Goal: Task Accomplishment & Management: Use online tool/utility

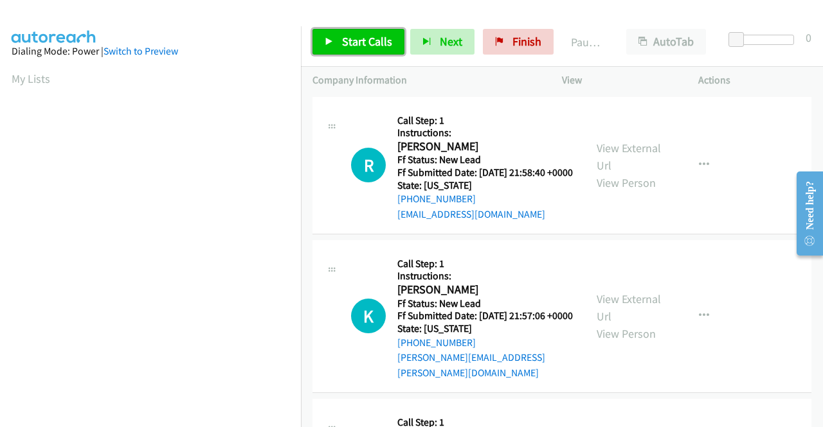
click at [375, 38] on span "Start Calls" at bounding box center [367, 41] width 50 height 15
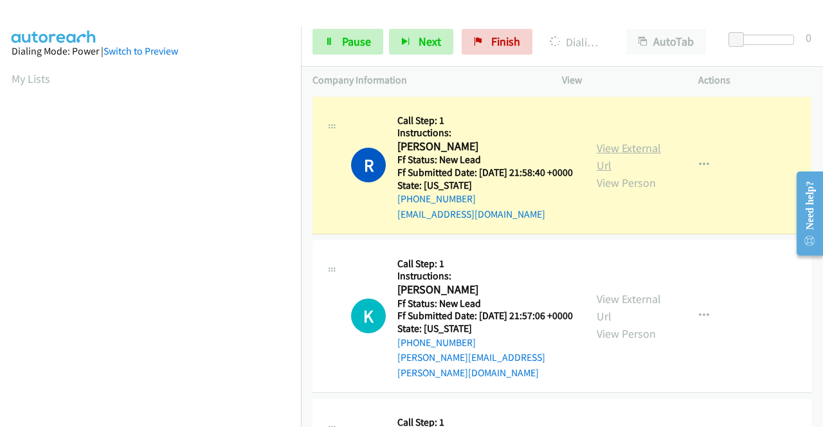
scroll to position [293, 0]
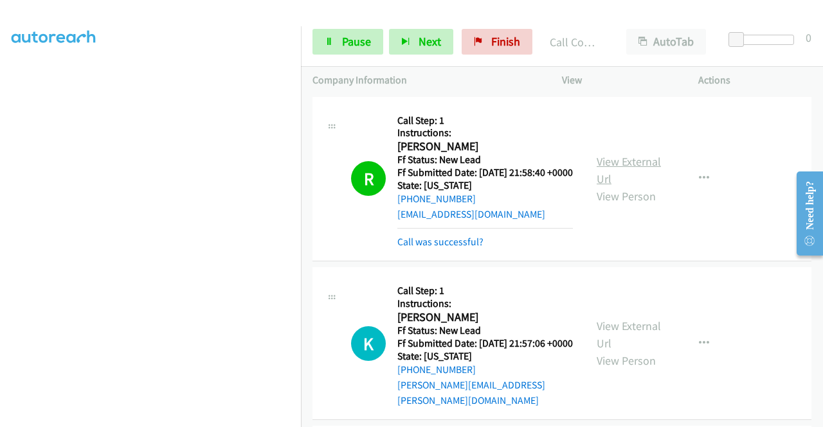
click at [611, 169] on link "View External Url" at bounding box center [628, 170] width 64 height 32
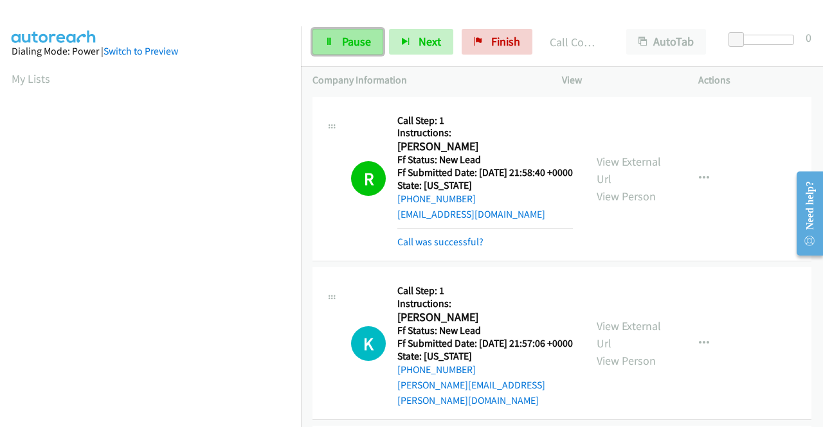
click at [319, 52] on link "Pause" at bounding box center [347, 42] width 71 height 26
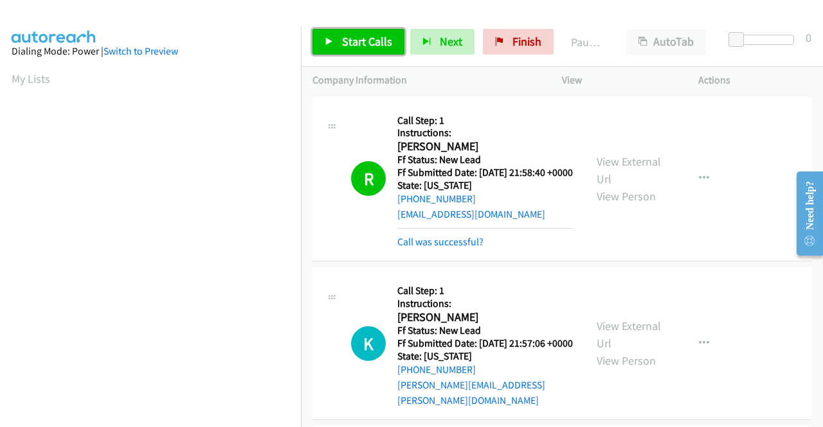
click at [343, 39] on span "Start Calls" at bounding box center [367, 41] width 50 height 15
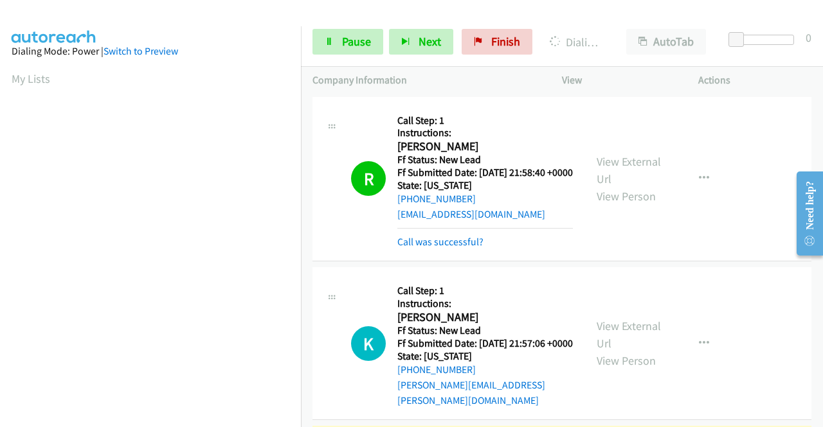
scroll to position [257, 0]
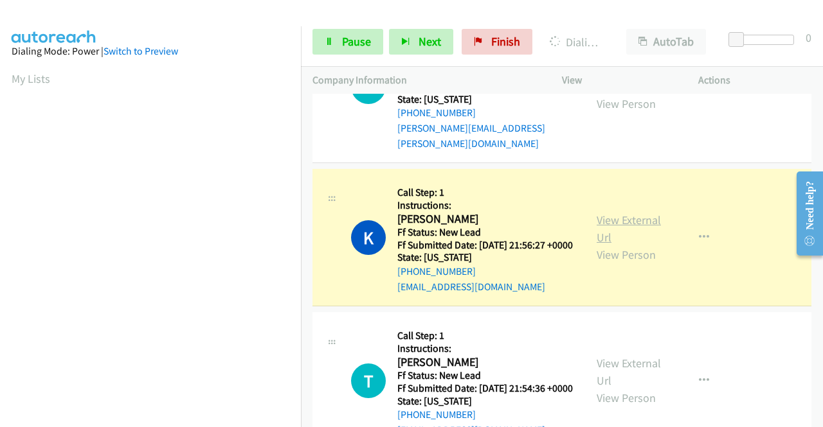
click at [624, 237] on link "View External Url" at bounding box center [628, 229] width 64 height 32
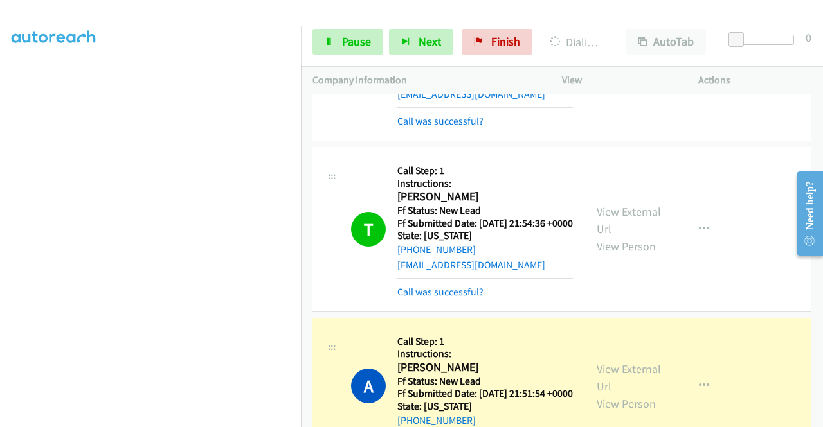
scroll to position [321, 0]
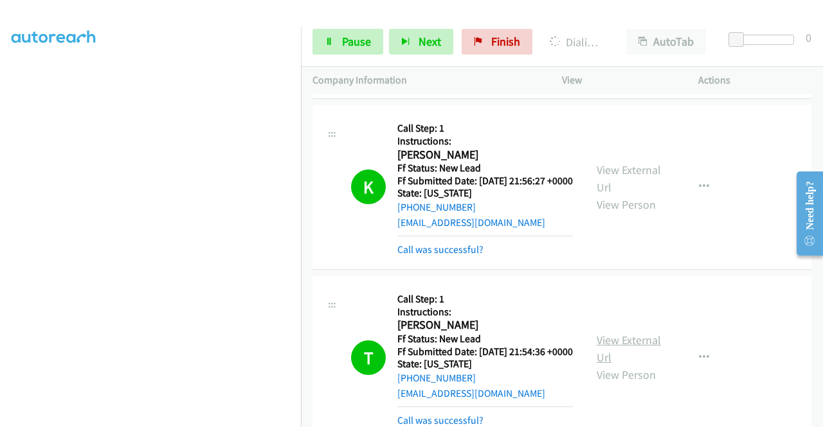
click at [607, 365] on link "View External Url" at bounding box center [628, 349] width 64 height 32
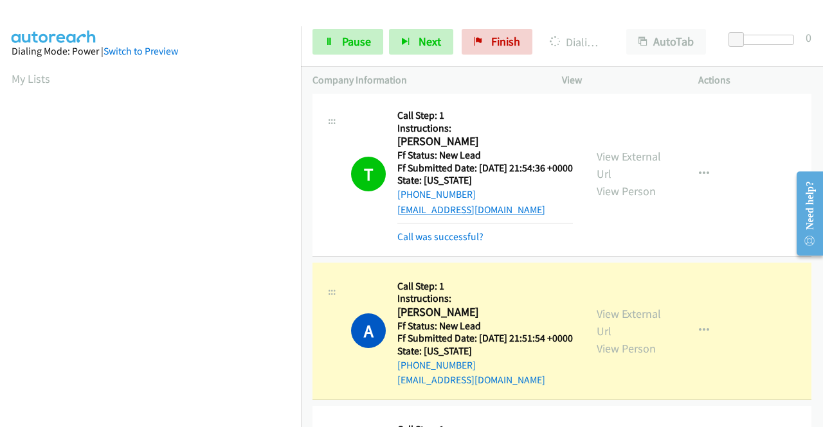
scroll to position [514, 0]
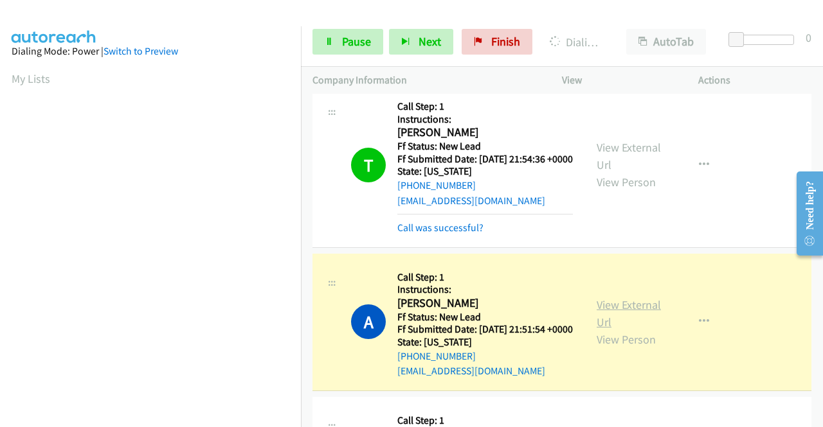
click at [623, 330] on link "View External Url" at bounding box center [628, 314] width 64 height 32
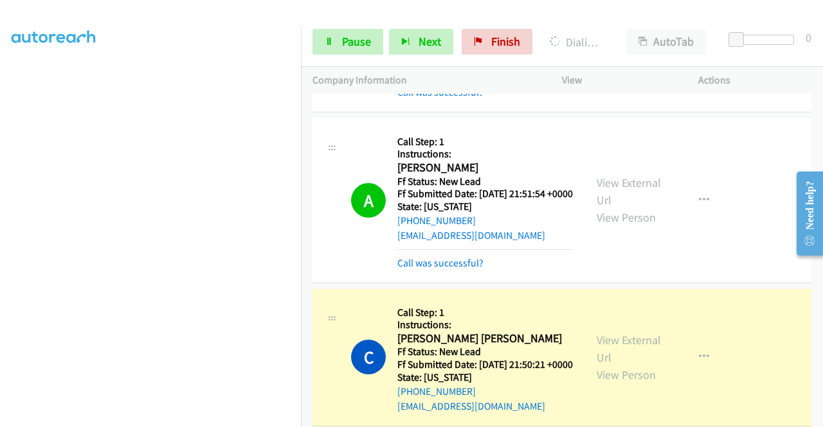
scroll to position [771, 0]
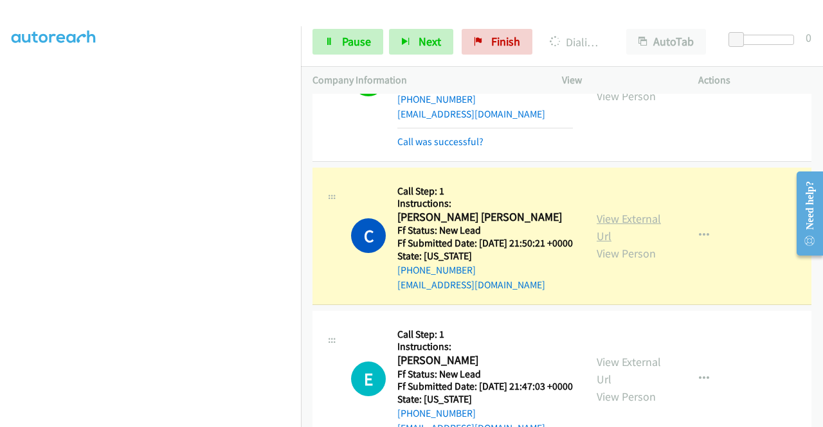
click at [596, 244] on link "View External Url" at bounding box center [628, 227] width 64 height 32
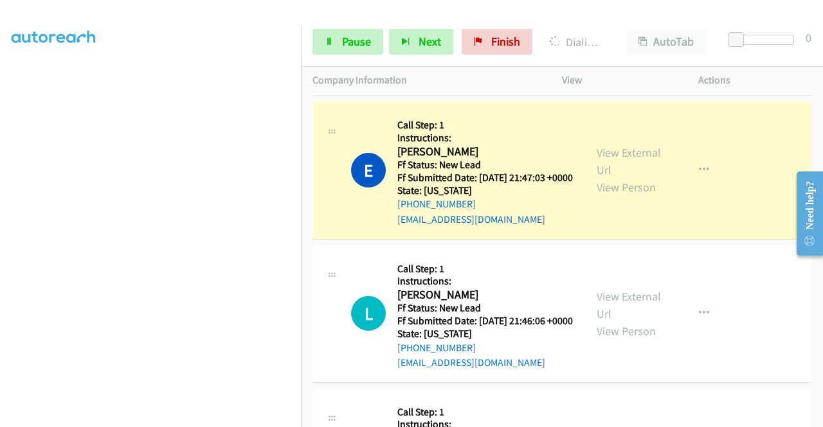
scroll to position [1028, 0]
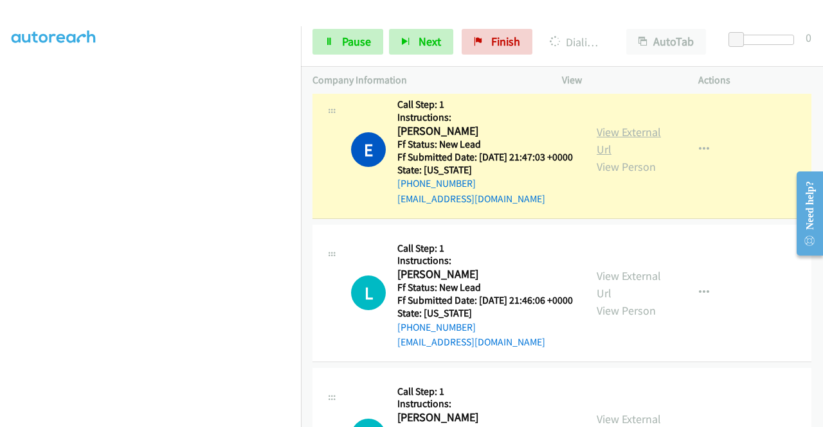
click at [602, 157] on link "View External Url" at bounding box center [628, 141] width 64 height 32
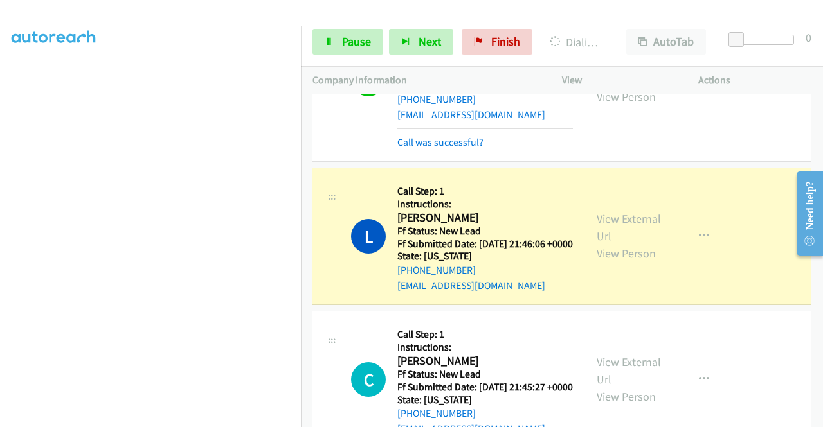
scroll to position [1093, 0]
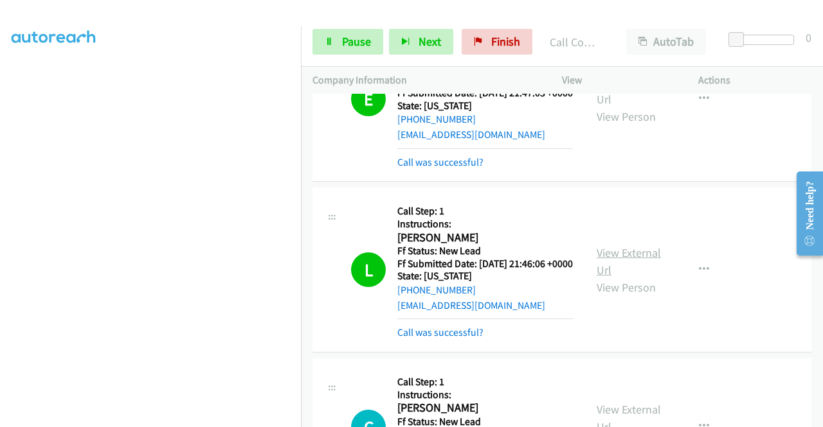
click at [626, 278] on link "View External Url" at bounding box center [628, 262] width 64 height 32
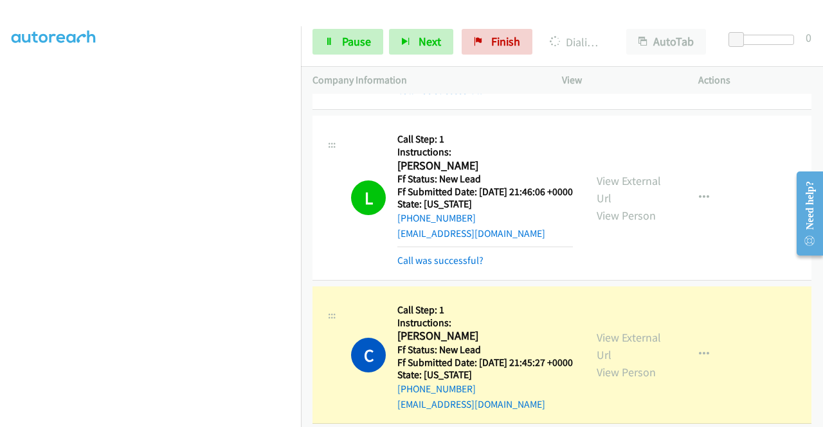
scroll to position [1221, 0]
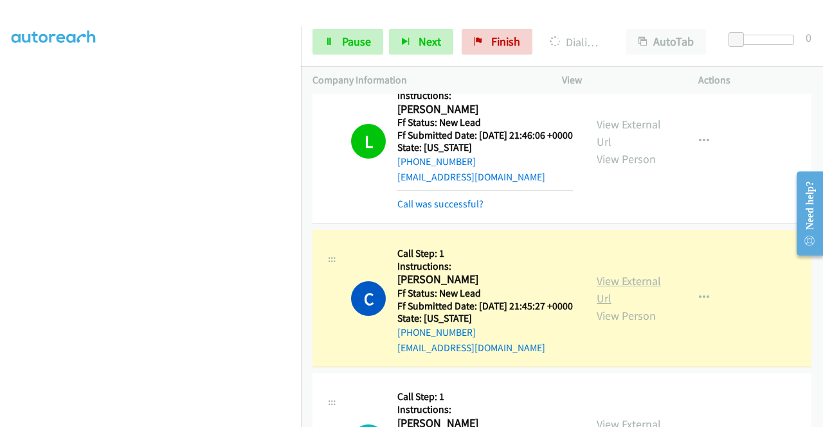
click at [639, 306] on link "View External Url" at bounding box center [628, 290] width 64 height 32
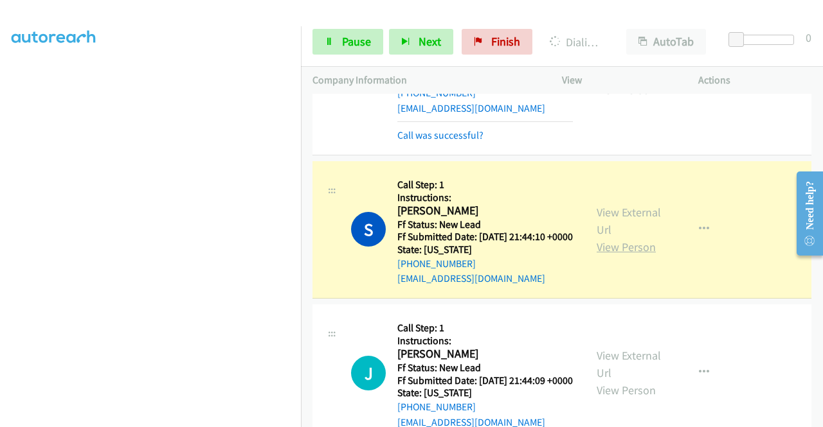
scroll to position [1478, 0]
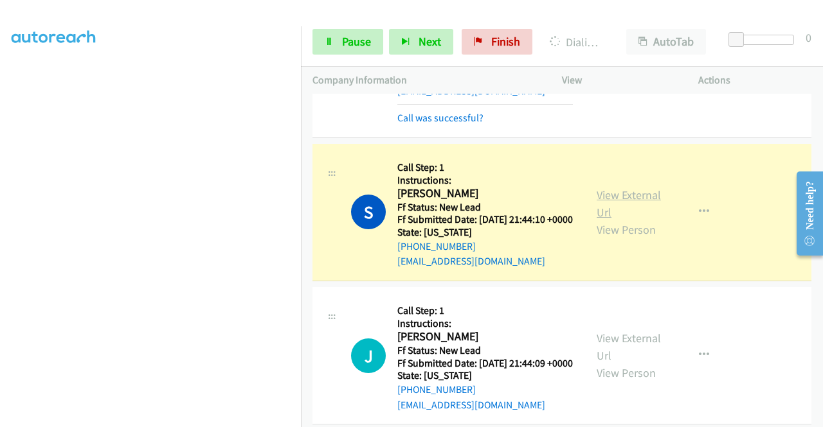
click at [607, 220] on link "View External Url" at bounding box center [628, 204] width 64 height 32
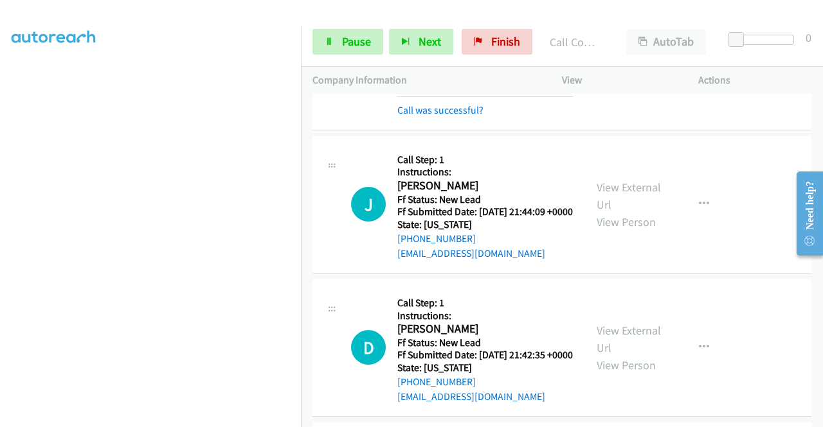
scroll to position [1671, 0]
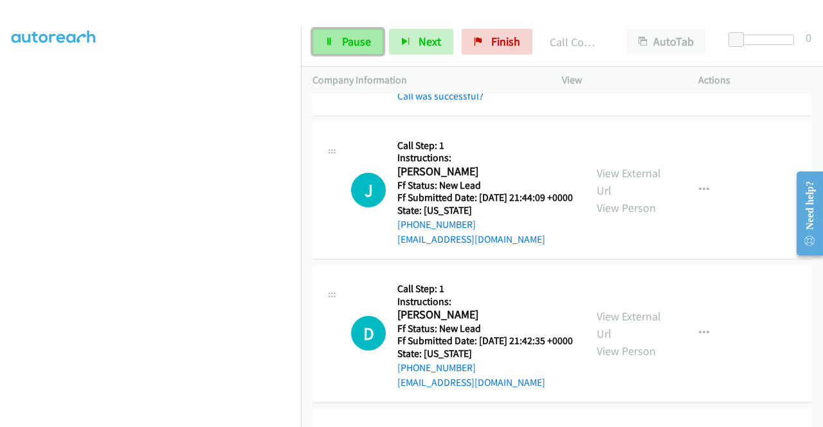
click at [354, 38] on span "Pause" at bounding box center [356, 41] width 29 height 15
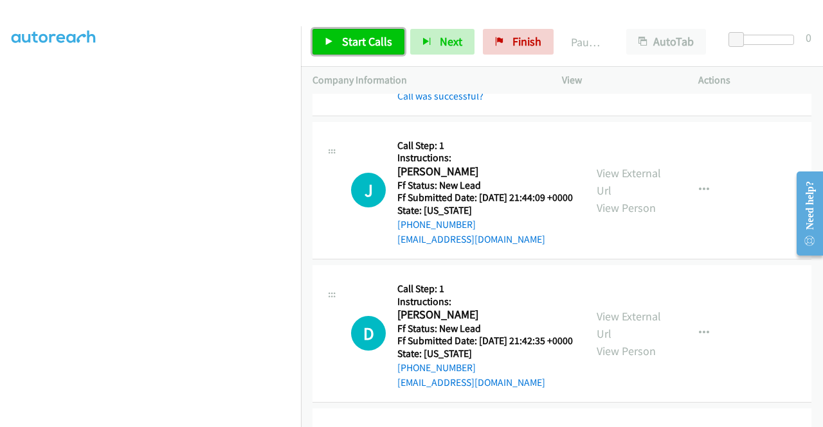
click at [355, 38] on span "Start Calls" at bounding box center [367, 41] width 50 height 15
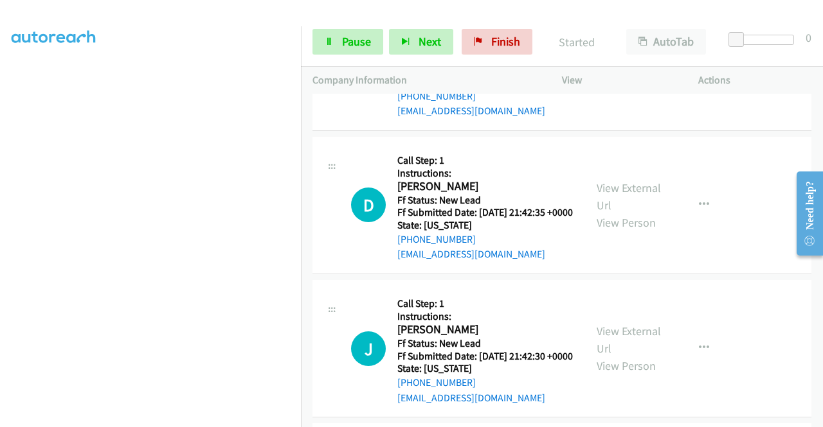
scroll to position [165, 0]
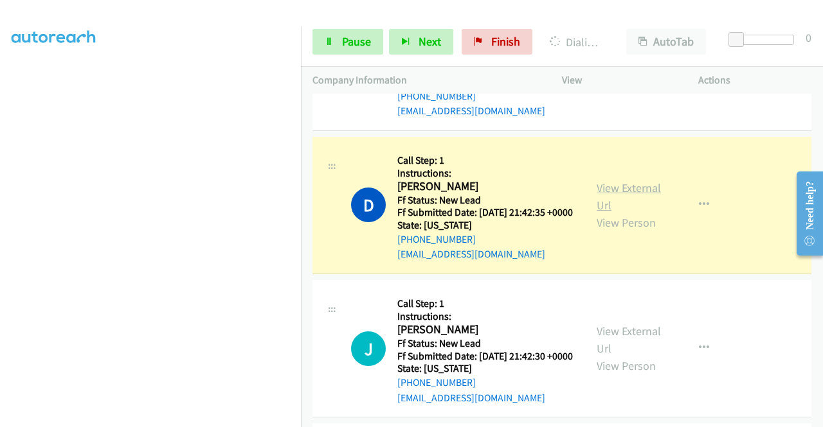
click at [618, 213] on link "View External Url" at bounding box center [628, 197] width 64 height 32
click at [365, 44] on span "Pause" at bounding box center [356, 41] width 29 height 15
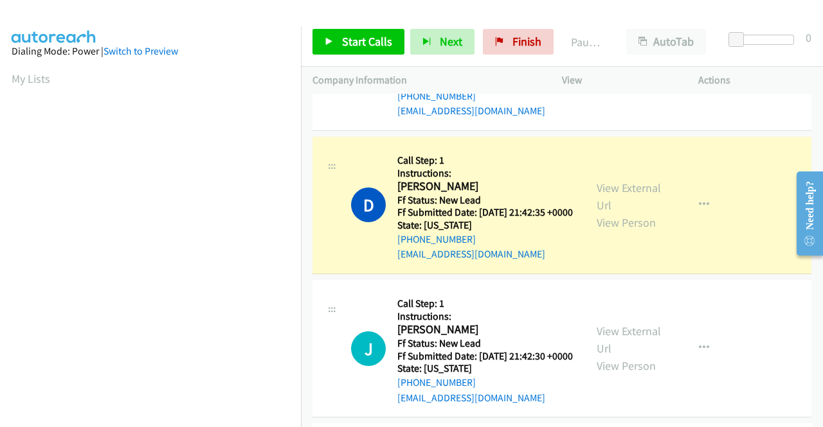
scroll to position [293, 0]
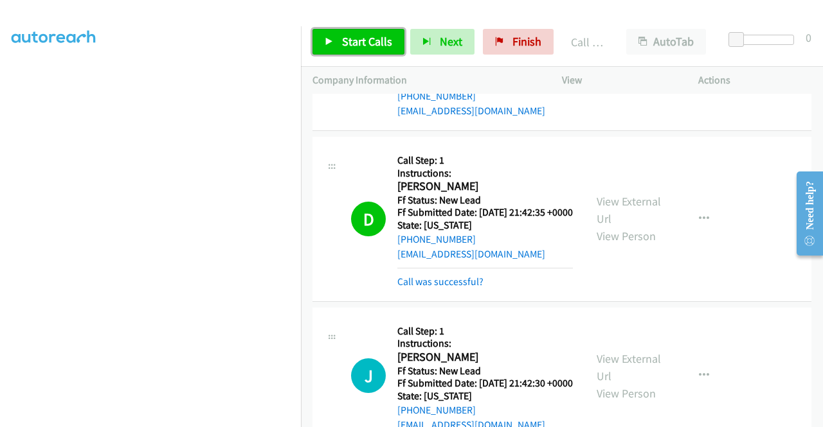
click at [374, 45] on span "Start Calls" at bounding box center [367, 41] width 50 height 15
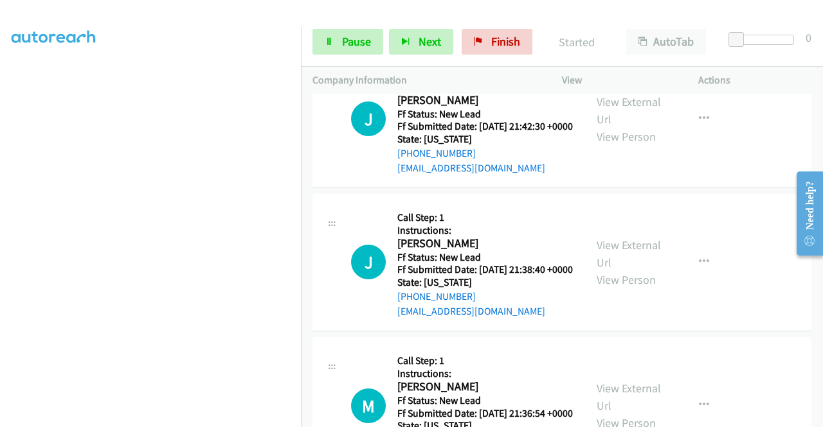
scroll to position [229, 0]
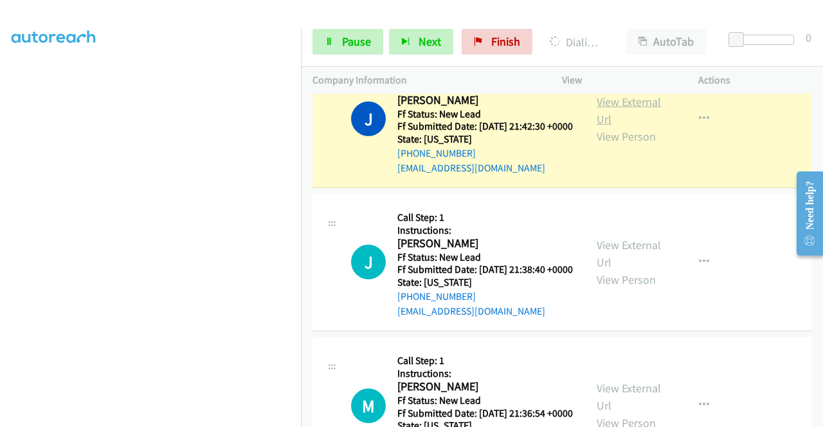
click at [630, 127] on link "View External Url" at bounding box center [628, 110] width 64 height 32
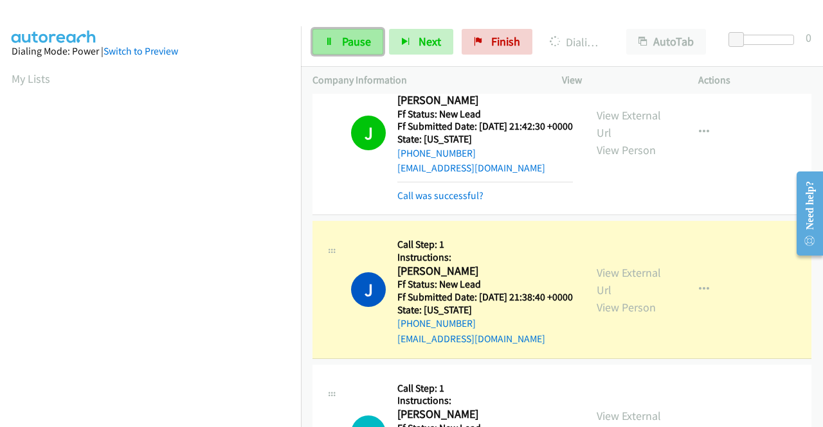
click at [354, 42] on span "Pause" at bounding box center [356, 41] width 29 height 15
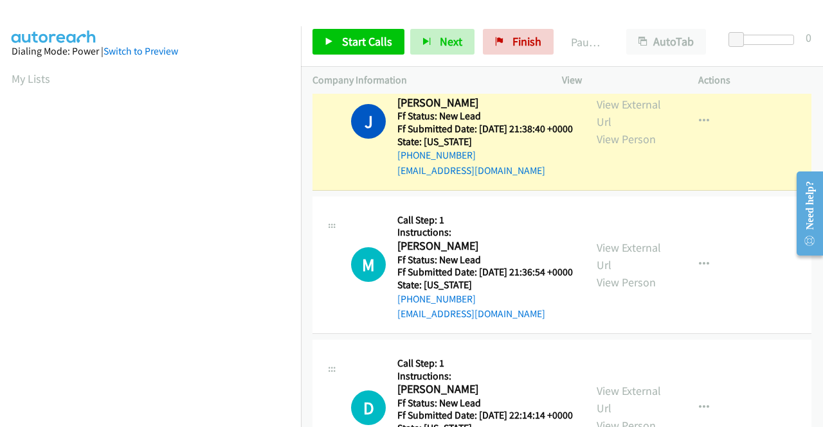
scroll to position [2250, 0]
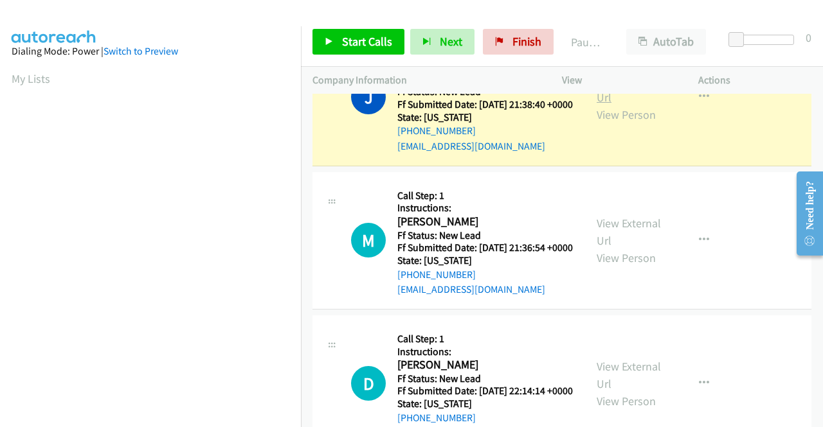
click at [623, 105] on link "View External Url" at bounding box center [628, 89] width 64 height 32
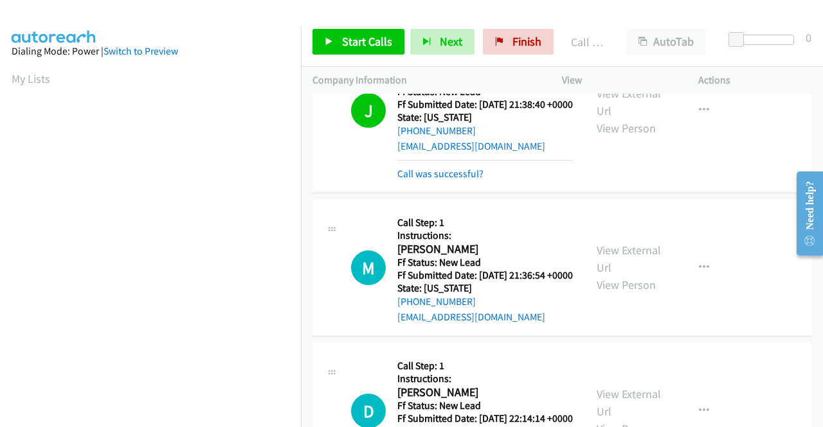
scroll to position [293, 0]
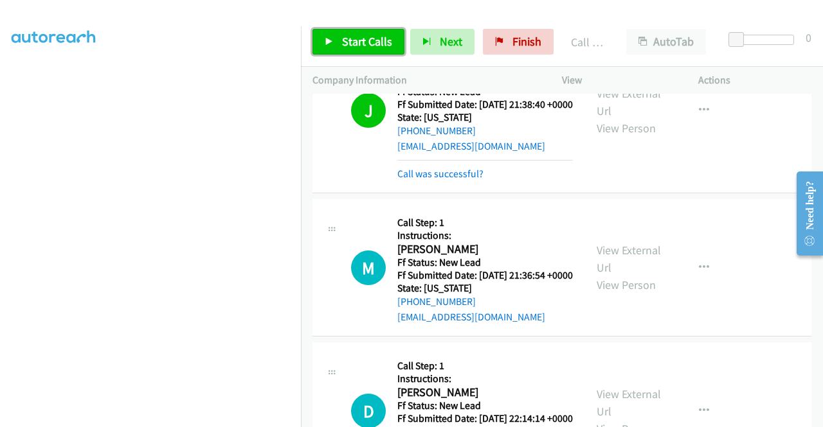
click at [337, 39] on link "Start Calls" at bounding box center [358, 42] width 92 height 26
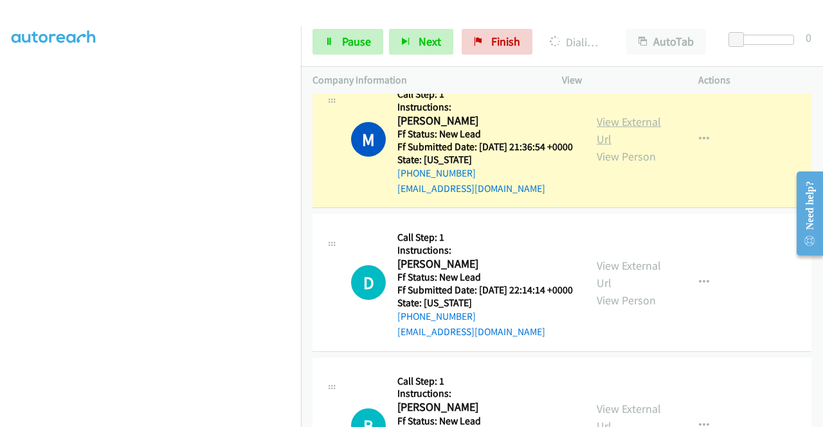
click at [616, 147] on link "View External Url" at bounding box center [628, 130] width 64 height 32
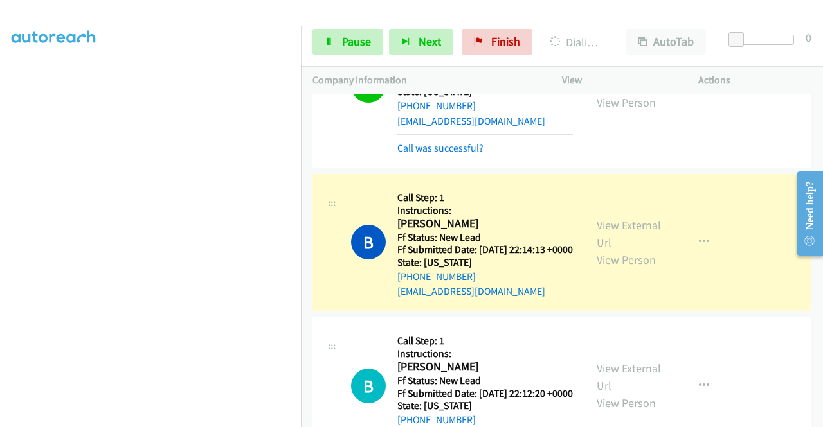
scroll to position [2635, 0]
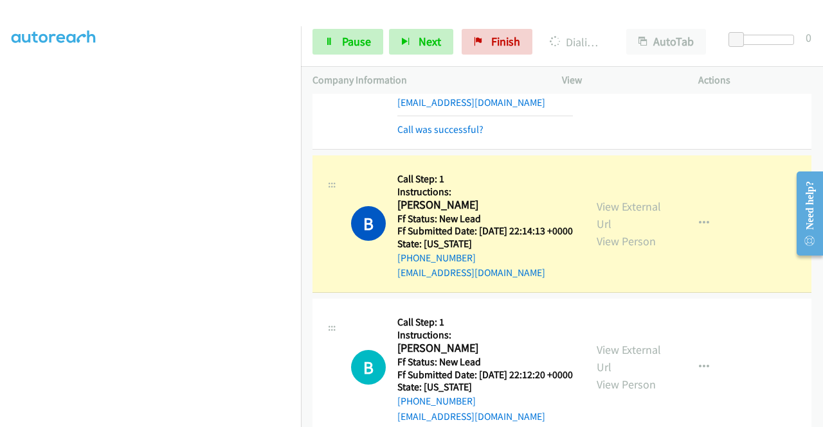
click at [643, 74] on link "View External Url" at bounding box center [628, 58] width 64 height 32
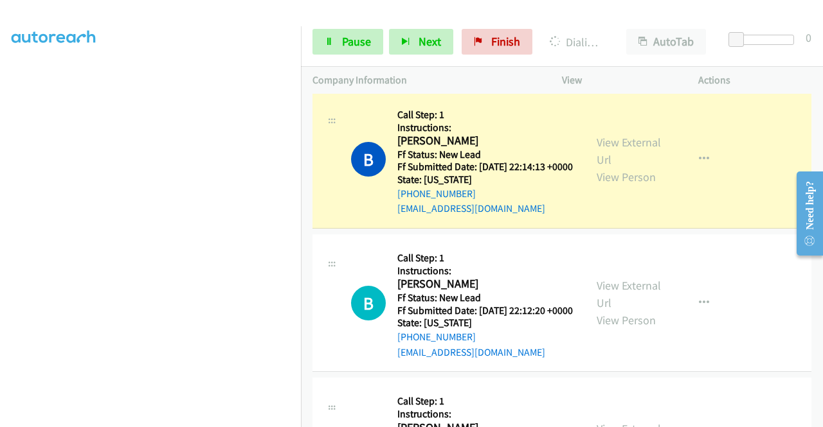
scroll to position [2764, 0]
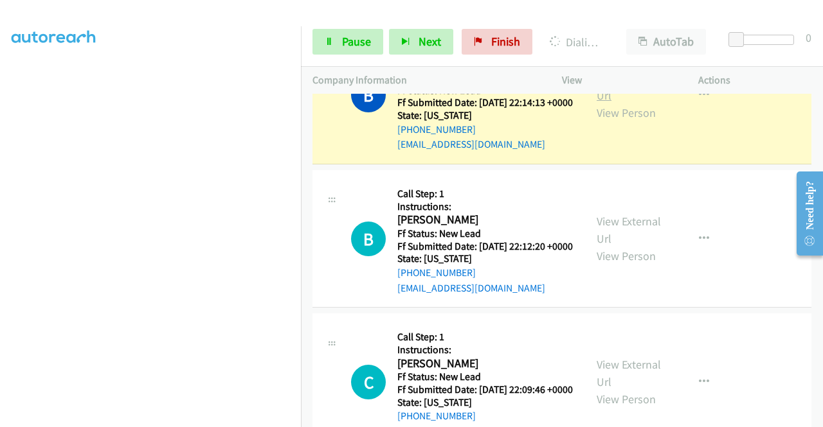
click at [613, 103] on link "View External Url" at bounding box center [628, 87] width 64 height 32
click at [351, 32] on link "Pause" at bounding box center [347, 42] width 71 height 26
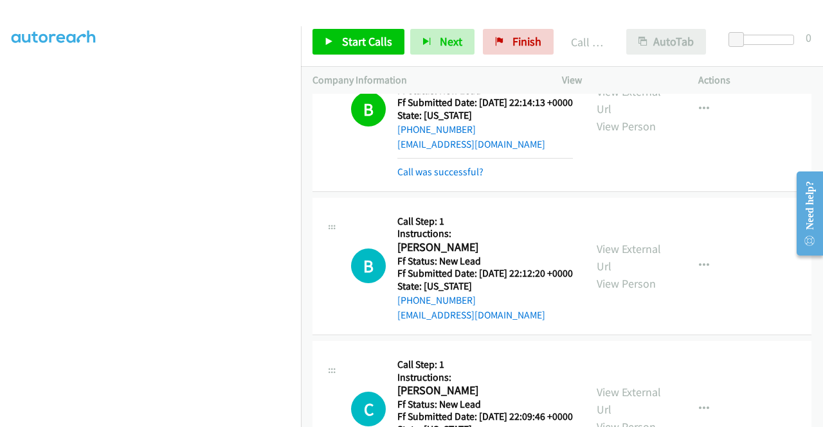
scroll to position [293, 0]
click at [368, 28] on div "Start Calls Pause Next Finish Call Completed AutoTab AutoTab 0" at bounding box center [562, 41] width 522 height 49
click at [365, 37] on span "Start Calls" at bounding box center [367, 41] width 50 height 15
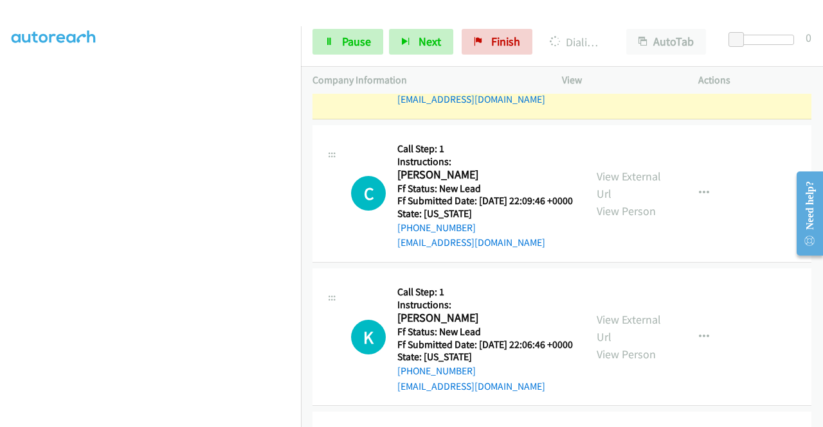
scroll to position [3085, 0]
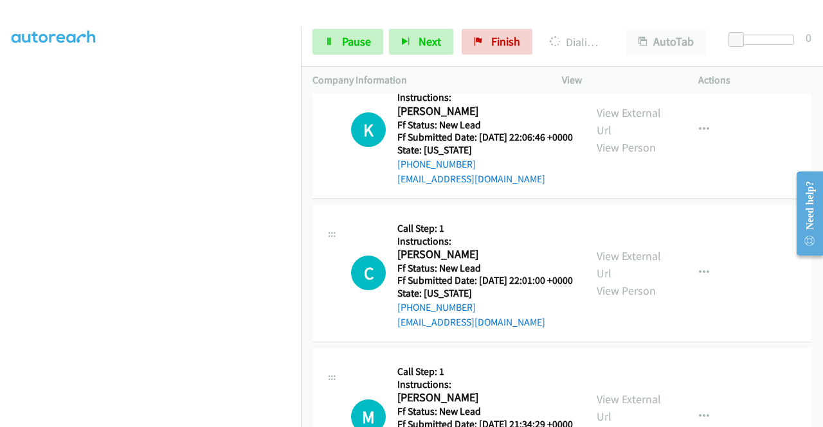
scroll to position [3278, 0]
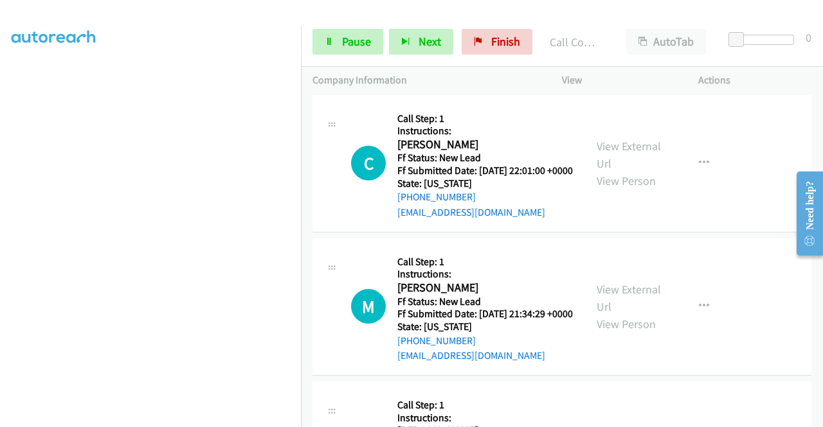
scroll to position [3407, 0]
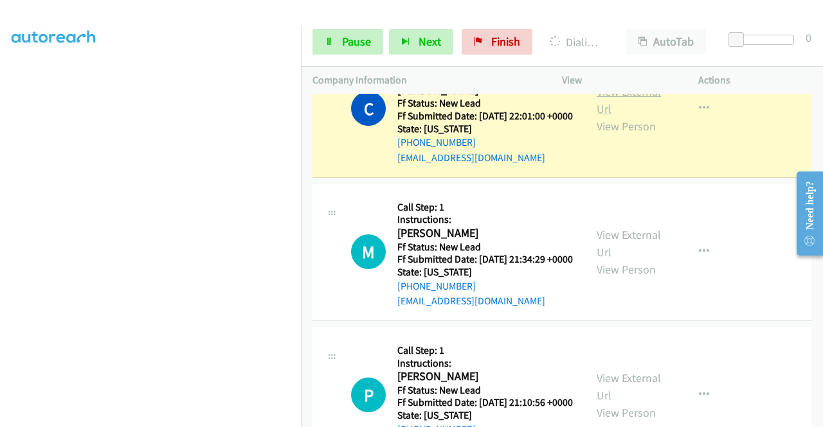
click at [621, 116] on link "View External Url" at bounding box center [628, 100] width 64 height 32
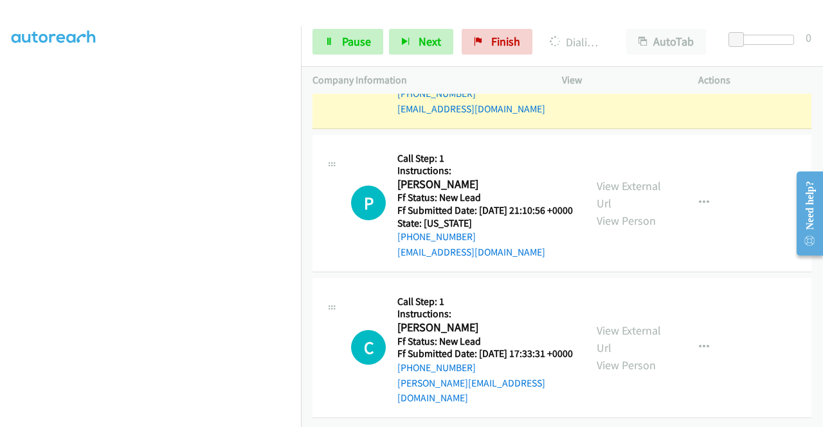
scroll to position [3728, 0]
click at [622, 67] on link "View External Url" at bounding box center [628, 51] width 64 height 32
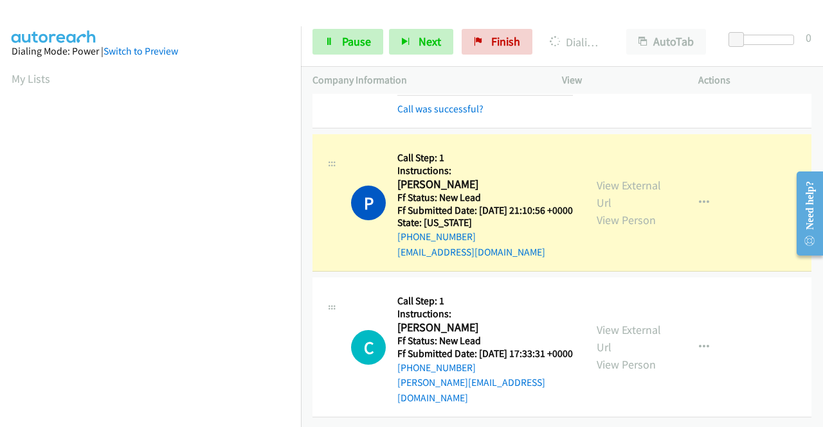
scroll to position [3927, 0]
click at [638, 178] on link "View External Url" at bounding box center [628, 194] width 64 height 32
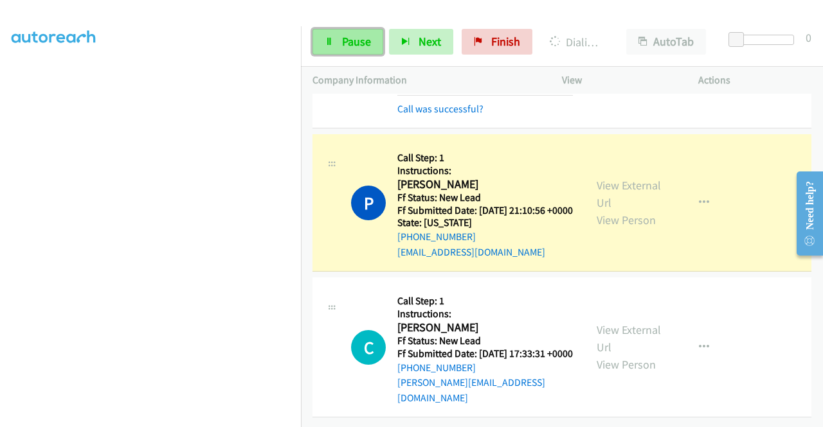
click at [343, 37] on span "Pause" at bounding box center [356, 41] width 29 height 15
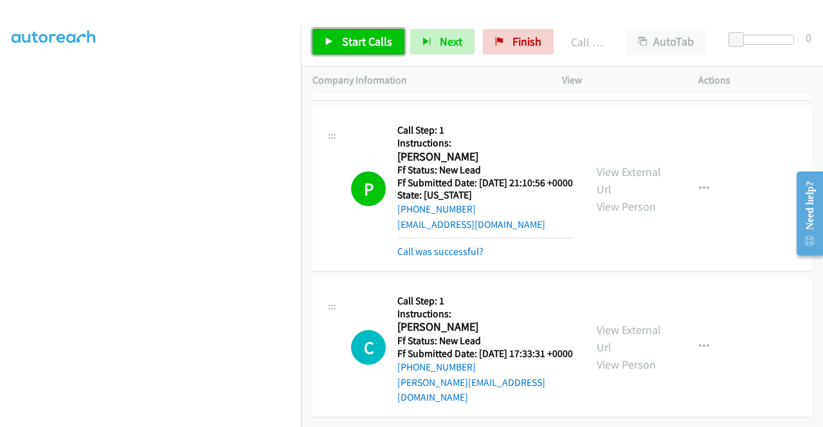
click at [355, 46] on span "Start Calls" at bounding box center [367, 41] width 50 height 15
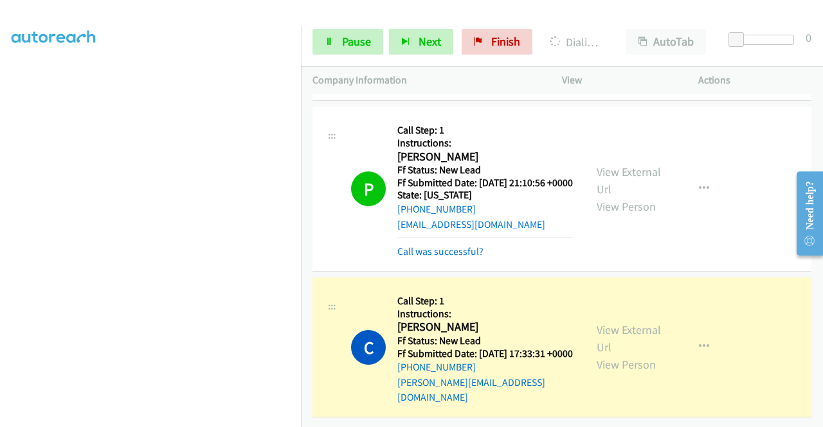
scroll to position [229, 0]
click at [614, 354] on link "View External Url" at bounding box center [628, 339] width 64 height 32
click at [348, 37] on span "Pause" at bounding box center [356, 41] width 29 height 15
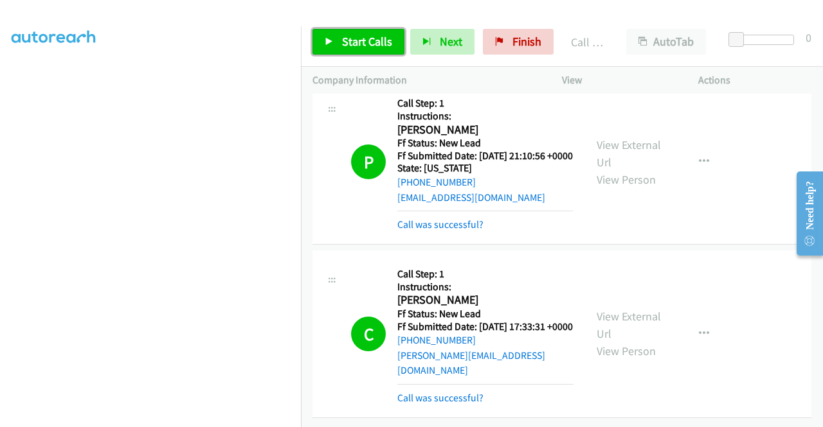
click at [340, 35] on link "Start Calls" at bounding box center [358, 42] width 92 height 26
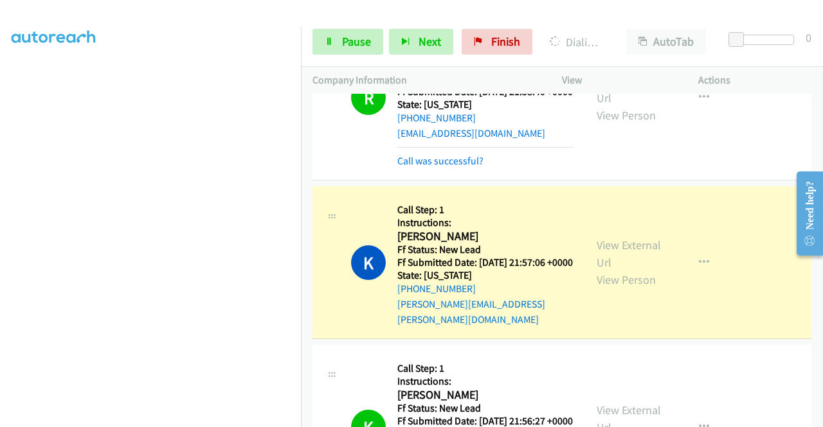
scroll to position [61, 0]
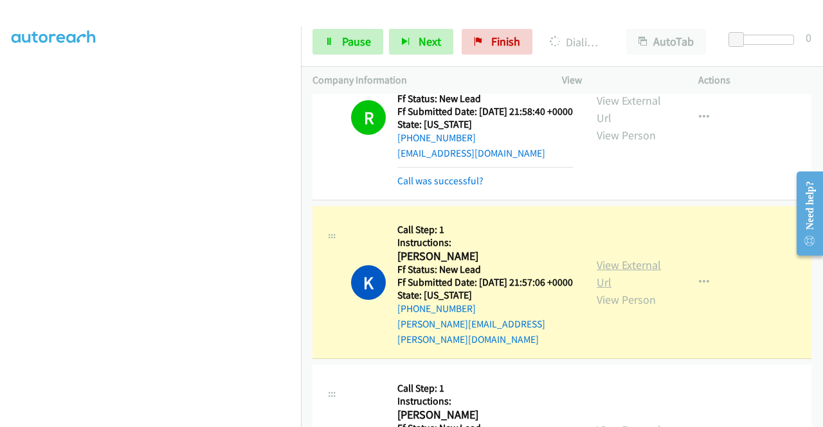
click at [609, 273] on link "View External Url" at bounding box center [628, 274] width 64 height 32
click at [342, 48] on span "Pause" at bounding box center [356, 41] width 29 height 15
click at [347, 34] on span "Pause" at bounding box center [356, 41] width 29 height 15
click at [353, 42] on span "Pause" at bounding box center [356, 41] width 29 height 15
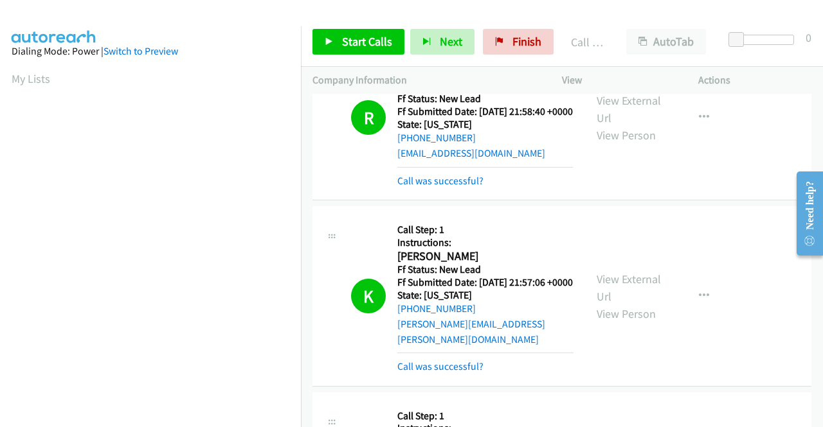
scroll to position [293, 0]
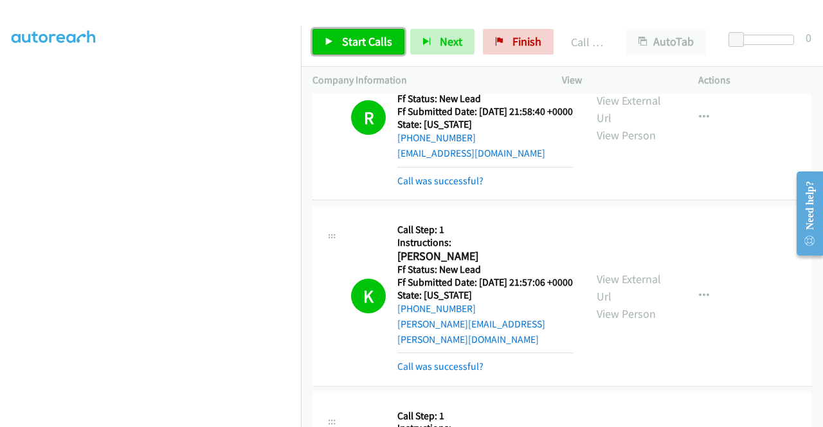
click at [374, 39] on span "Start Calls" at bounding box center [367, 41] width 50 height 15
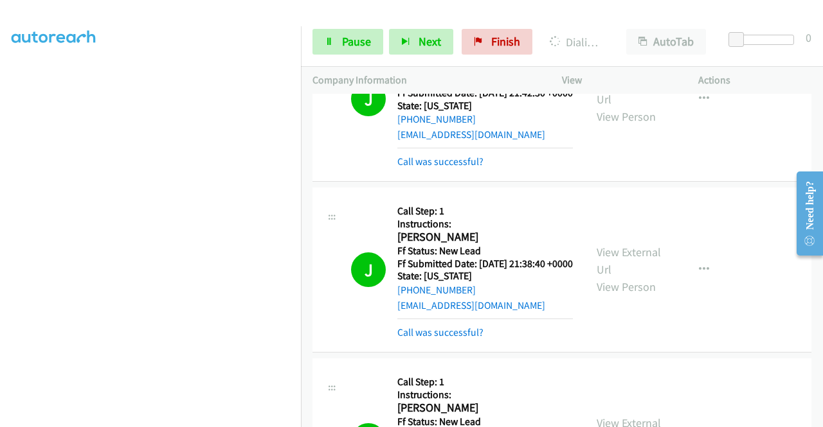
scroll to position [1861, 0]
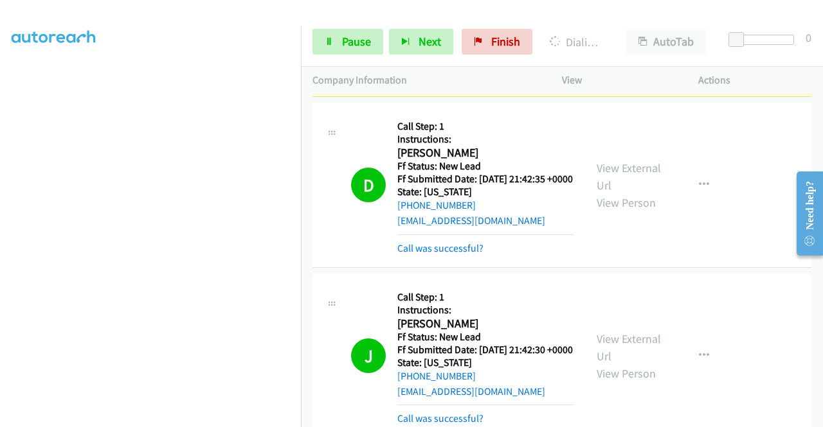
click at [648, 35] on link "View External Url" at bounding box center [628, 19] width 64 height 32
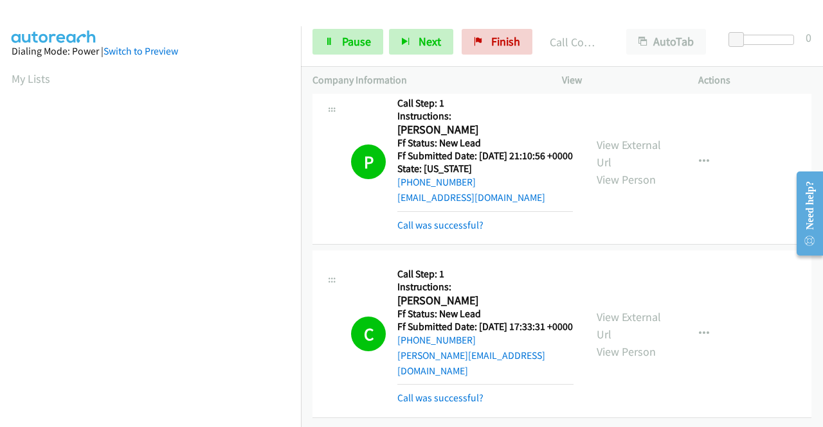
scroll to position [4036, 0]
click at [342, 39] on span "Pause" at bounding box center [356, 41] width 29 height 15
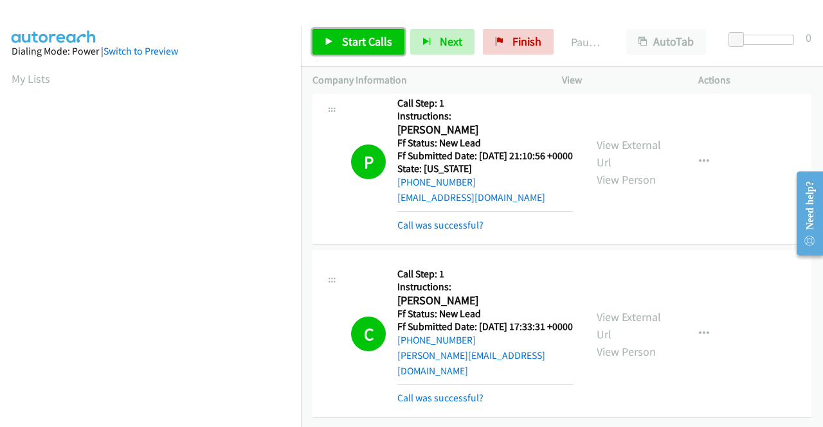
click at [342, 39] on span "Start Calls" at bounding box center [367, 41] width 50 height 15
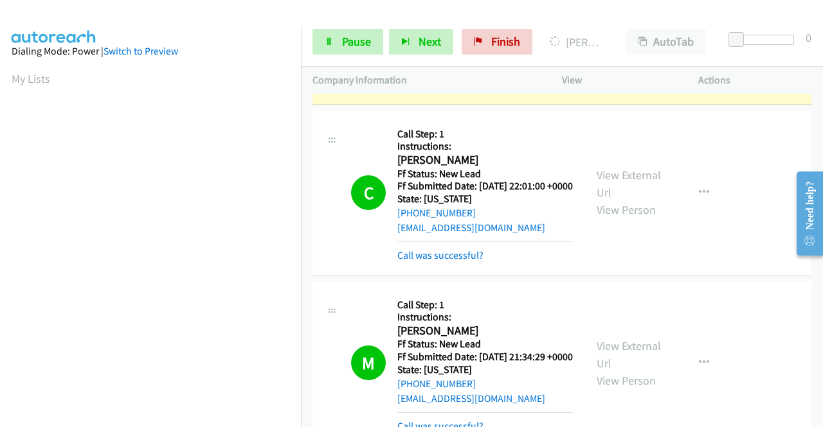
scroll to position [3329, 0]
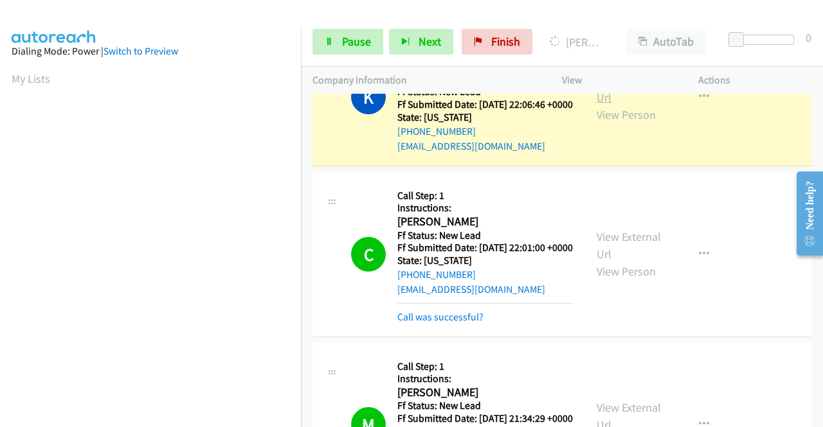
click at [621, 105] on link "View External Url" at bounding box center [628, 89] width 64 height 32
click at [355, 40] on span "Pause" at bounding box center [356, 41] width 29 height 15
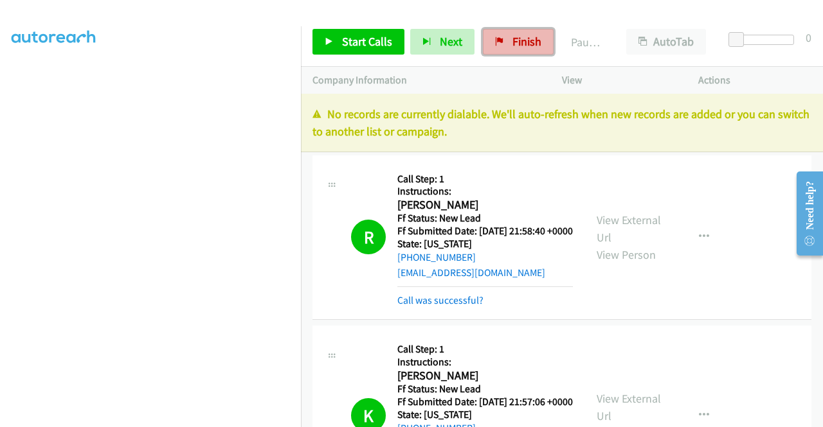
click at [517, 37] on span "Finish" at bounding box center [526, 41] width 29 height 15
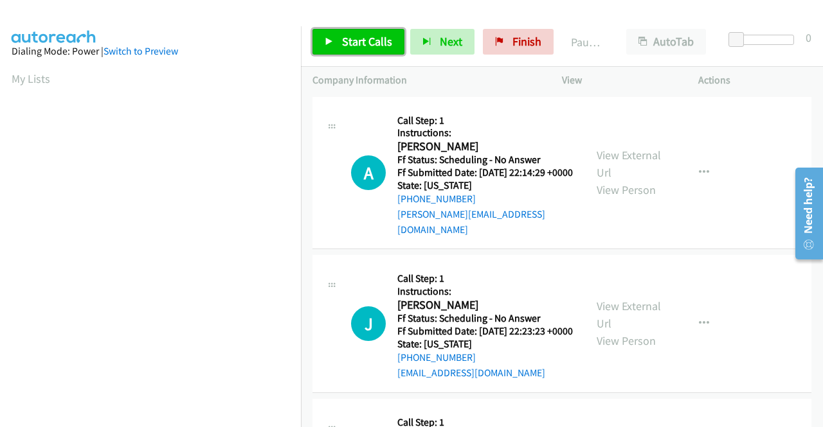
click at [346, 37] on span "Start Calls" at bounding box center [367, 41] width 50 height 15
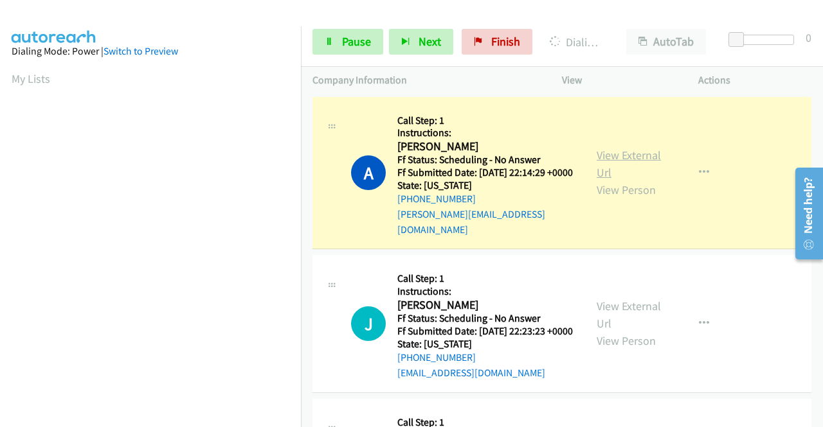
click at [632, 151] on link "View External Url" at bounding box center [628, 164] width 64 height 32
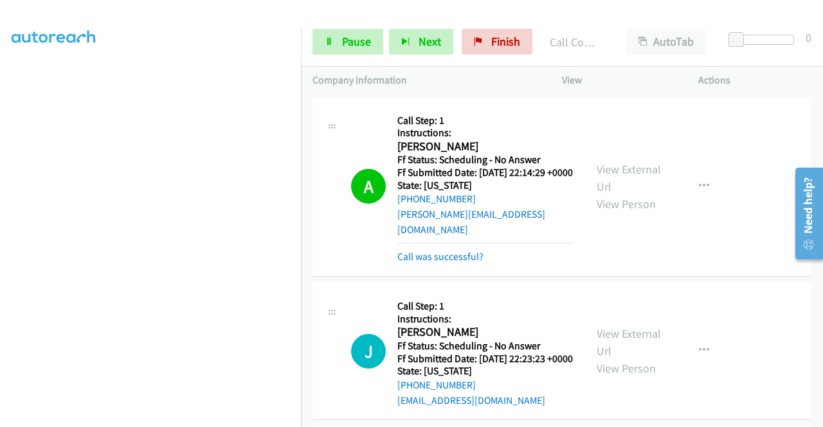
scroll to position [229, 0]
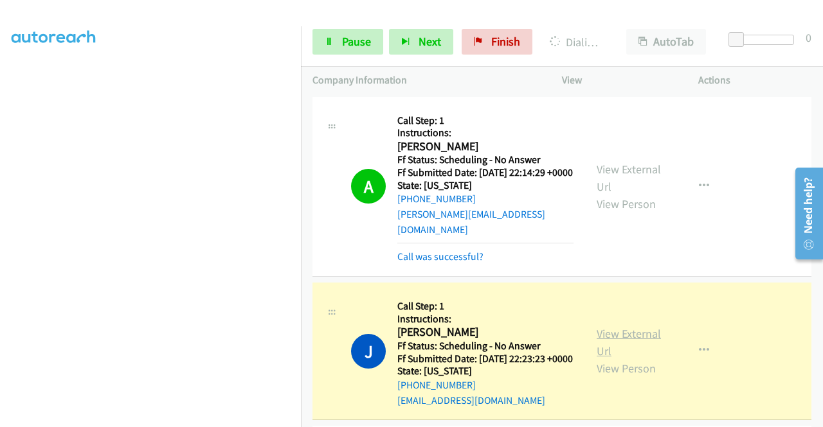
click at [598, 334] on link "View External Url" at bounding box center [628, 343] width 64 height 32
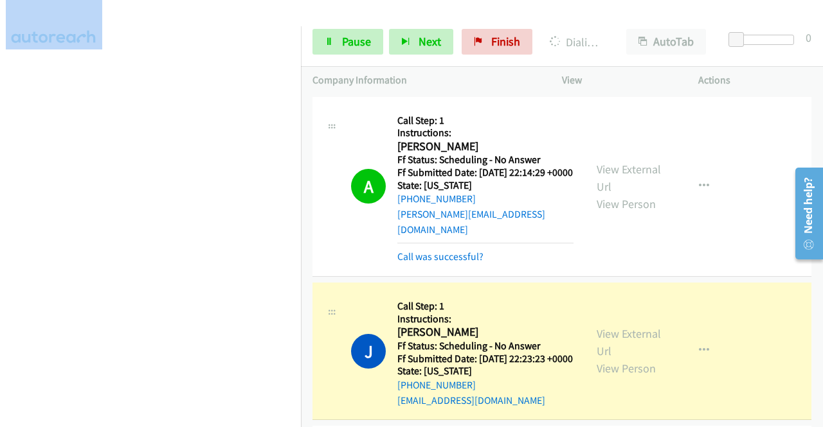
drag, startPoint x: 165, startPoint y: 434, endPoint x: 191, endPoint y: 415, distance: 32.1
click at [166, 61] on html "Start Calls Pause Next Finish Dialing John Brennan AutoTab AutoTab 0 Company In…" at bounding box center [411, 30] width 823 height 61
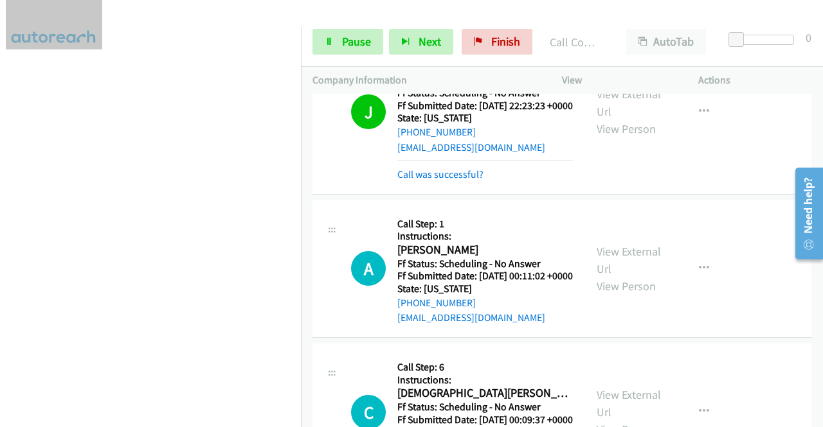
scroll to position [257, 0]
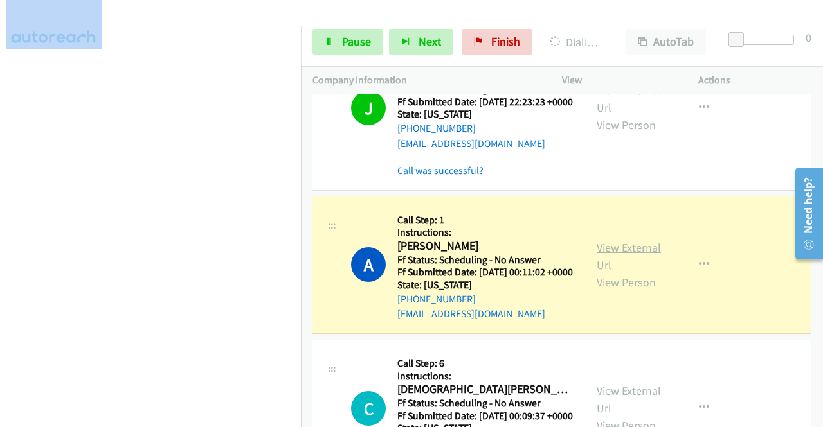
click at [627, 265] on link "View External Url" at bounding box center [628, 256] width 64 height 32
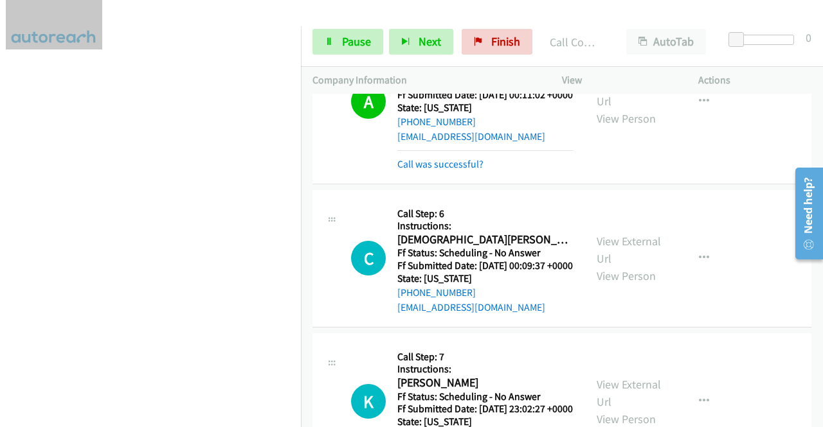
scroll to position [450, 0]
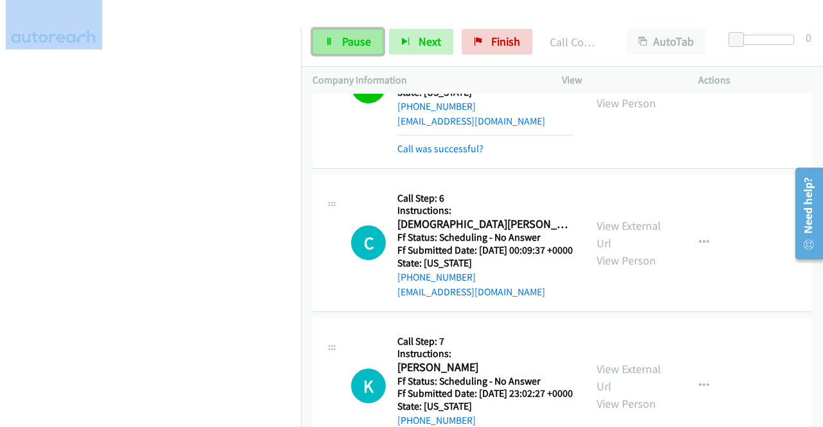
click at [362, 30] on link "Pause" at bounding box center [347, 42] width 71 height 26
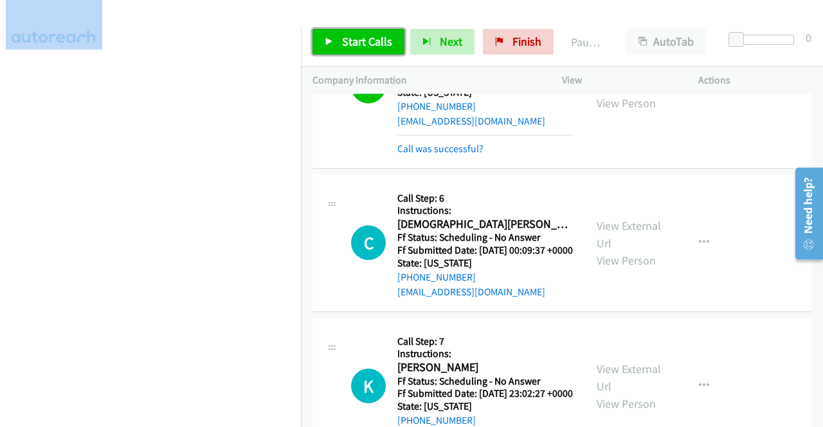
click at [360, 34] on span "Start Calls" at bounding box center [367, 41] width 50 height 15
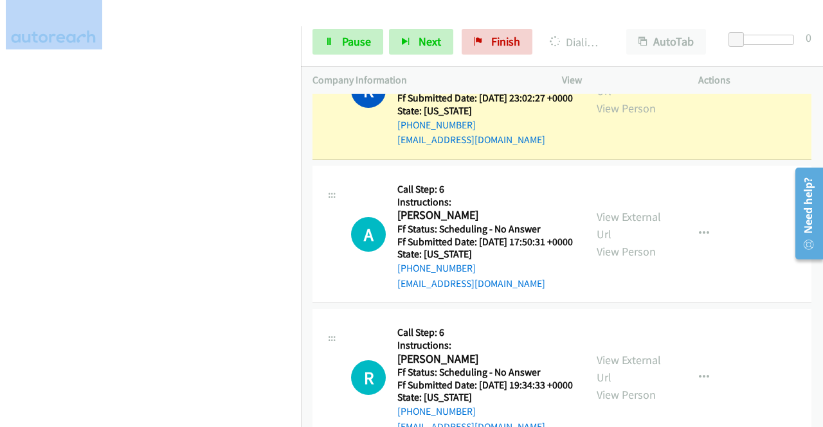
scroll to position [707, 0]
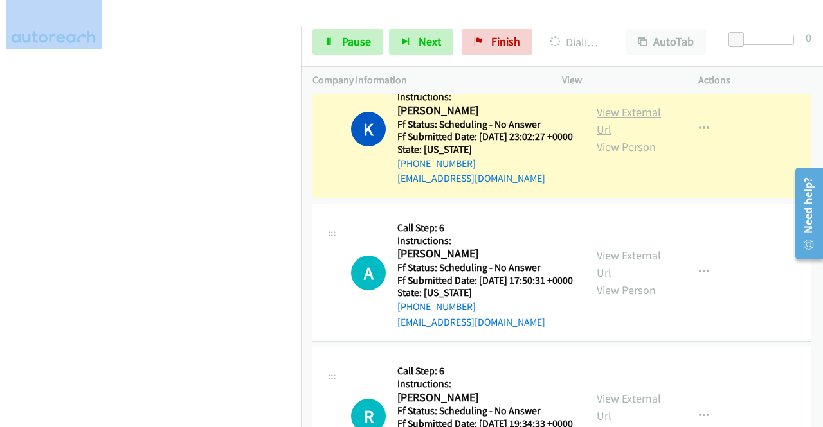
click at [626, 137] on link "View External Url" at bounding box center [628, 121] width 64 height 32
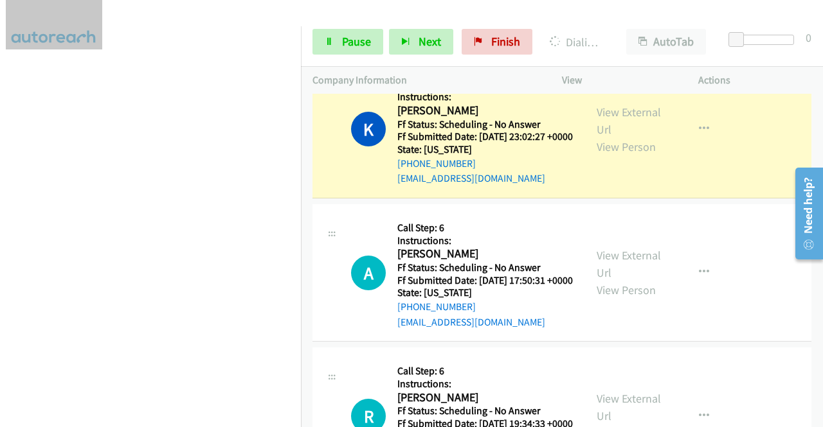
scroll to position [0, 0]
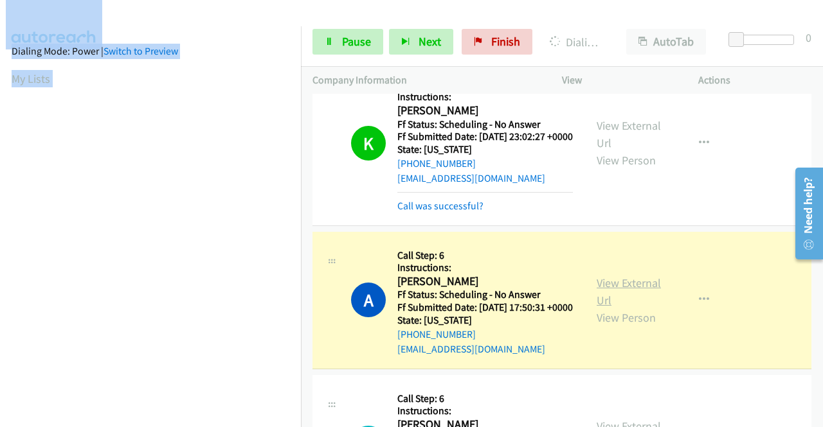
click at [599, 308] on link "View External Url" at bounding box center [628, 292] width 64 height 32
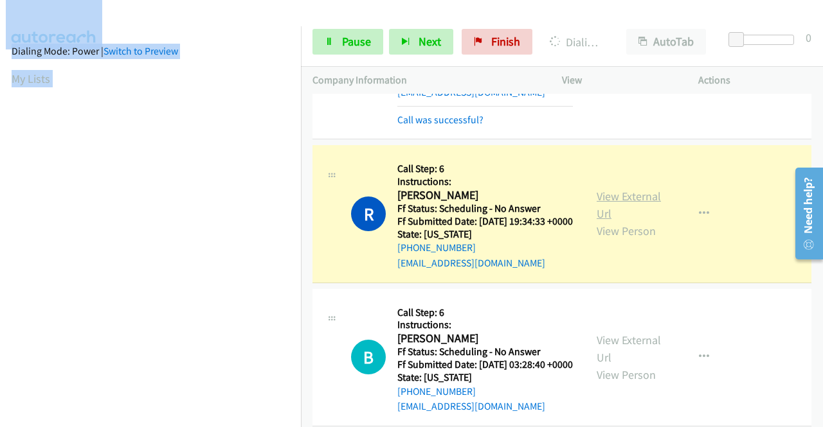
click at [607, 221] on link "View External Url" at bounding box center [628, 205] width 64 height 32
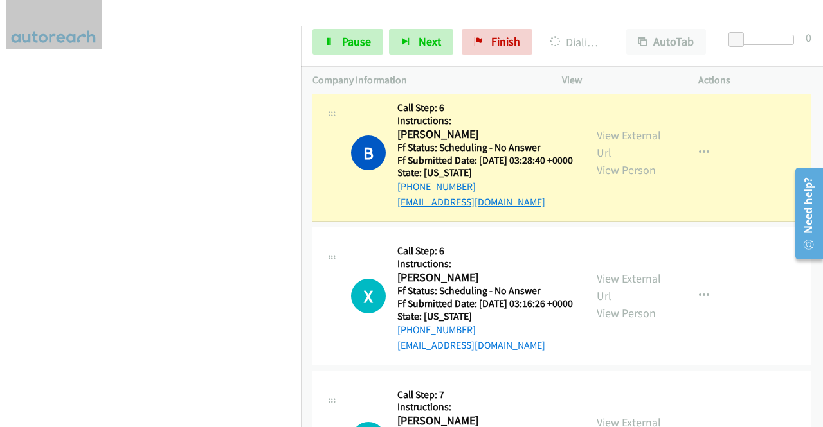
scroll to position [1221, 0]
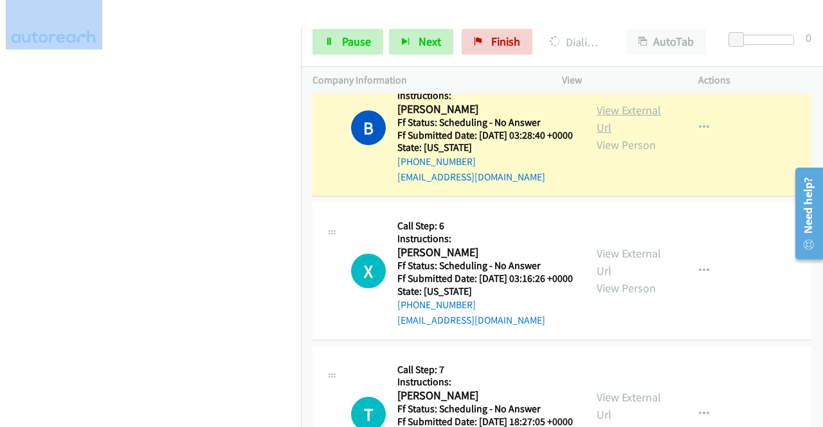
click at [618, 135] on link "View External Url" at bounding box center [628, 119] width 64 height 32
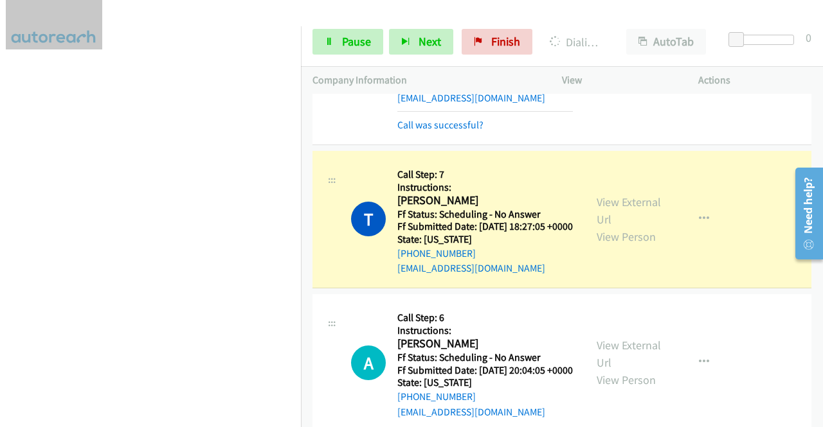
scroll to position [1543, 0]
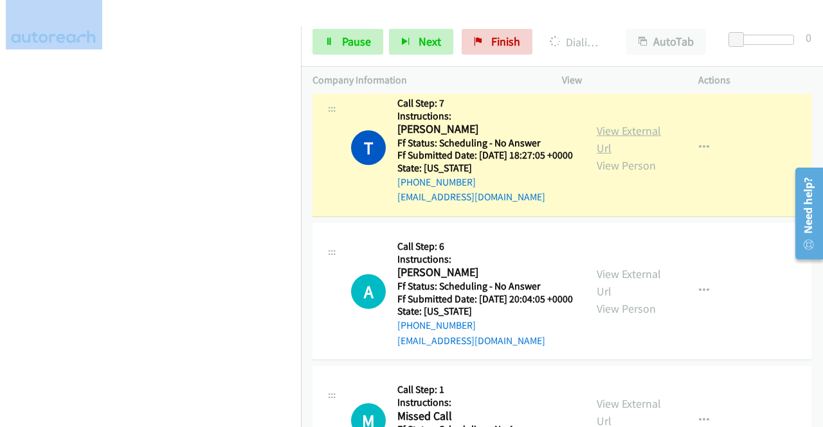
click at [602, 156] on link "View External Url" at bounding box center [628, 139] width 64 height 32
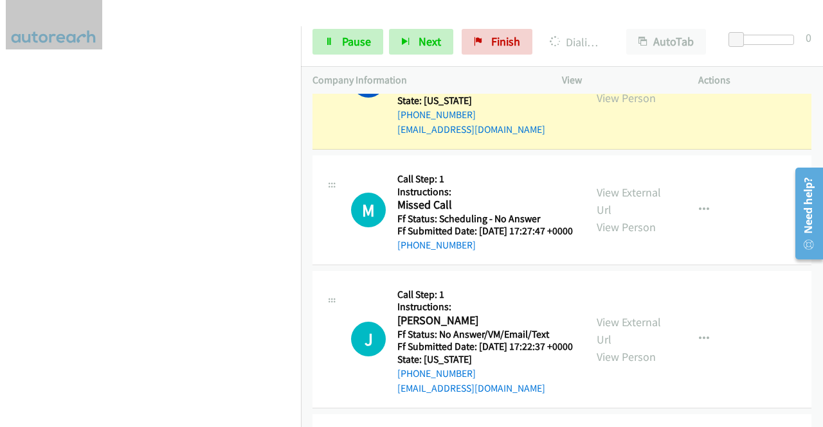
scroll to position [1800, 0]
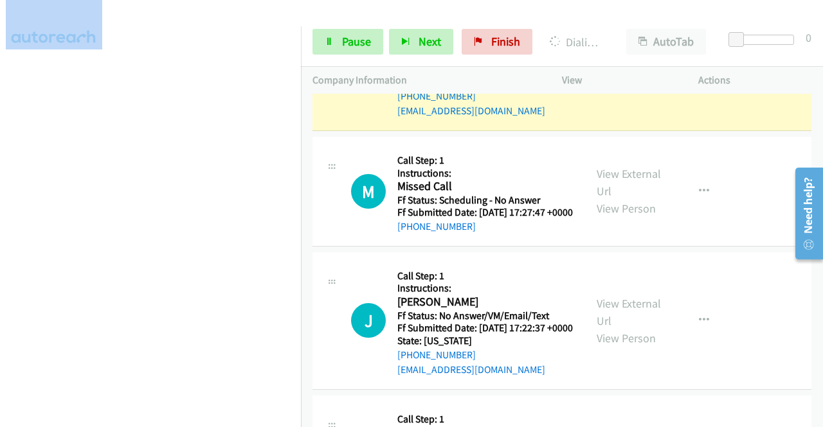
click at [618, 69] on link "View External Url" at bounding box center [628, 53] width 64 height 32
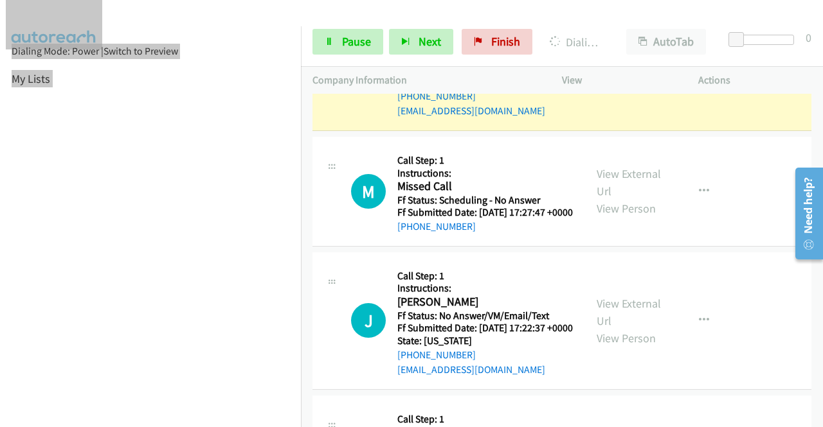
scroll to position [293, 0]
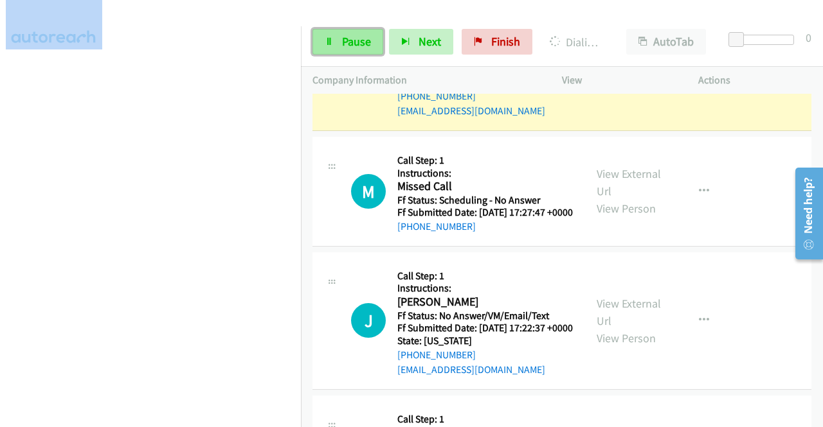
click at [354, 43] on span "Pause" at bounding box center [356, 41] width 29 height 15
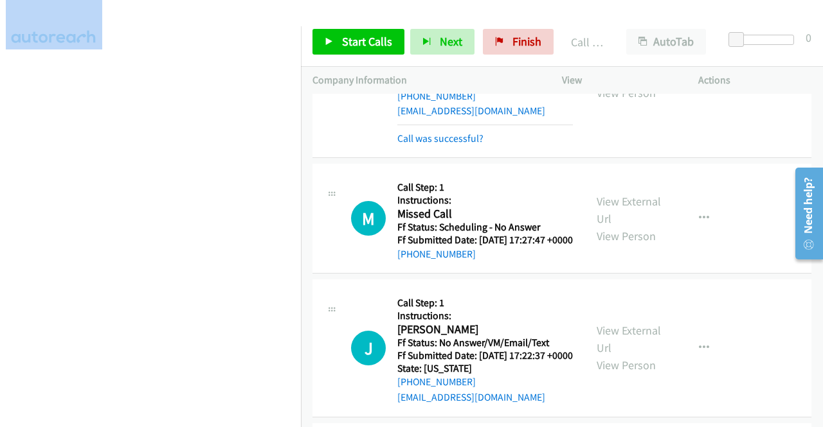
click at [363, 12] on div at bounding box center [405, 24] width 811 height 49
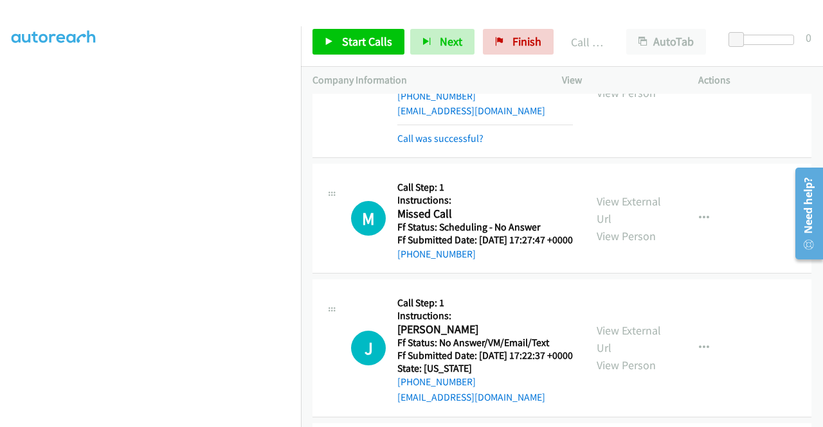
click at [355, 28] on div "Start Calls Pause Next Finish Call Completed AutoTab AutoTab 0" at bounding box center [562, 41] width 522 height 49
click at [348, 33] on link "Start Calls" at bounding box center [358, 42] width 92 height 26
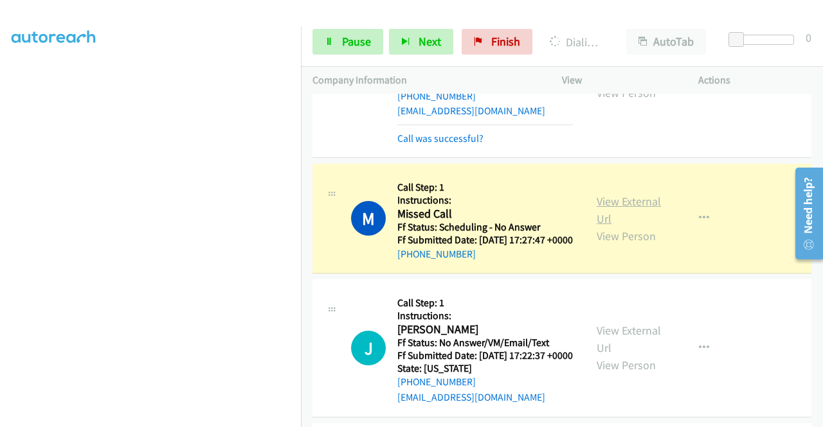
click at [611, 226] on link "View External Url" at bounding box center [628, 210] width 64 height 32
click at [542, 207] on h5 "Instructions:" at bounding box center [484, 200] width 175 height 13
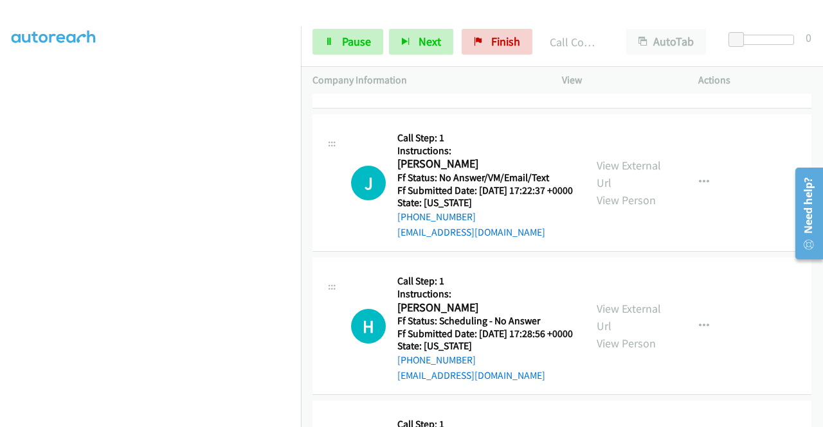
scroll to position [229, 0]
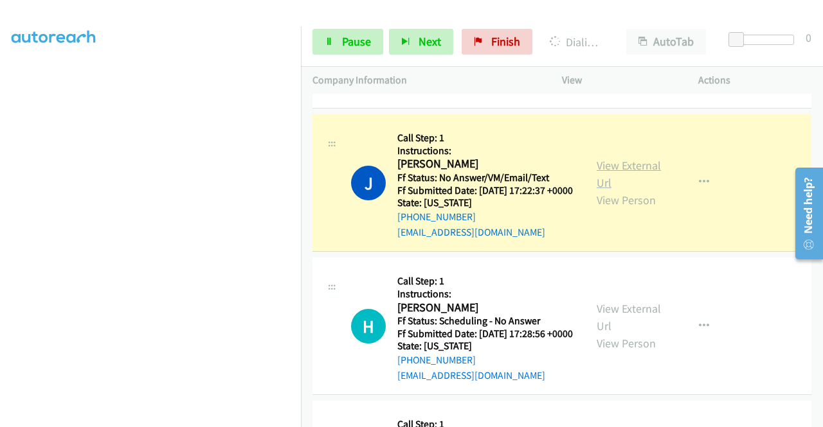
click at [627, 190] on link "View External Url" at bounding box center [628, 174] width 64 height 32
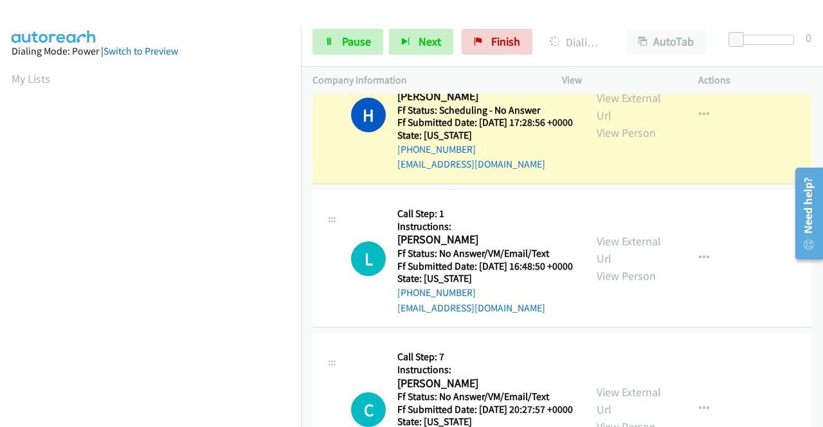
scroll to position [2250, 0]
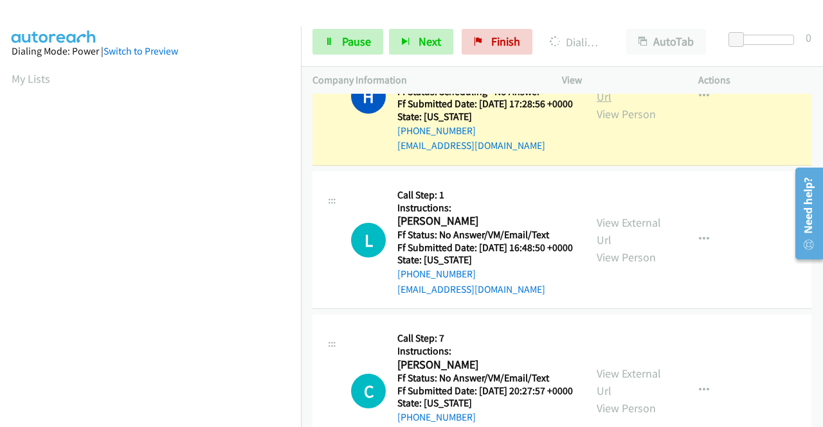
click at [600, 104] on link "View External Url" at bounding box center [628, 88] width 64 height 32
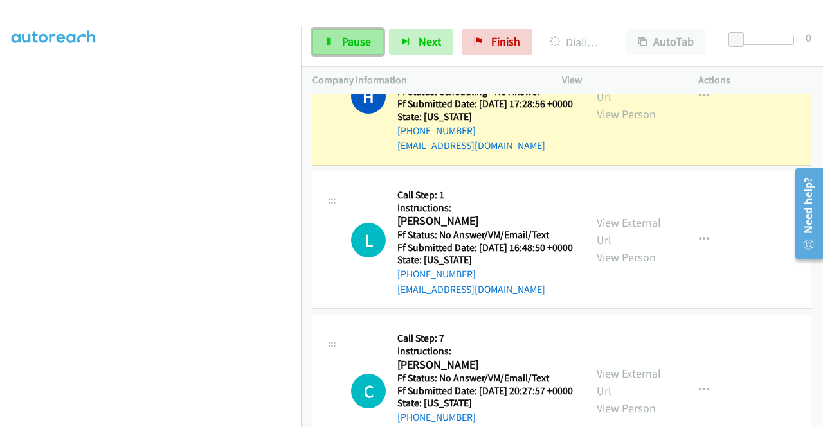
click at [359, 43] on span "Pause" at bounding box center [356, 41] width 29 height 15
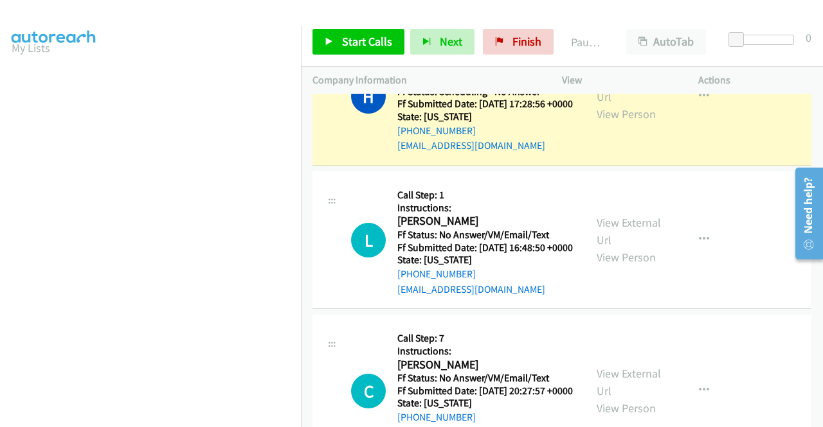
scroll to position [0, 0]
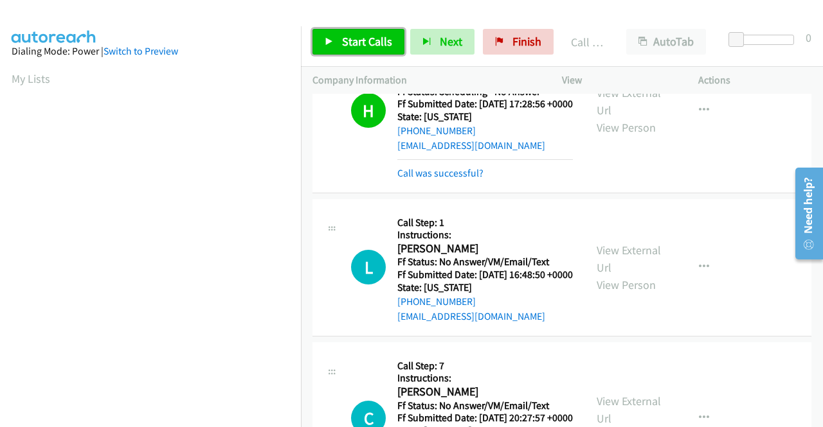
click at [352, 42] on span "Start Calls" at bounding box center [367, 41] width 50 height 15
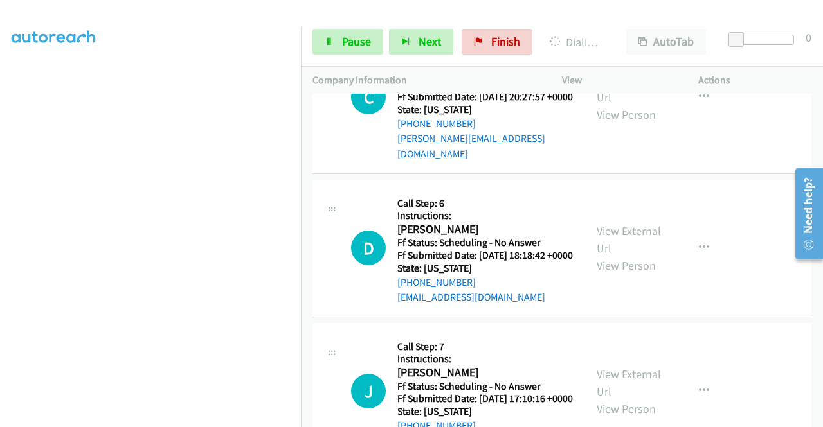
scroll to position [2507, 0]
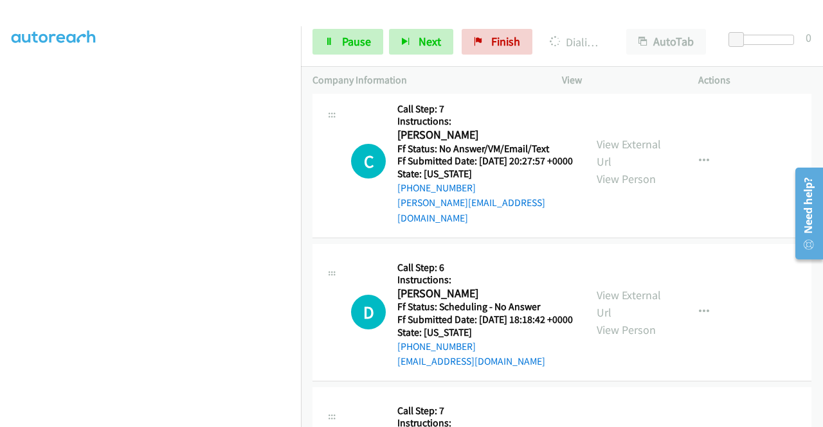
click at [599, 67] on div "View External Url View Person View External Url Email Schedule/Manage Callback …" at bounding box center [659, 11] width 148 height 114
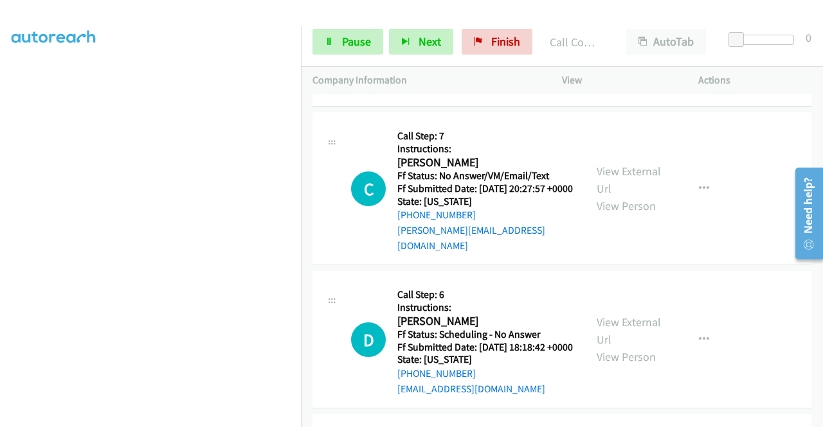
click at [612, 31] on link "View External Url" at bounding box center [628, 15] width 64 height 32
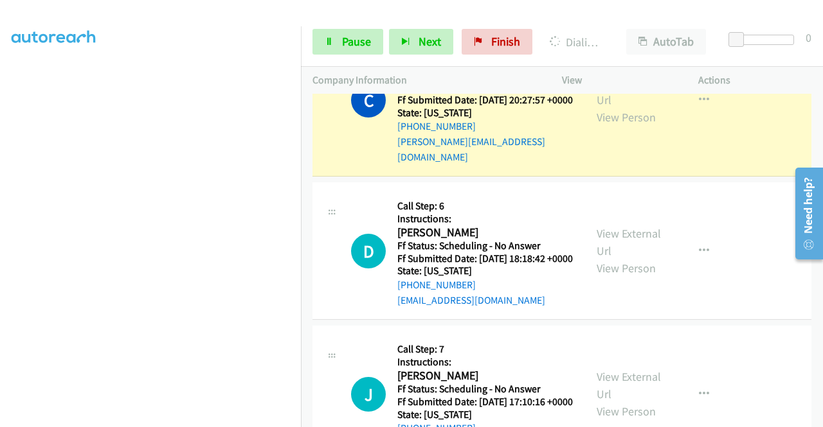
scroll to position [2700, 0]
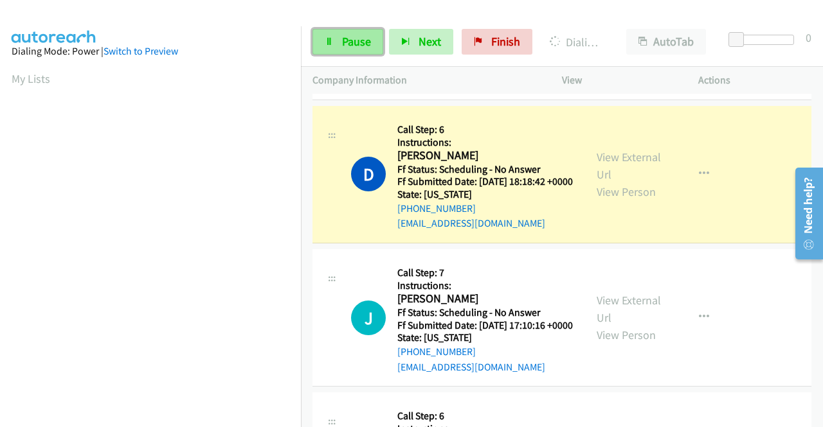
click at [331, 43] on icon at bounding box center [329, 42] width 9 height 9
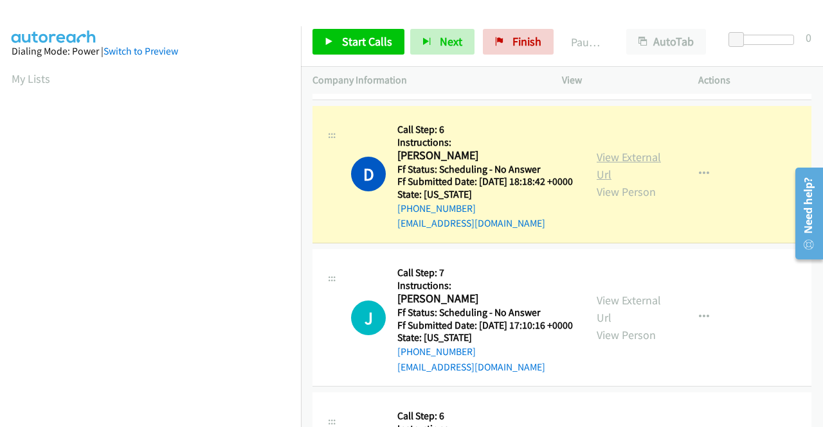
click at [611, 182] on link "View External Url" at bounding box center [628, 166] width 64 height 32
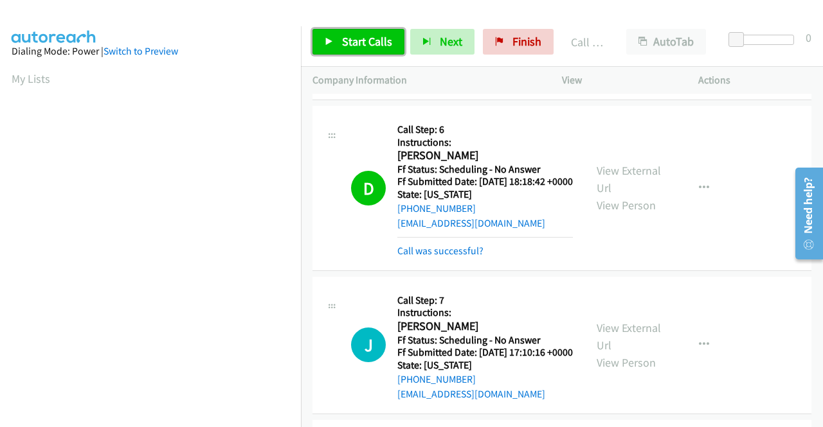
click at [366, 39] on span "Start Calls" at bounding box center [367, 41] width 50 height 15
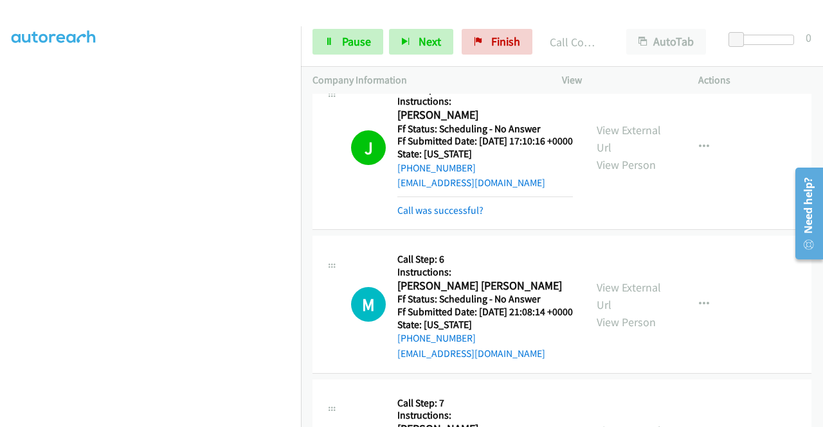
scroll to position [2892, 0]
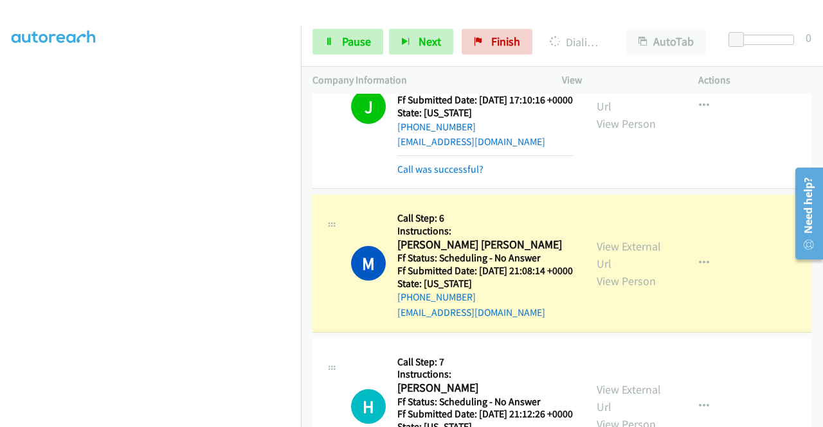
scroll to position [3021, 0]
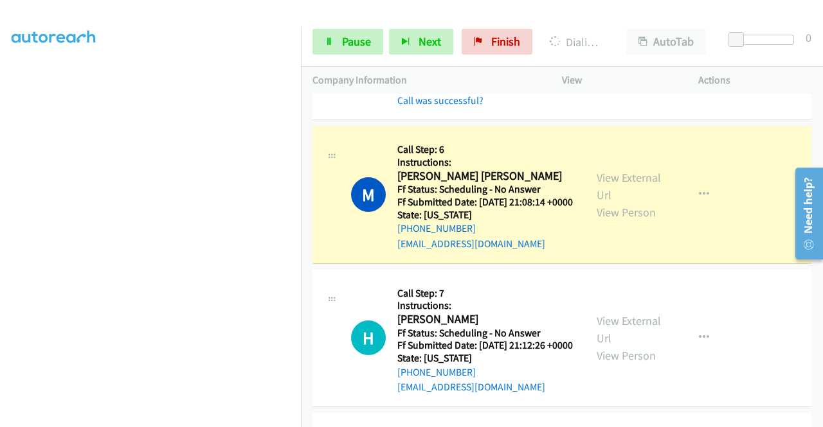
click at [630, 45] on link "View External Url" at bounding box center [628, 29] width 64 height 32
click at [621, 202] on link "View External Url" at bounding box center [628, 186] width 64 height 32
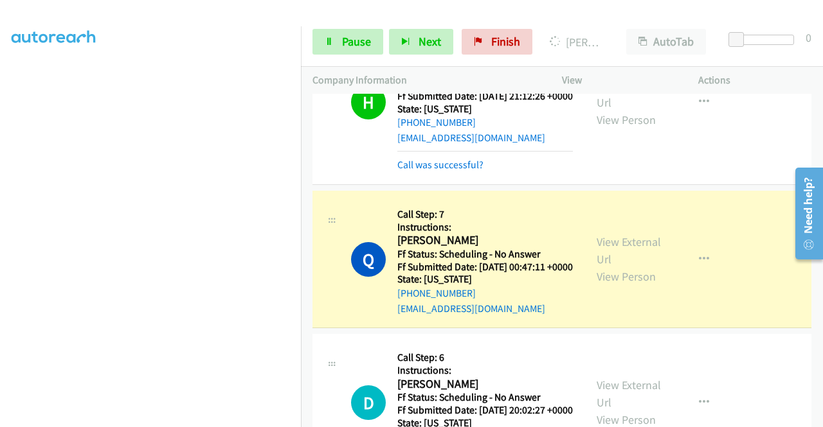
scroll to position [3278, 0]
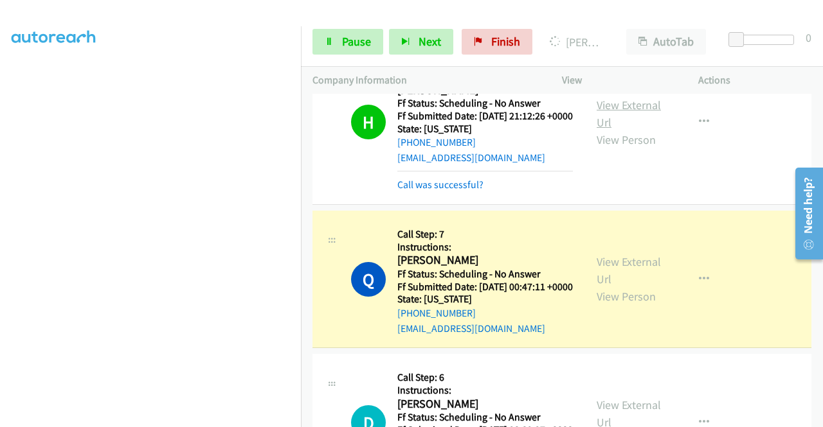
click at [598, 130] on link "View External Url" at bounding box center [628, 114] width 64 height 32
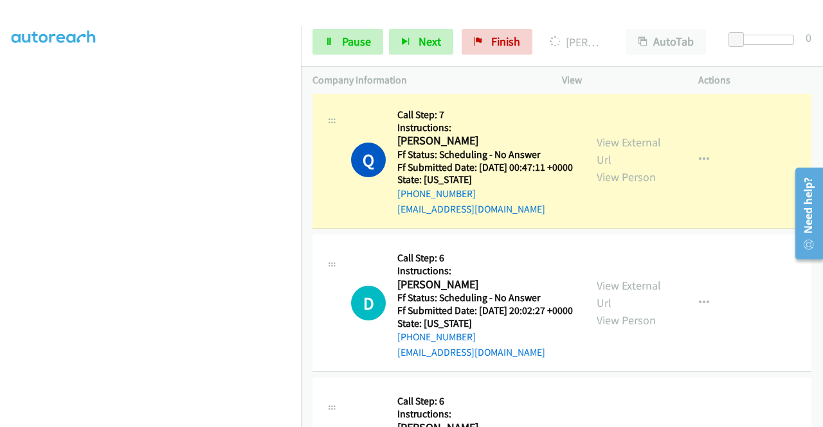
scroll to position [3535, 0]
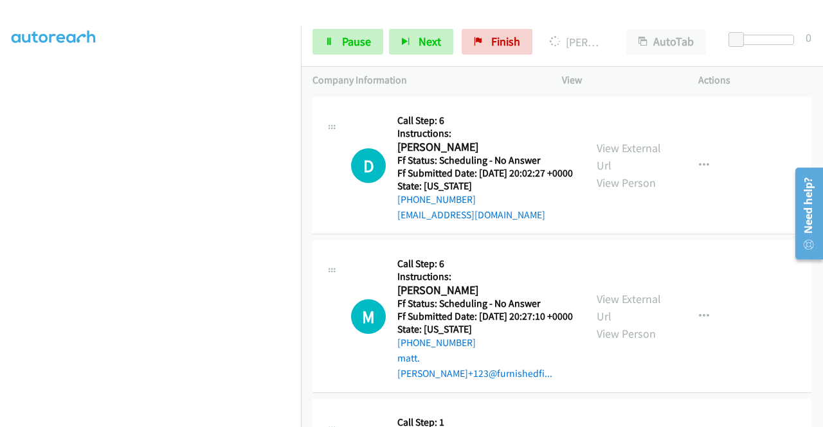
click at [607, 30] on link "View External Url" at bounding box center [628, 13] width 64 height 32
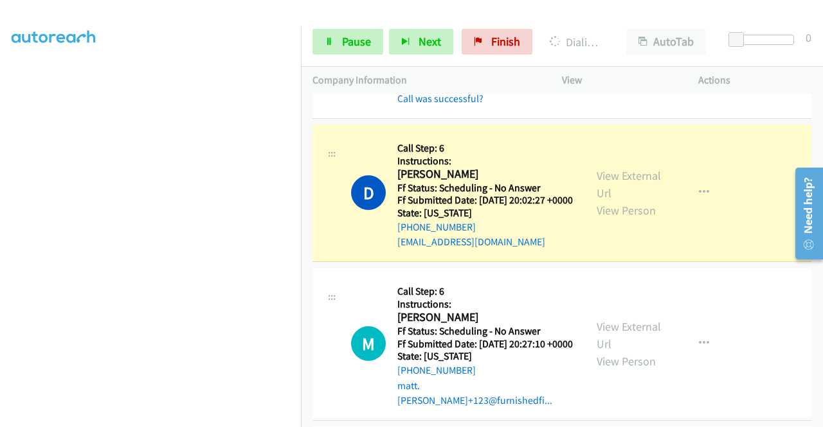
scroll to position [3728, 0]
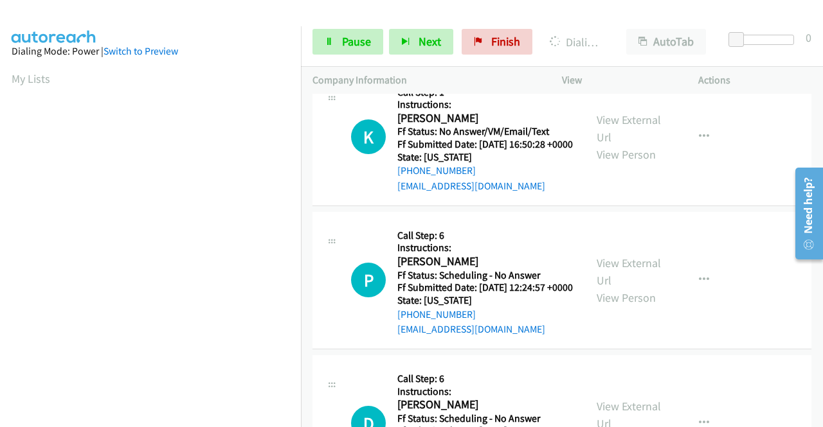
scroll to position [293, 0]
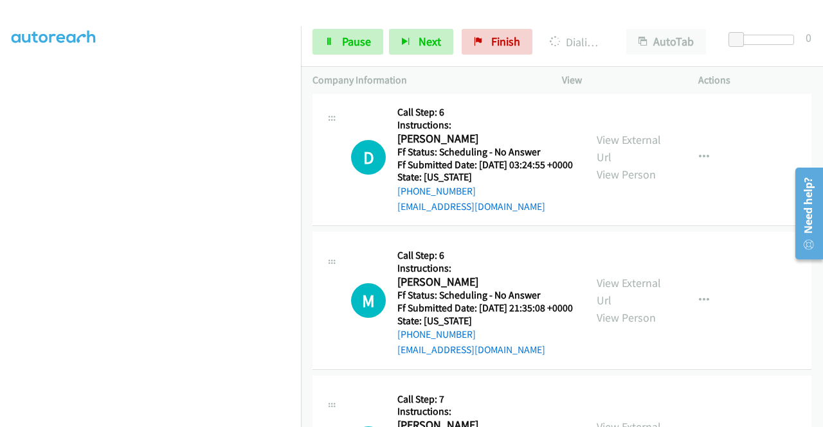
scroll to position [4178, 0]
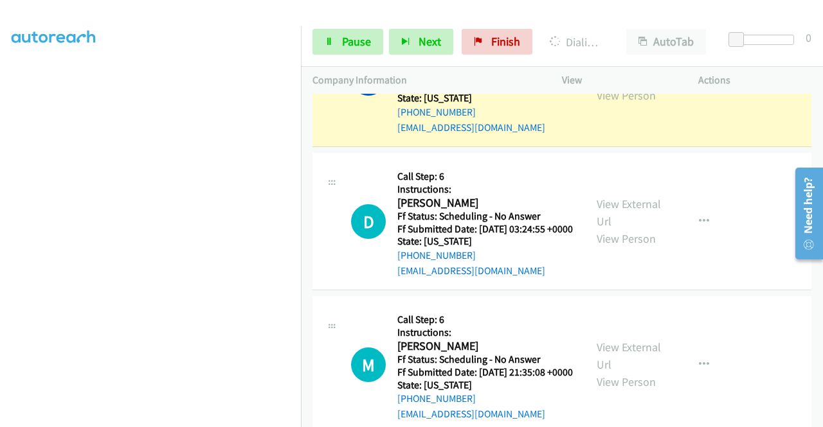
click at [602, 85] on link "View External Url" at bounding box center [628, 69] width 64 height 32
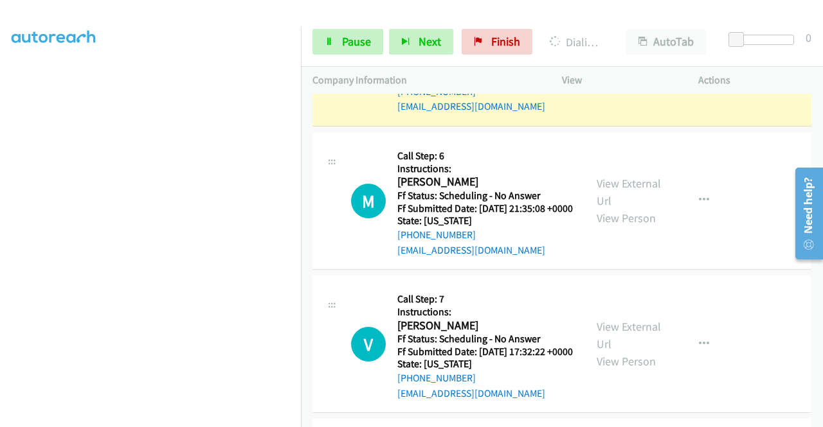
scroll to position [4499, 0]
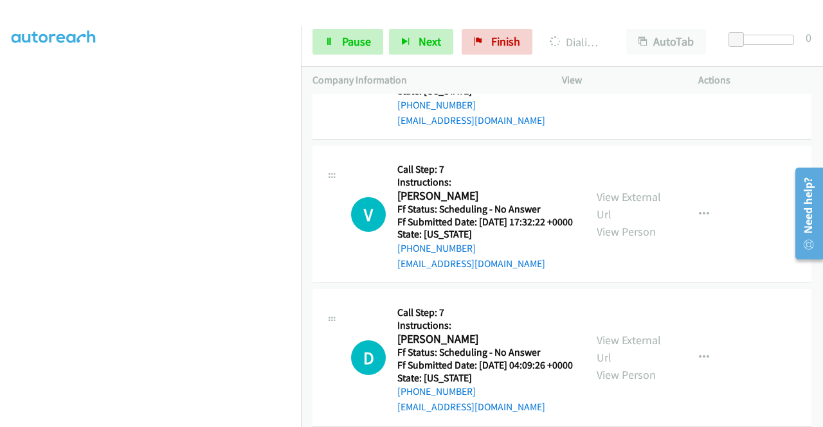
click at [346, 39] on span "Pause" at bounding box center [356, 41] width 29 height 15
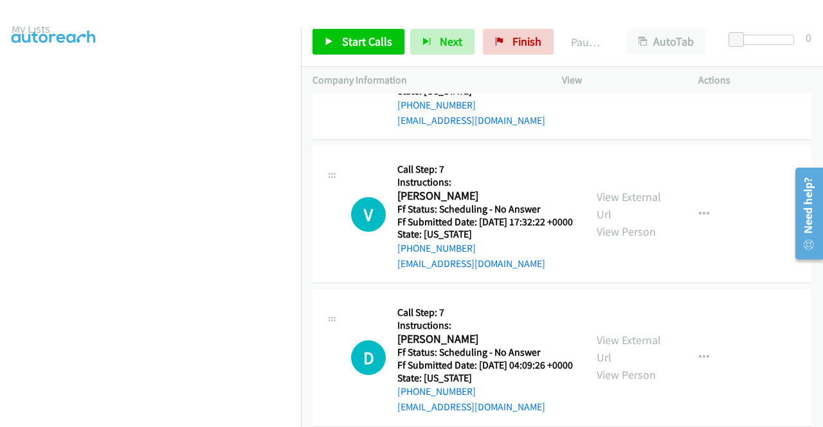
scroll to position [0, 0]
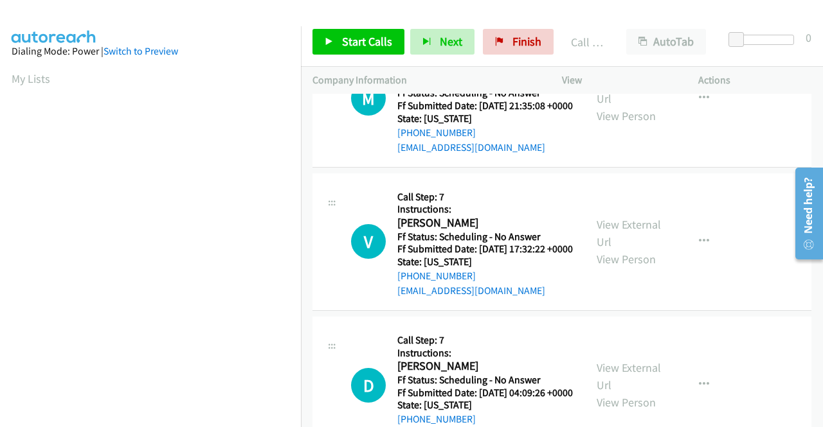
click at [354, 28] on div "Start Calls Pause Next Finish Call Completed AutoTab AutoTab 0" at bounding box center [562, 41] width 522 height 49
click at [362, 32] on link "Start Calls" at bounding box center [358, 42] width 92 height 26
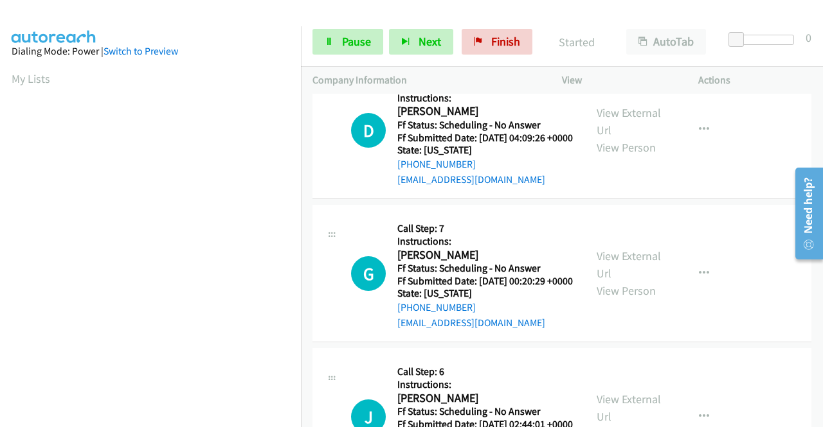
scroll to position [4756, 0]
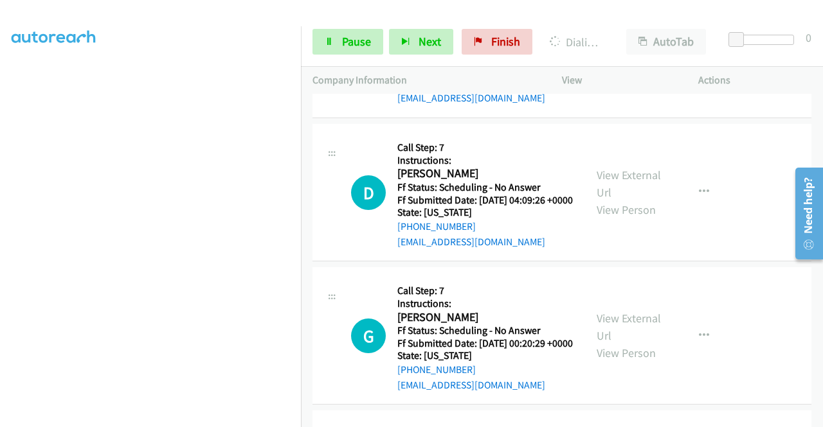
scroll to position [0, 0]
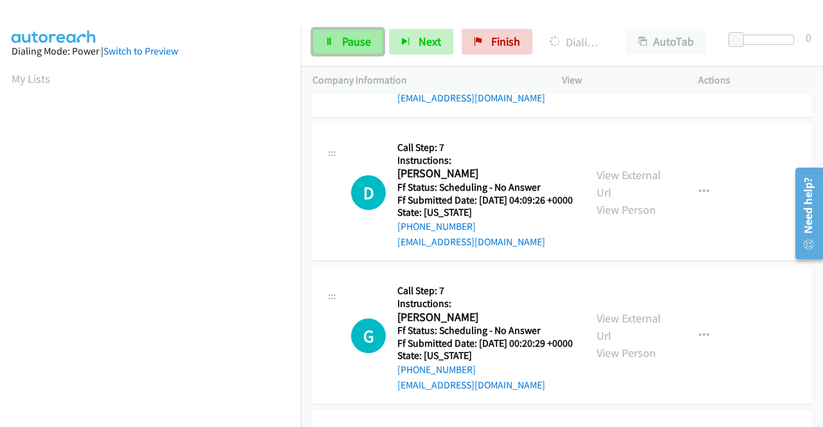
click at [346, 40] on span "Pause" at bounding box center [356, 41] width 29 height 15
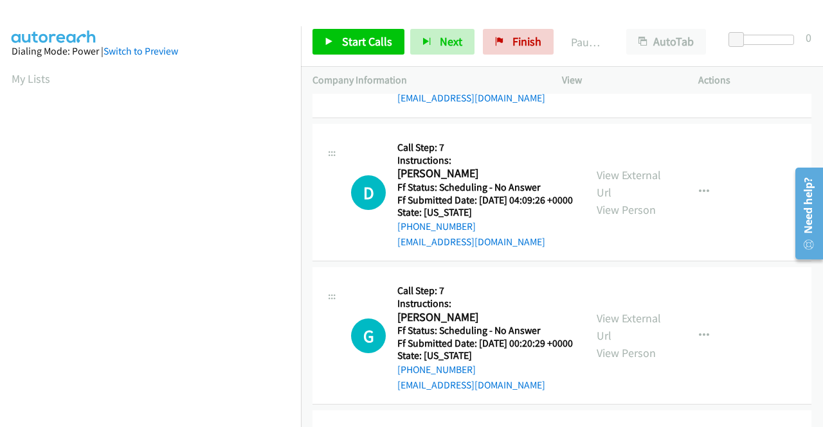
scroll to position [293, 0]
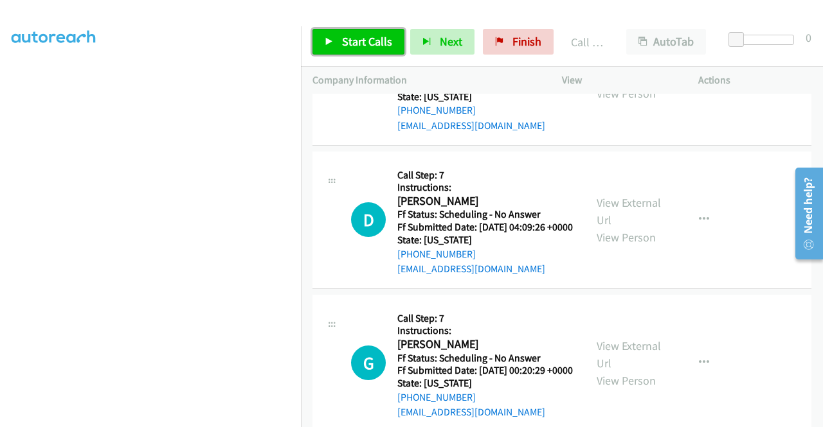
click at [365, 40] on span "Start Calls" at bounding box center [367, 41] width 50 height 15
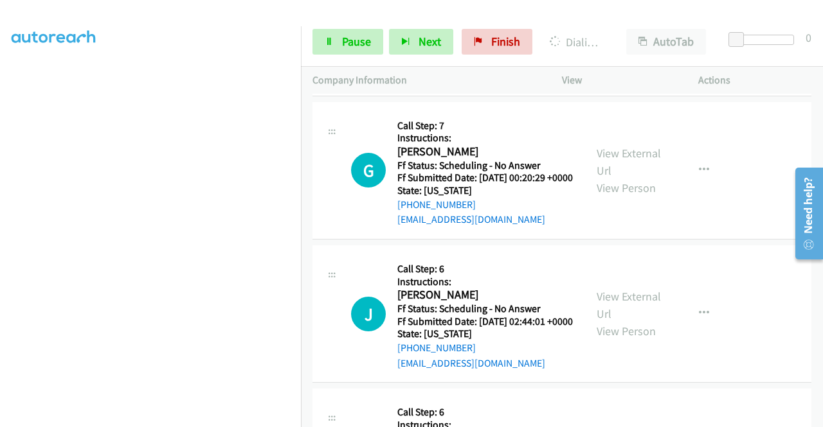
scroll to position [165, 0]
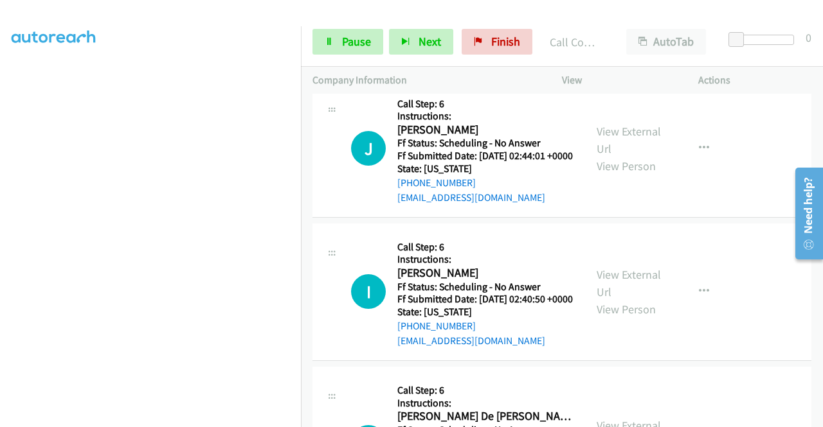
scroll to position [229, 0]
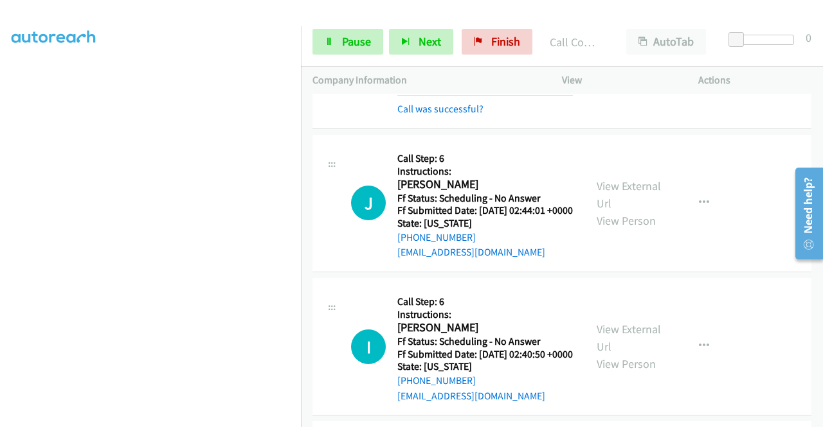
scroll to position [5206, 0]
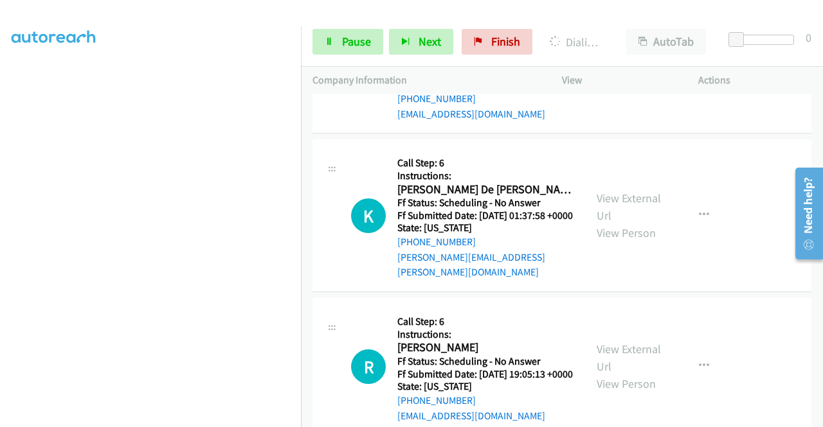
scroll to position [5399, 0]
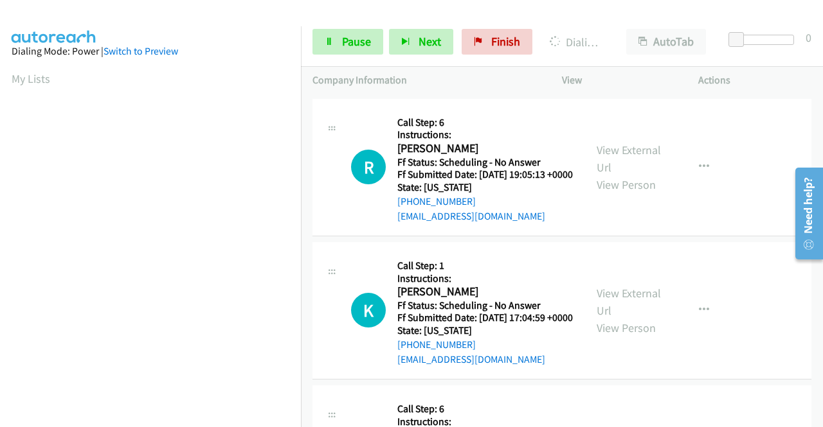
scroll to position [5592, 0]
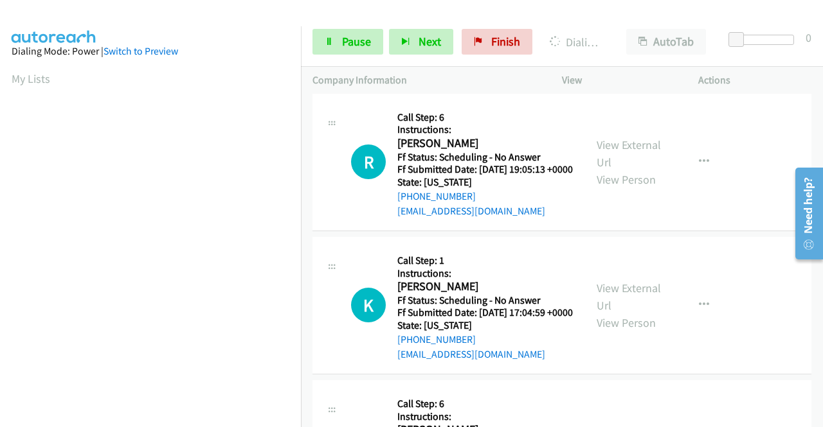
click at [350, 42] on span "Pause" at bounding box center [356, 41] width 29 height 15
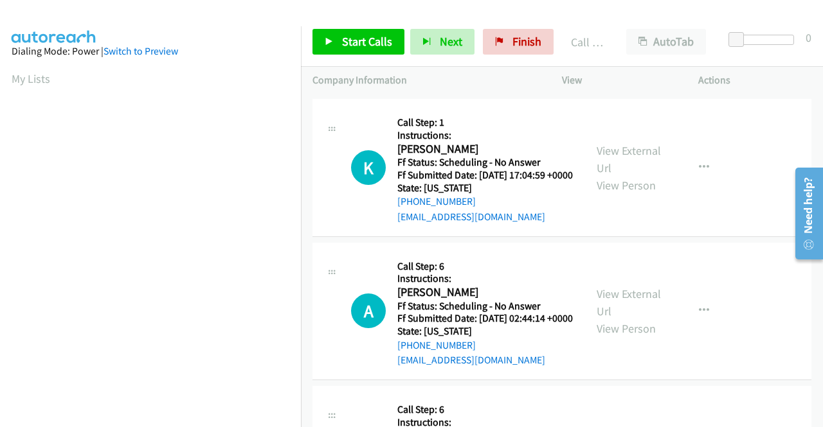
scroll to position [5785, 0]
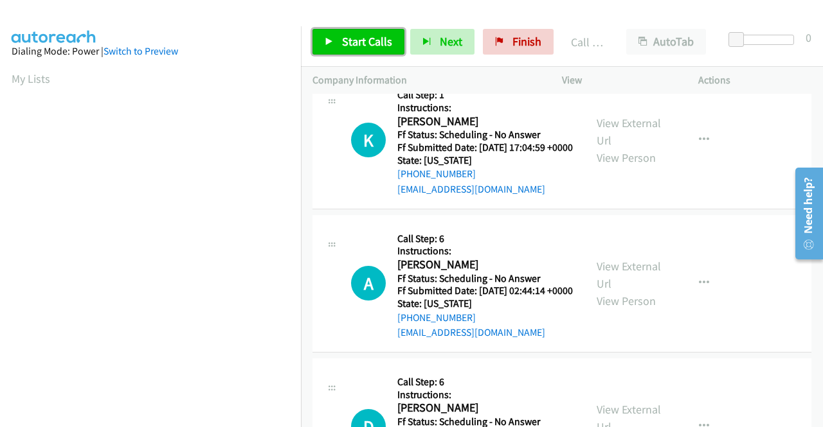
click at [368, 39] on span "Start Calls" at bounding box center [367, 41] width 50 height 15
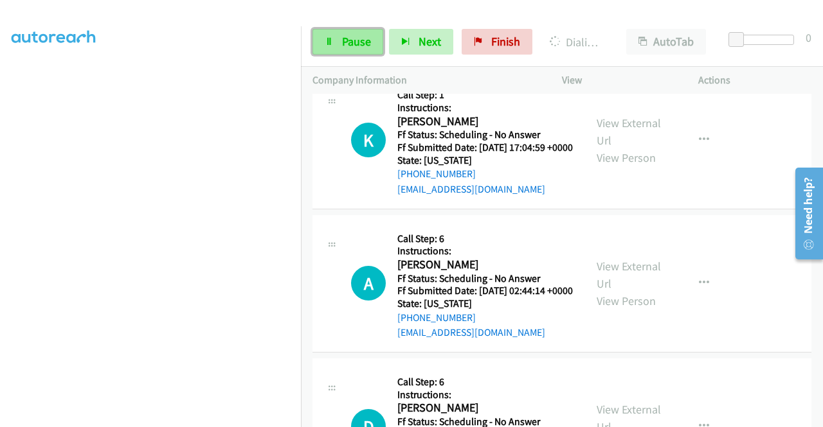
drag, startPoint x: 338, startPoint y: 39, endPoint x: 332, endPoint y: 40, distance: 6.6
click at [338, 39] on link "Pause" at bounding box center [347, 42] width 71 height 26
click at [342, 35] on span "Pause" at bounding box center [356, 41] width 29 height 15
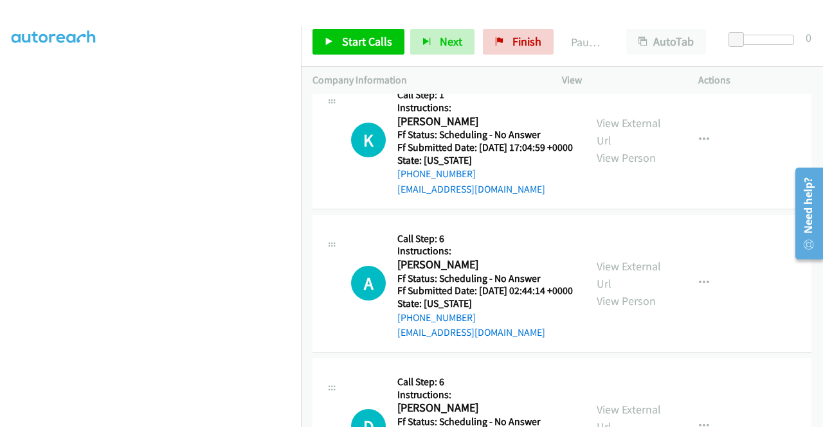
scroll to position [100, 0]
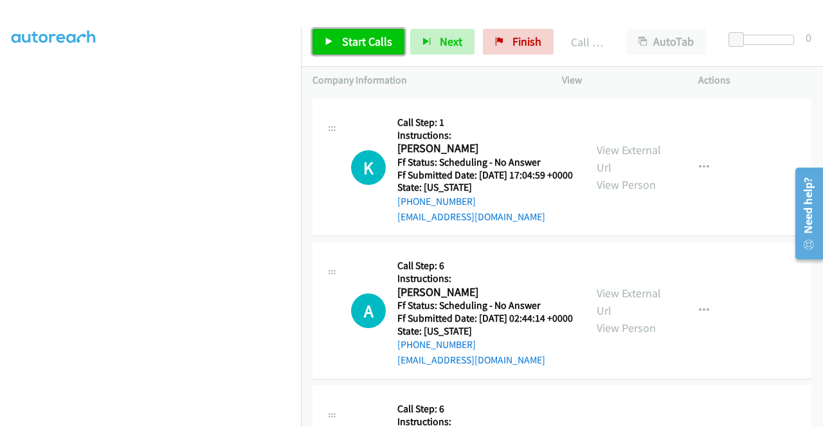
click at [339, 38] on link "Start Calls" at bounding box center [358, 42] width 92 height 26
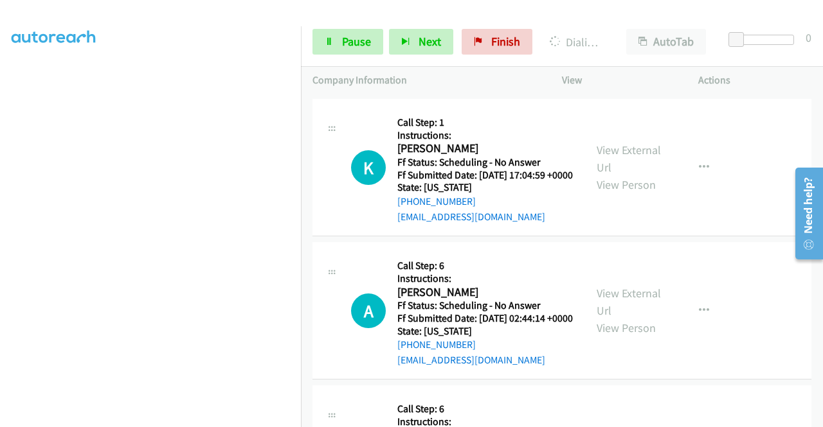
scroll to position [5977, 0]
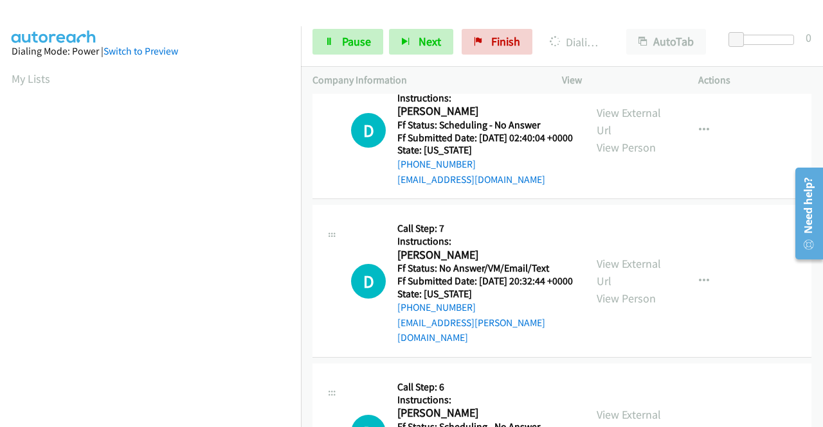
scroll to position [6170, 0]
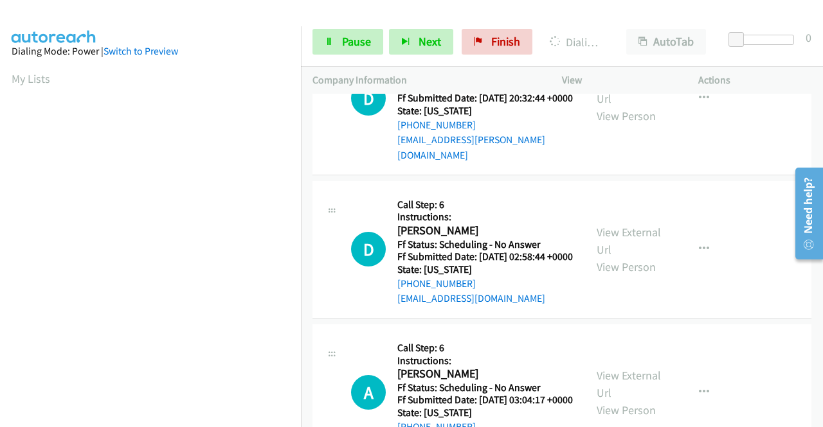
scroll to position [6363, 0]
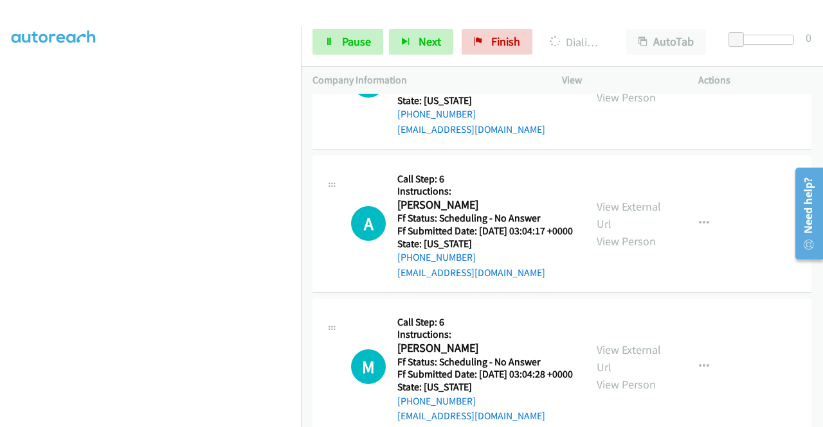
scroll to position [6556, 0]
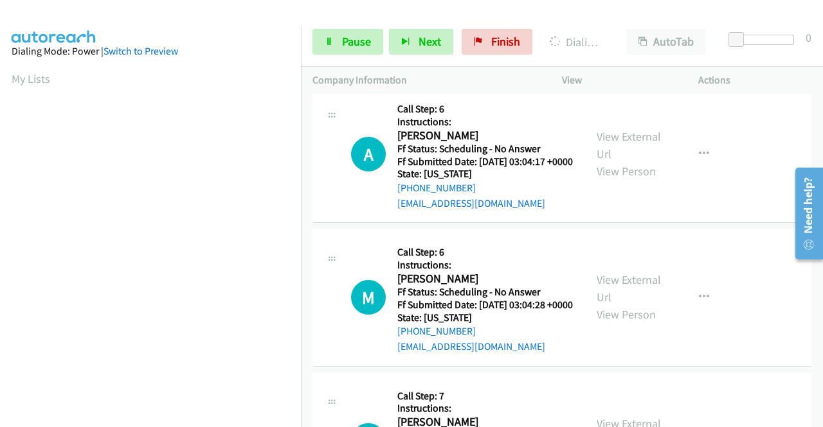
scroll to position [6749, 0]
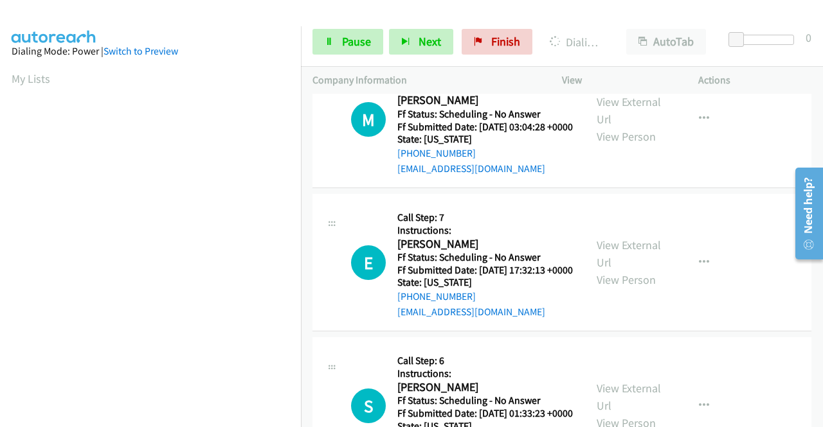
scroll to position [6942, 0]
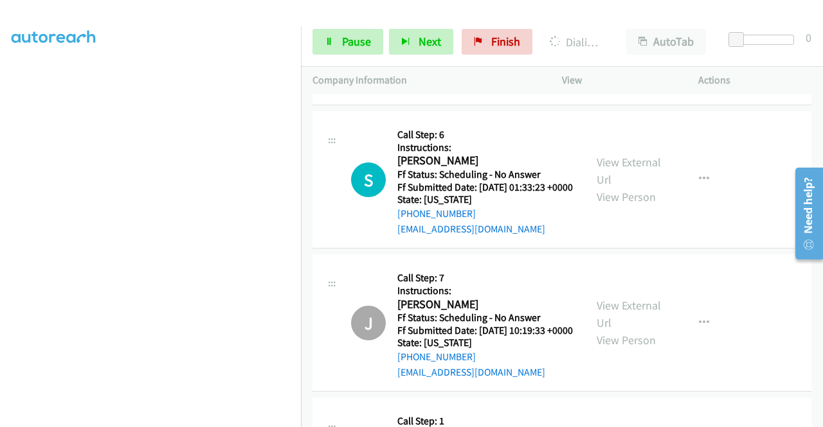
scroll to position [7134, 0]
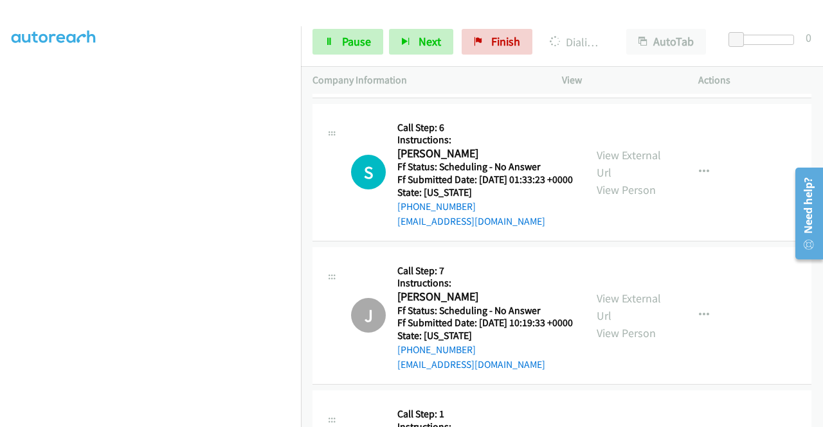
scroll to position [7148, 0]
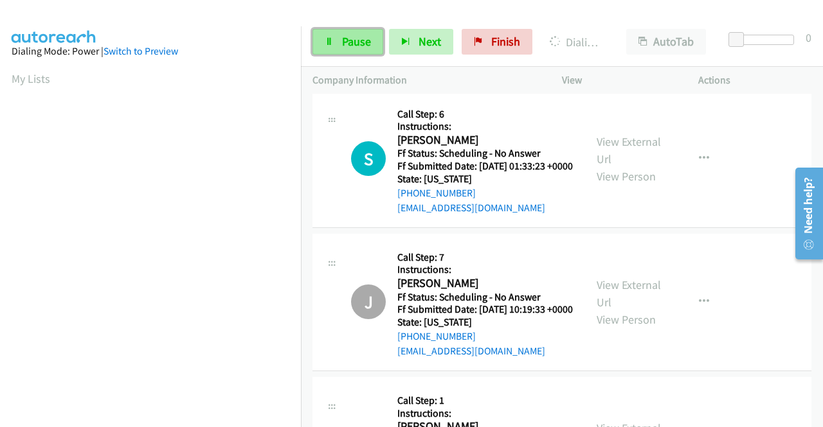
click at [363, 41] on span "Pause" at bounding box center [356, 41] width 29 height 15
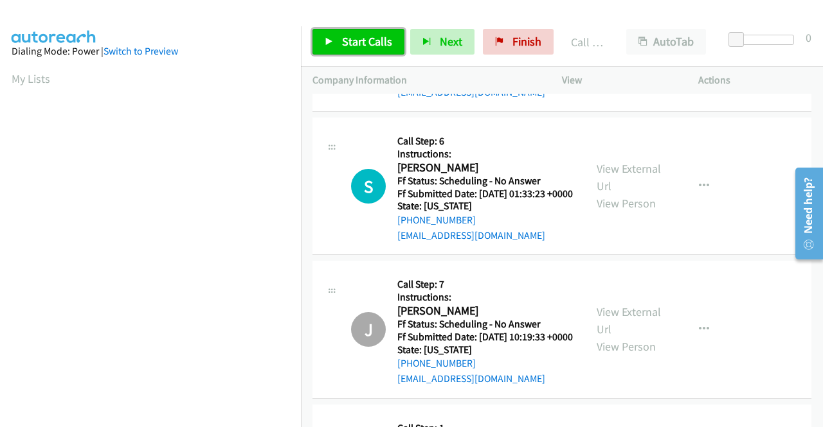
click at [382, 39] on span "Start Calls" at bounding box center [367, 41] width 50 height 15
click at [366, 33] on link "Start Calls" at bounding box center [358, 42] width 92 height 26
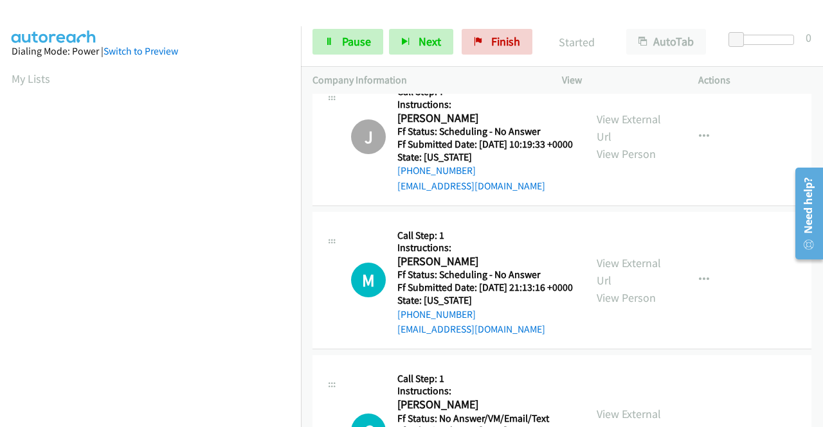
scroll to position [7405, 0]
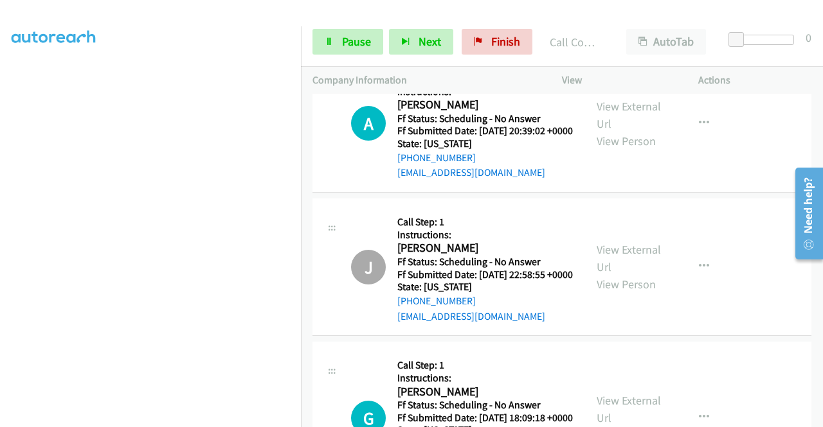
scroll to position [7855, 0]
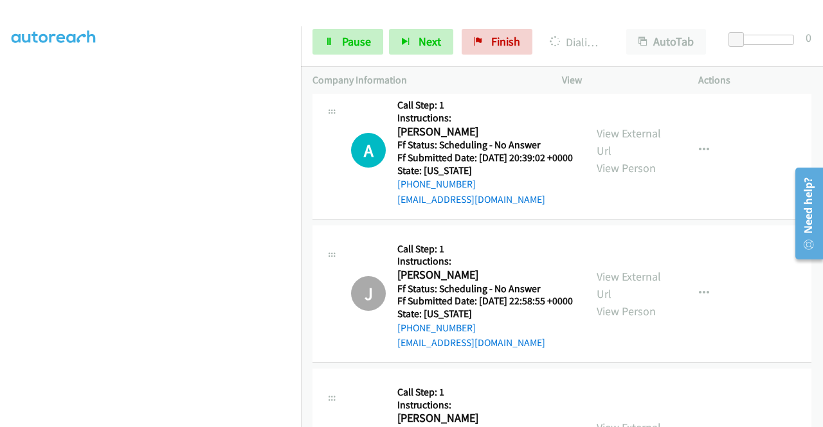
scroll to position [7983, 0]
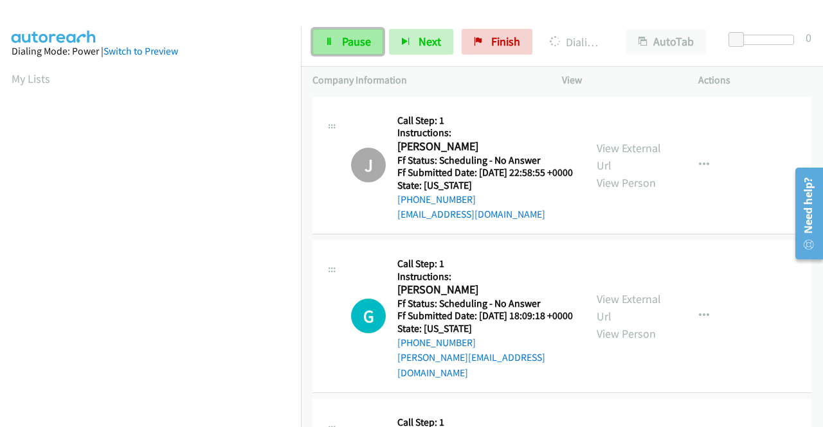
click at [339, 40] on link "Pause" at bounding box center [347, 42] width 71 height 26
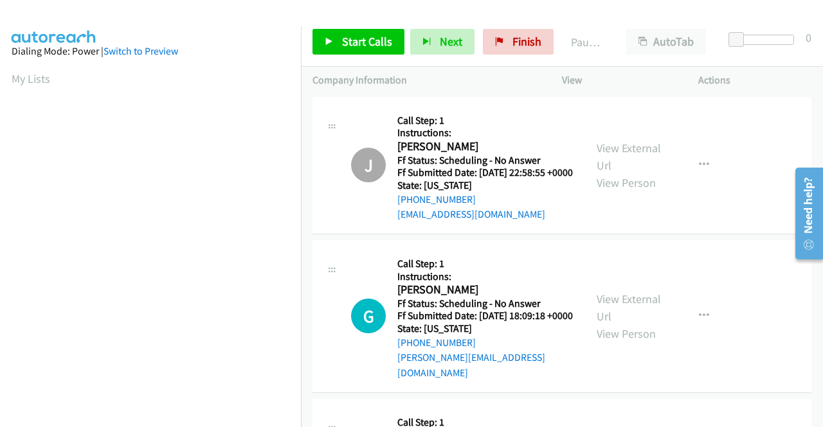
scroll to position [293, 0]
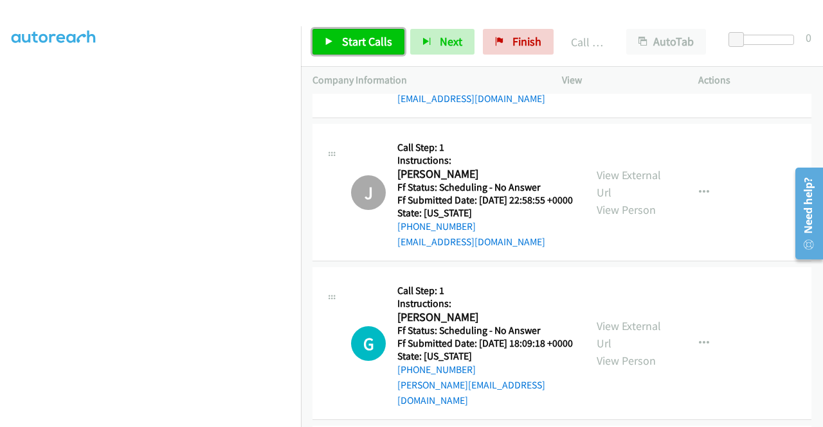
click at [367, 46] on span "Start Calls" at bounding box center [367, 41] width 50 height 15
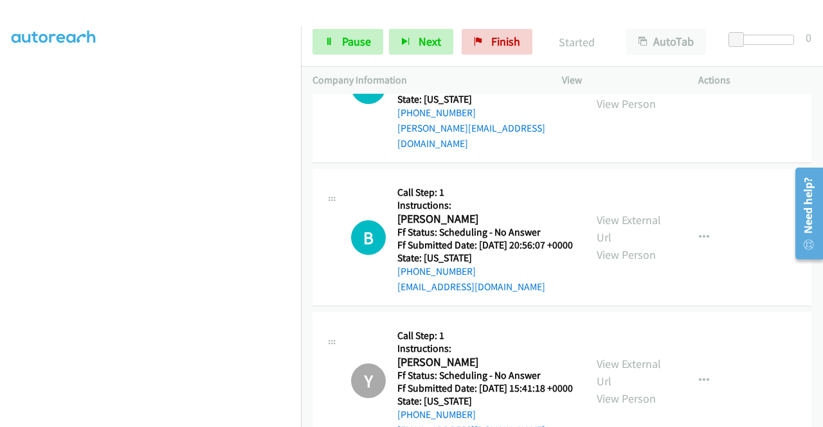
scroll to position [229, 0]
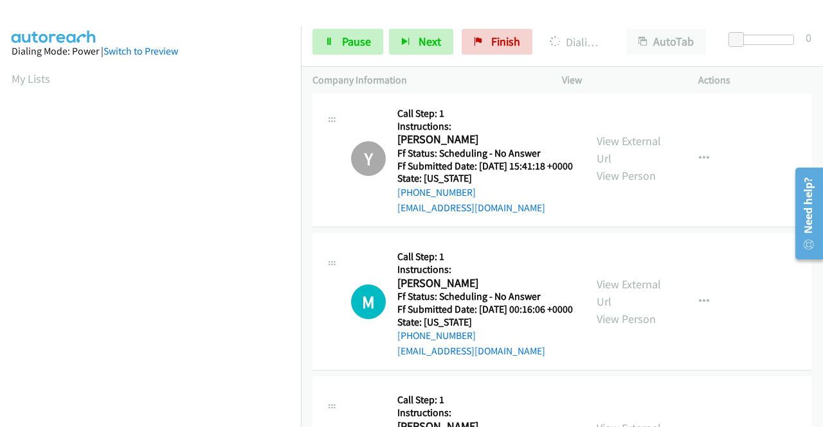
scroll to position [8498, 0]
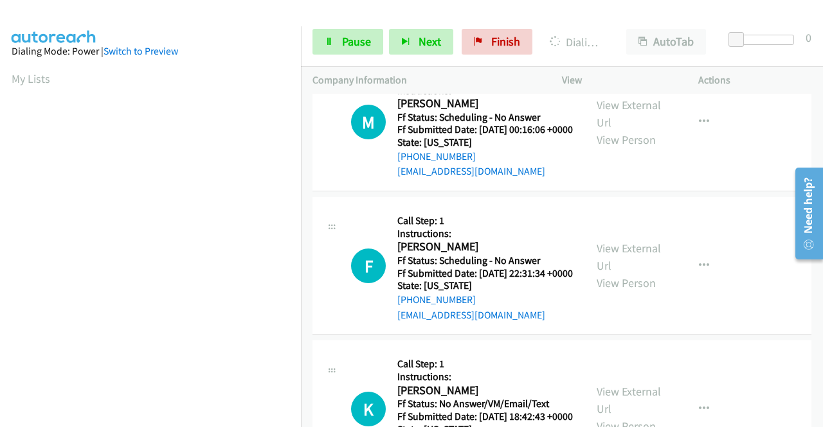
scroll to position [8755, 0]
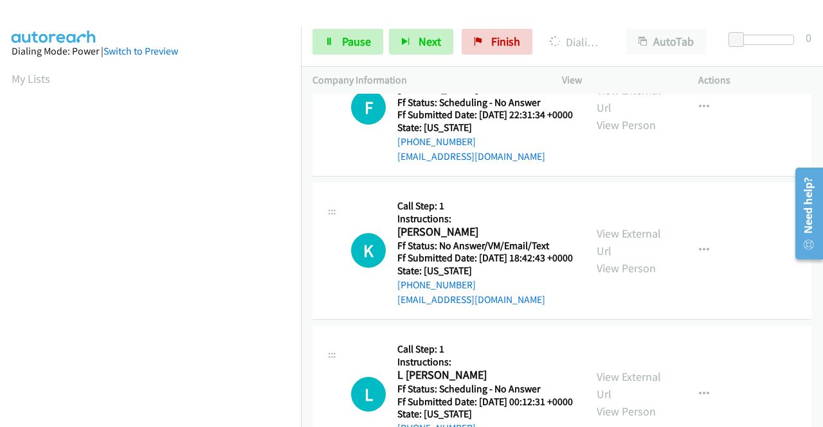
scroll to position [9012, 0]
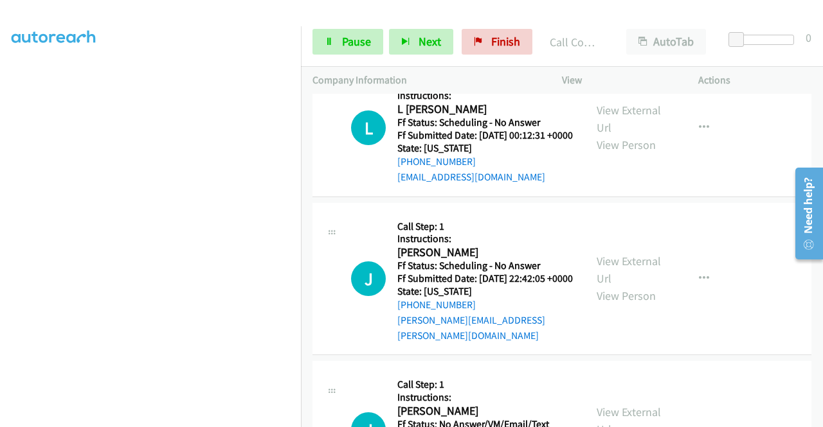
scroll to position [9333, 0]
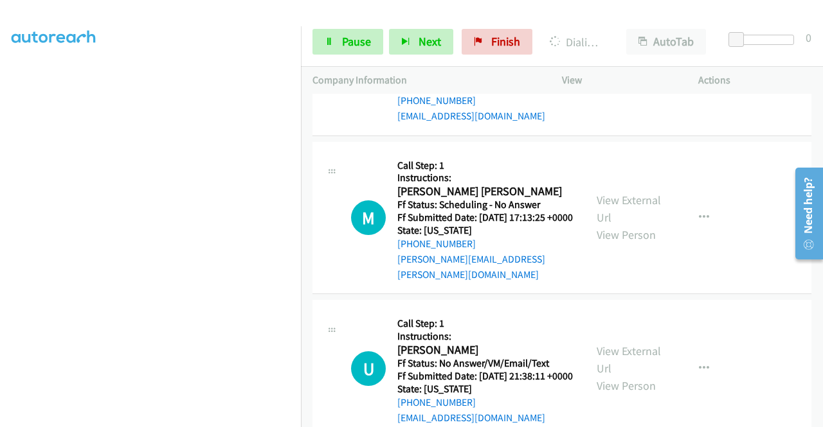
scroll to position [9590, 0]
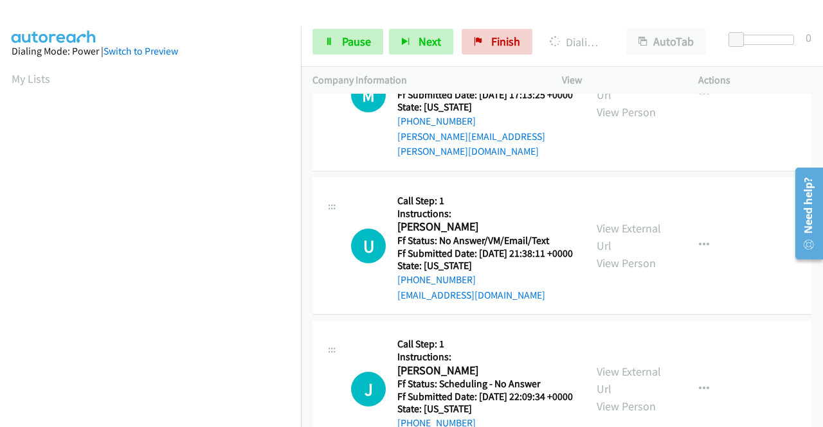
scroll to position [9719, 0]
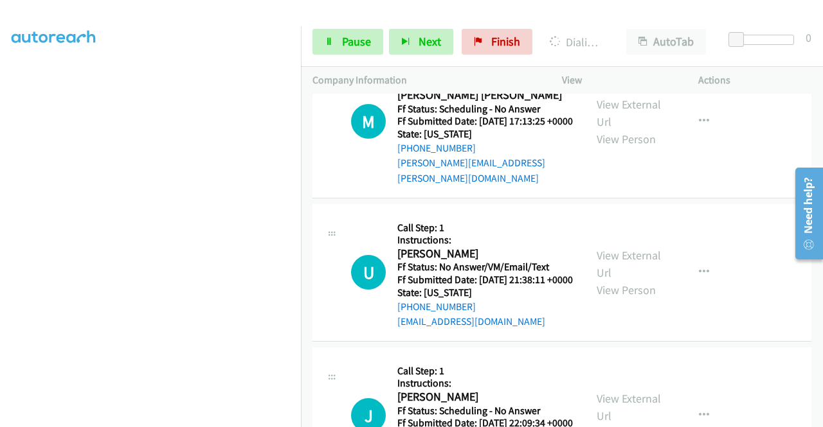
scroll to position [9912, 0]
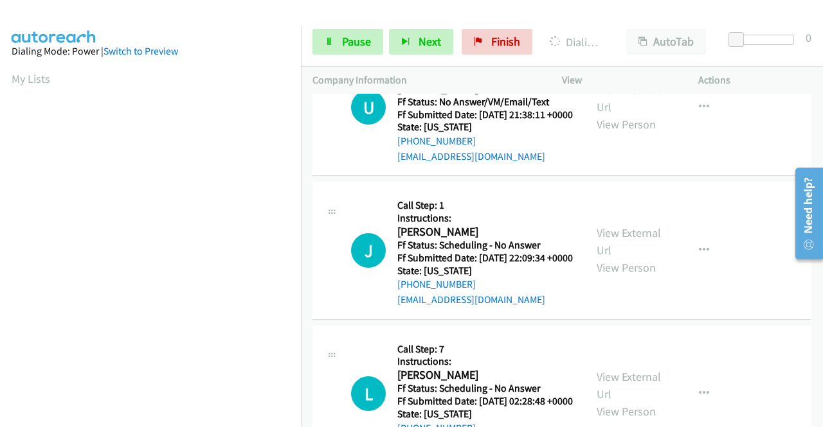
scroll to position [293, 0]
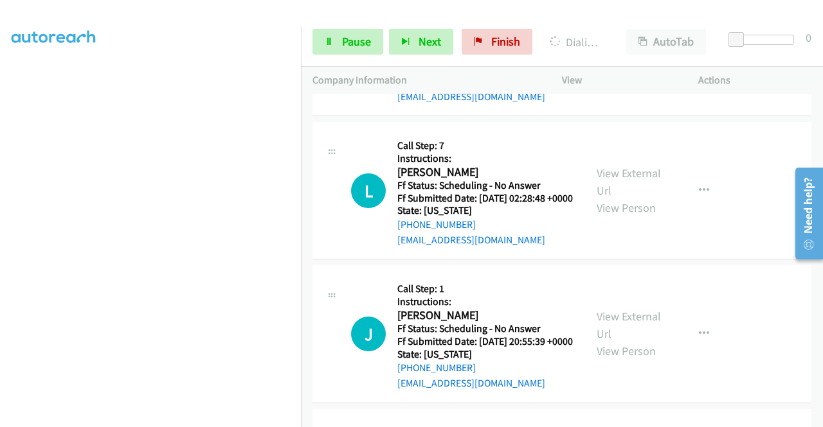
scroll to position [10169, 0]
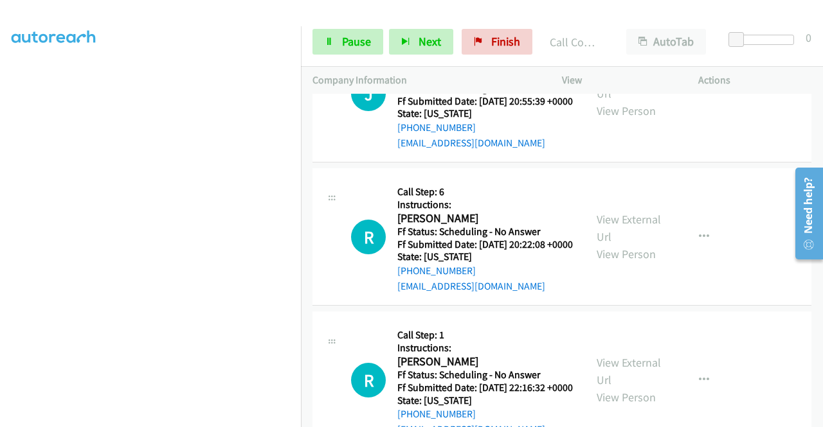
scroll to position [10426, 0]
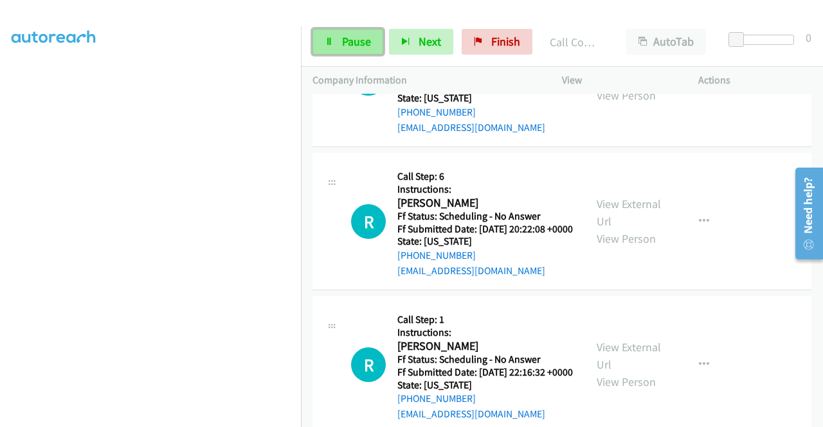
click at [350, 29] on link "Pause" at bounding box center [347, 42] width 71 height 26
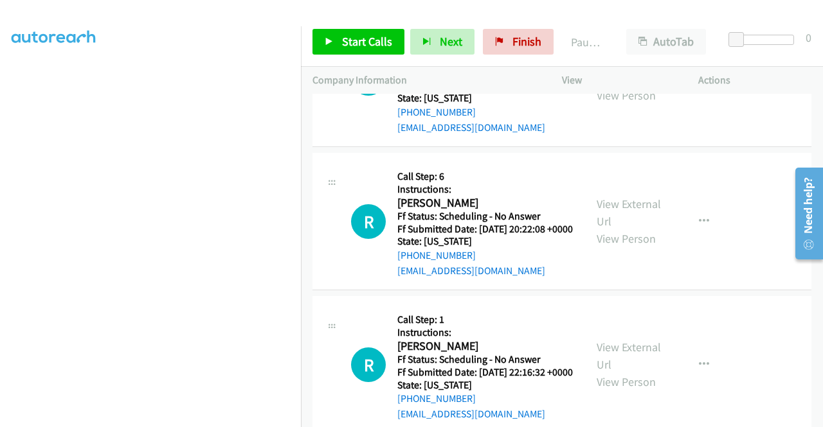
scroll to position [0, 0]
drag, startPoint x: 496, startPoint y: 50, endPoint x: 455, endPoint y: 66, distance: 44.2
click at [496, 49] on link "Finish" at bounding box center [518, 42] width 71 height 26
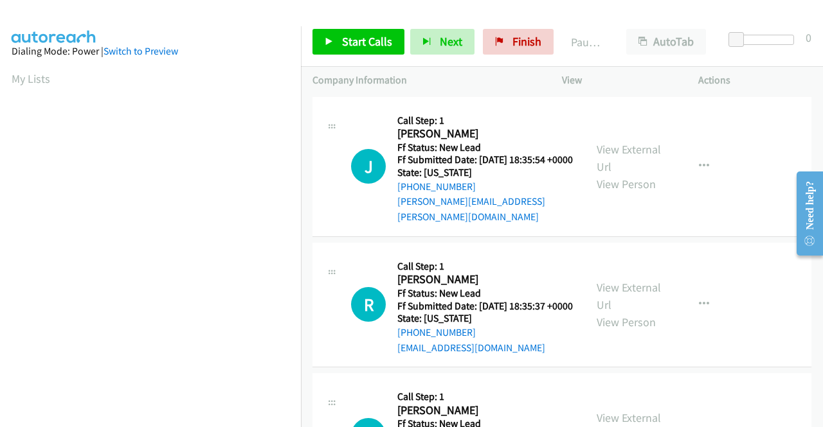
click at [349, 26] on div "Start Calls Pause Next Finish Paused AutoTab AutoTab 0" at bounding box center [562, 41] width 522 height 49
click at [348, 37] on span "Start Calls" at bounding box center [367, 41] width 50 height 15
click at [357, 38] on span "Start Calls" at bounding box center [367, 41] width 50 height 15
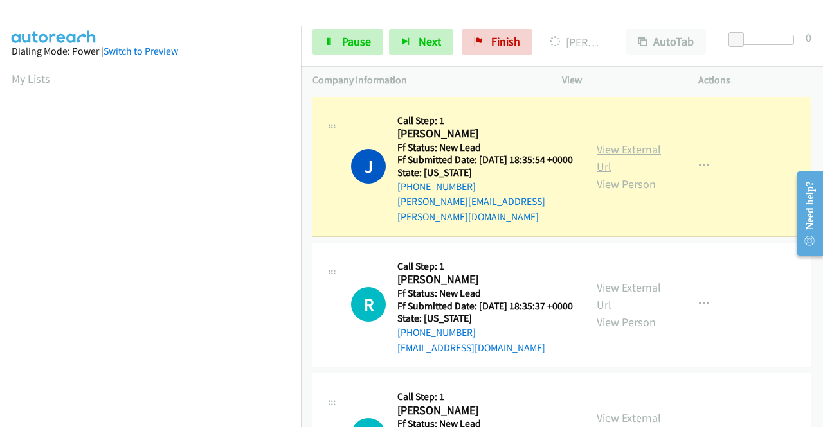
click at [631, 151] on link "View External Url" at bounding box center [628, 158] width 64 height 32
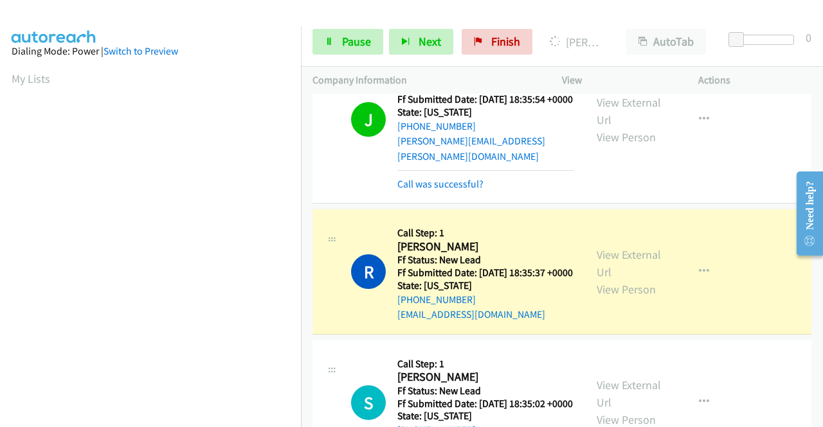
scroll to position [129, 0]
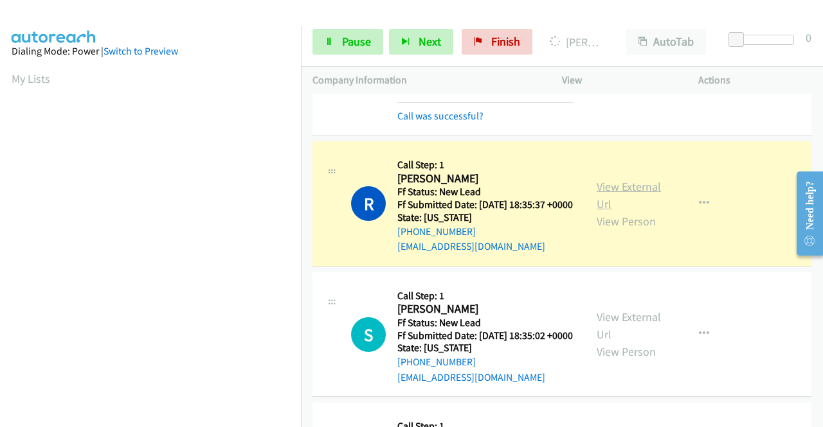
click at [618, 188] on link "View External Url" at bounding box center [628, 195] width 64 height 32
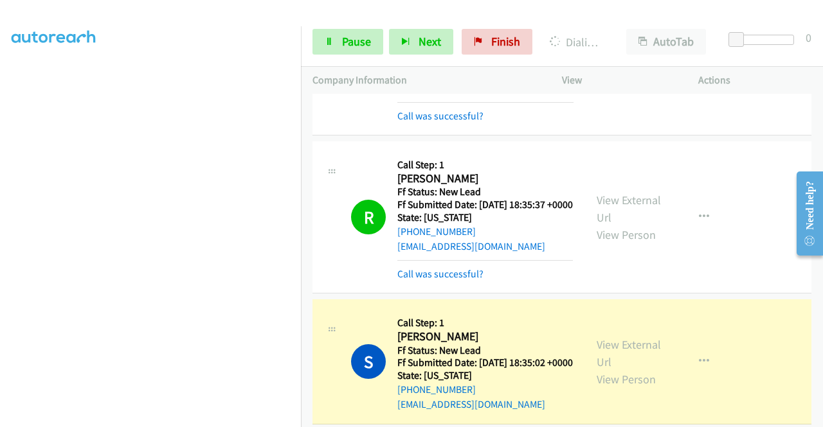
scroll to position [0, 0]
click at [596, 362] on link "View External Url" at bounding box center [628, 353] width 64 height 32
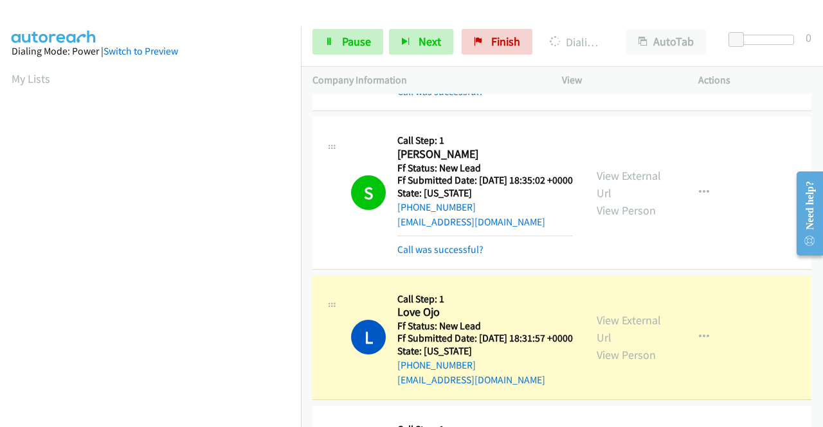
scroll to position [321, 0]
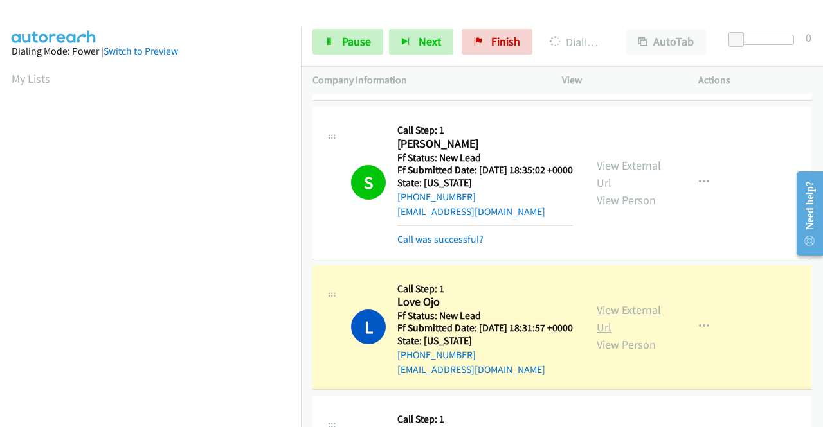
click at [598, 335] on link "View External Url" at bounding box center [628, 319] width 64 height 32
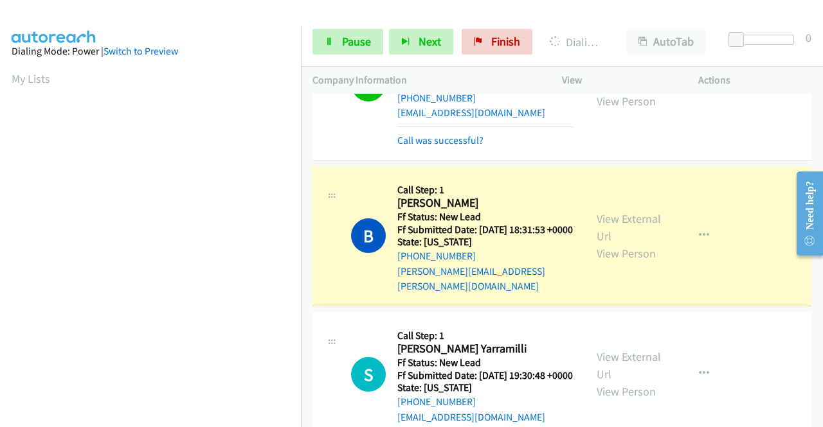
scroll to position [293, 0]
click at [603, 244] on link "View External Url" at bounding box center [628, 227] width 64 height 32
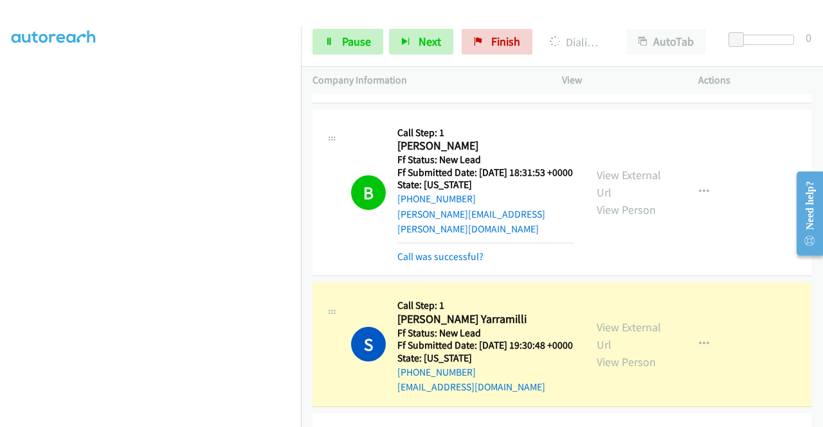
scroll to position [771, 0]
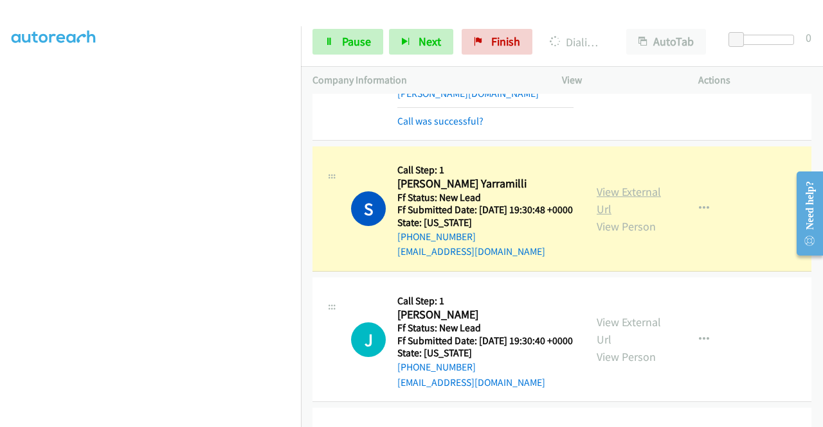
click at [599, 217] on link "View External Url" at bounding box center [628, 200] width 64 height 32
click at [357, 39] on span "Pause" at bounding box center [356, 41] width 29 height 15
click at [340, 44] on link "Pause" at bounding box center [347, 42] width 71 height 26
drag, startPoint x: 347, startPoint y: 15, endPoint x: 345, endPoint y: 44, distance: 29.0
click at [347, 16] on div at bounding box center [405, 24] width 811 height 49
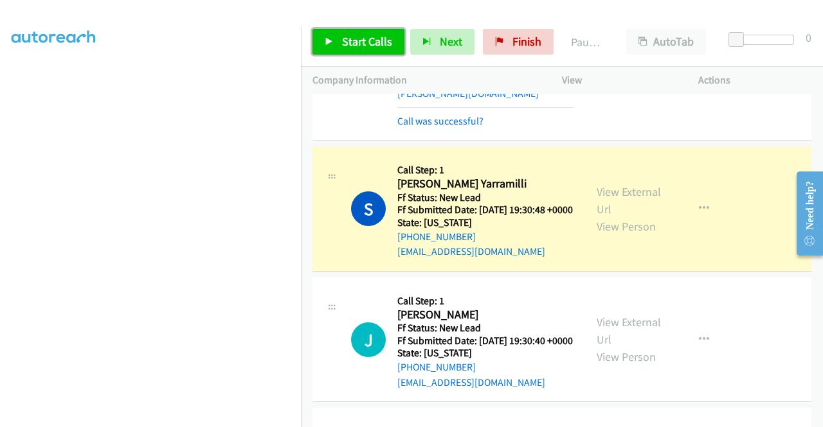
click at [345, 48] on span "Start Calls" at bounding box center [367, 41] width 50 height 15
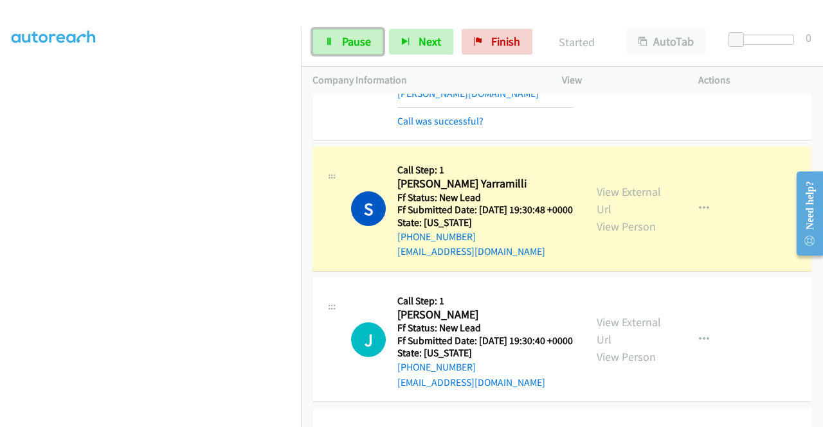
click at [345, 48] on span "Pause" at bounding box center [356, 41] width 29 height 15
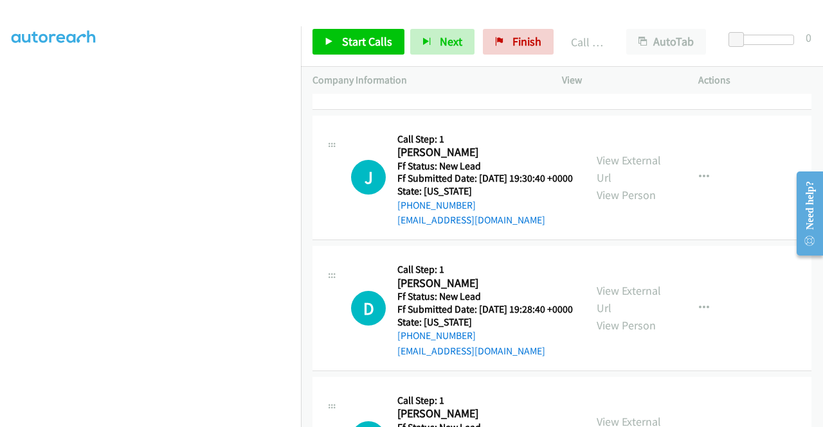
scroll to position [900, 0]
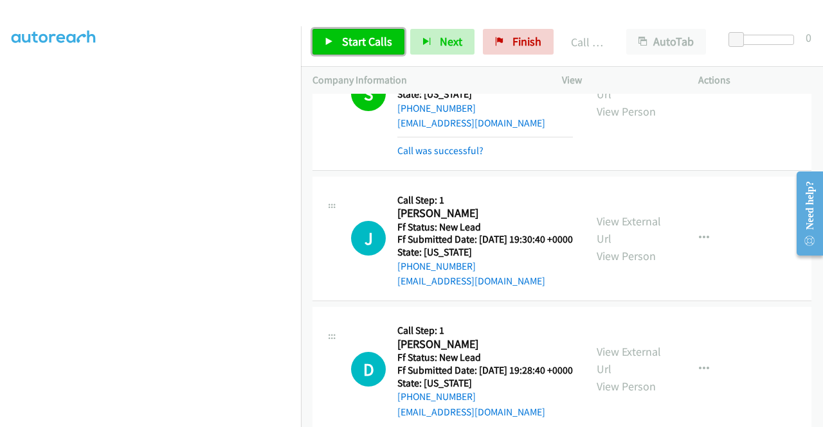
click at [351, 42] on span "Start Calls" at bounding box center [367, 41] width 50 height 15
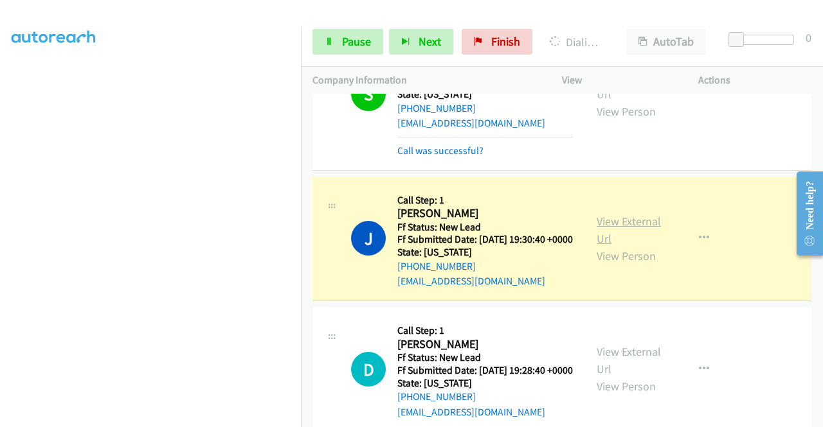
click at [619, 246] on link "View External Url" at bounding box center [628, 230] width 64 height 32
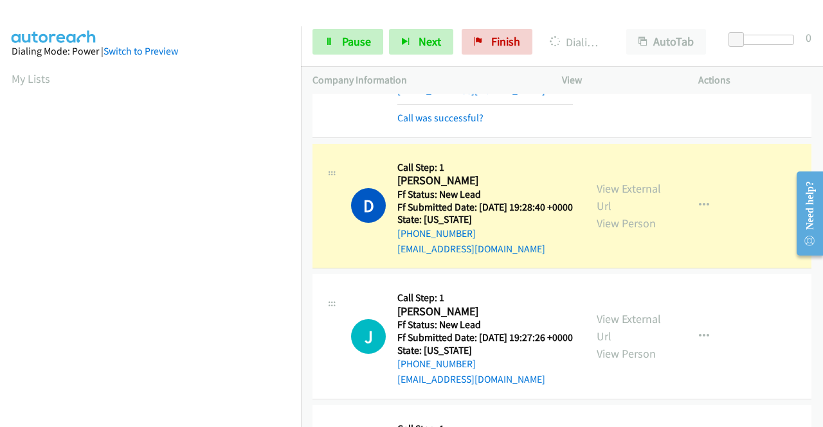
scroll to position [1093, 0]
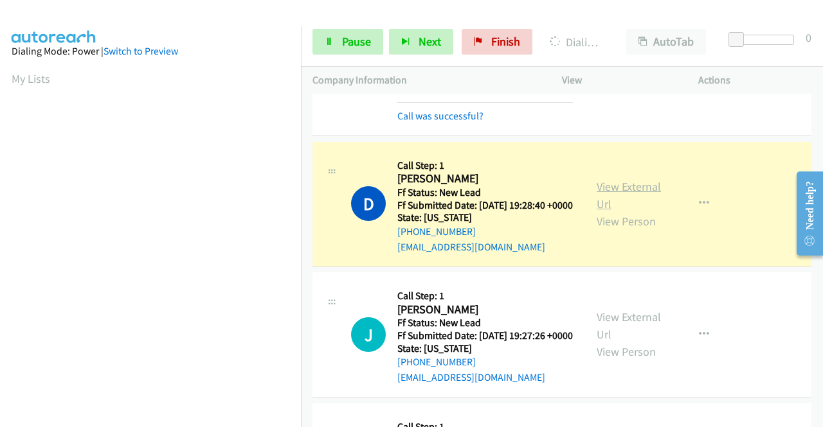
click at [608, 211] on link "View External Url" at bounding box center [628, 195] width 64 height 32
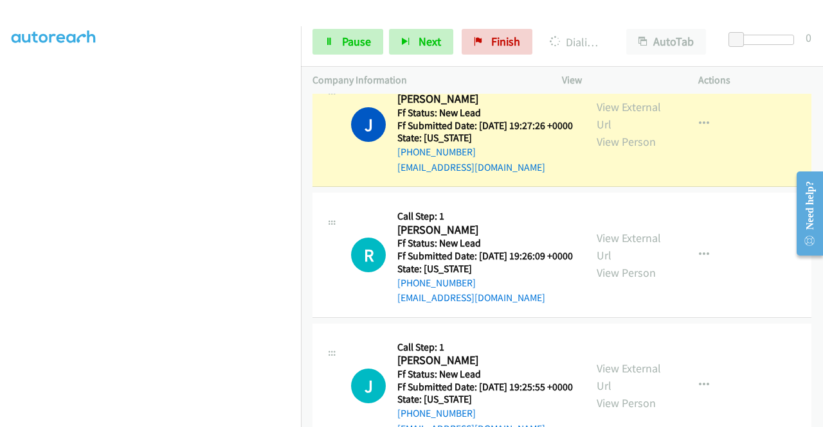
scroll to position [1350, 0]
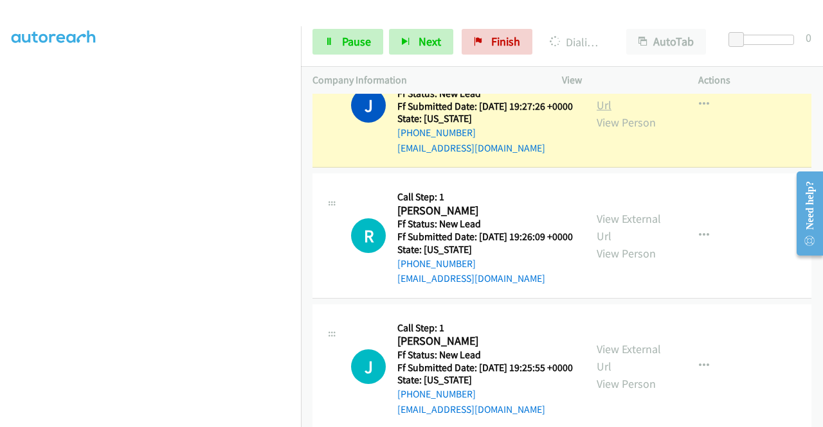
drag, startPoint x: 643, startPoint y: 164, endPoint x: 636, endPoint y: 161, distance: 6.9
click at [625, 112] on link "View External Url" at bounding box center [628, 96] width 64 height 32
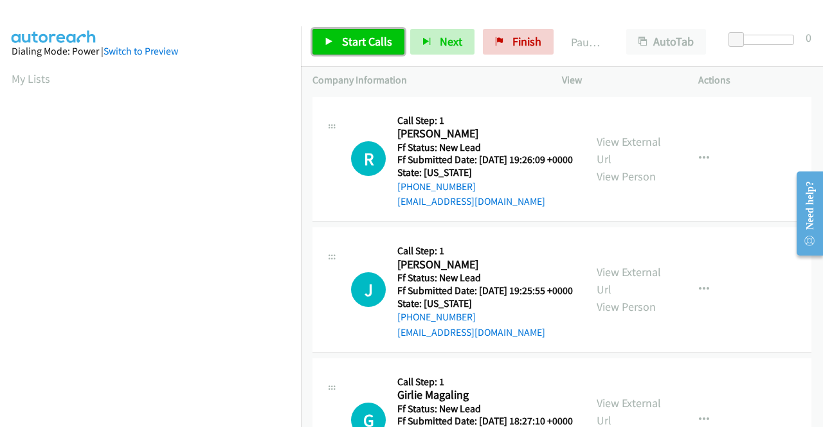
click at [386, 33] on link "Start Calls" at bounding box center [358, 42] width 92 height 26
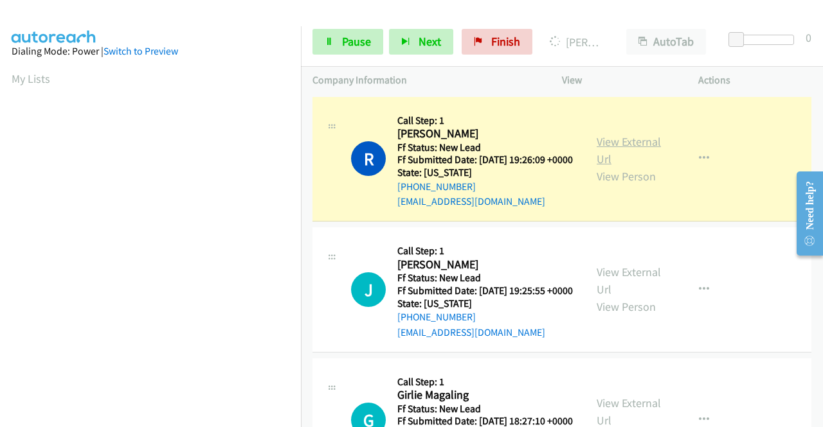
scroll to position [293, 0]
click at [600, 150] on link "View External Url" at bounding box center [628, 150] width 64 height 32
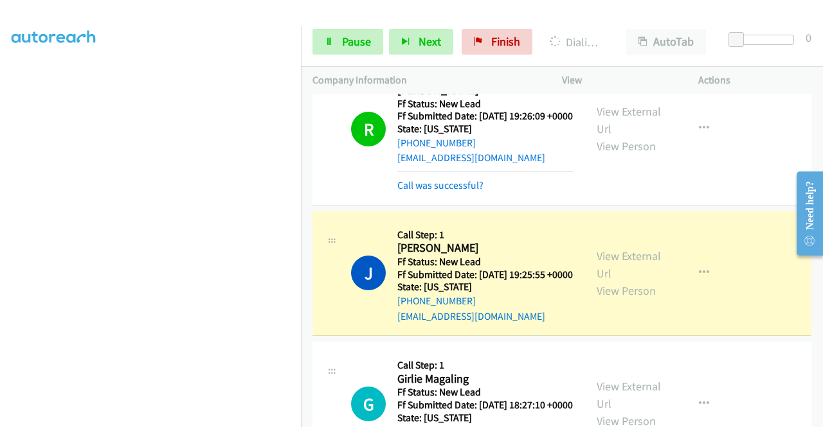
scroll to position [64, 0]
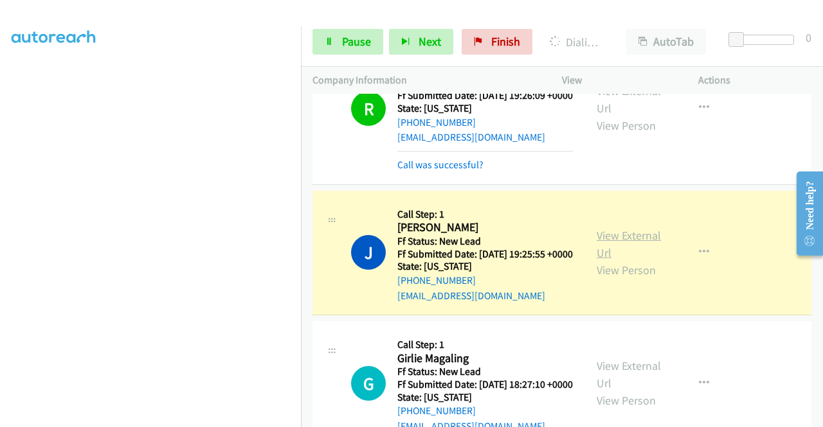
click at [613, 255] on link "View External Url" at bounding box center [628, 244] width 64 height 32
click at [341, 31] on link "Pause" at bounding box center [347, 42] width 71 height 26
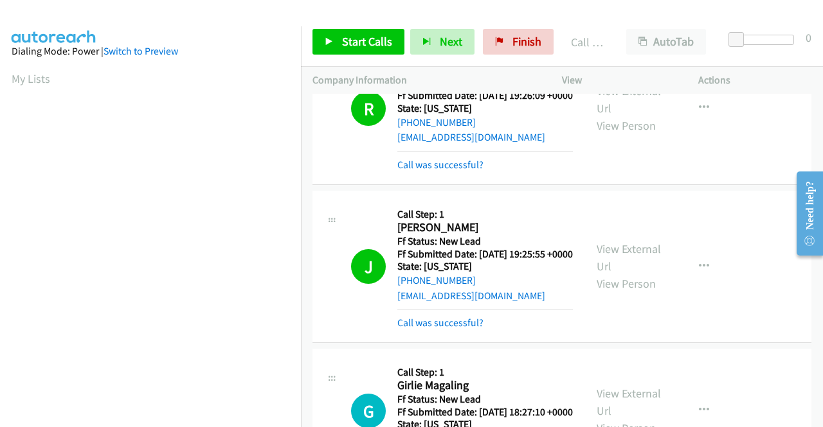
scroll to position [293, 0]
